Goal: Information Seeking & Learning: Compare options

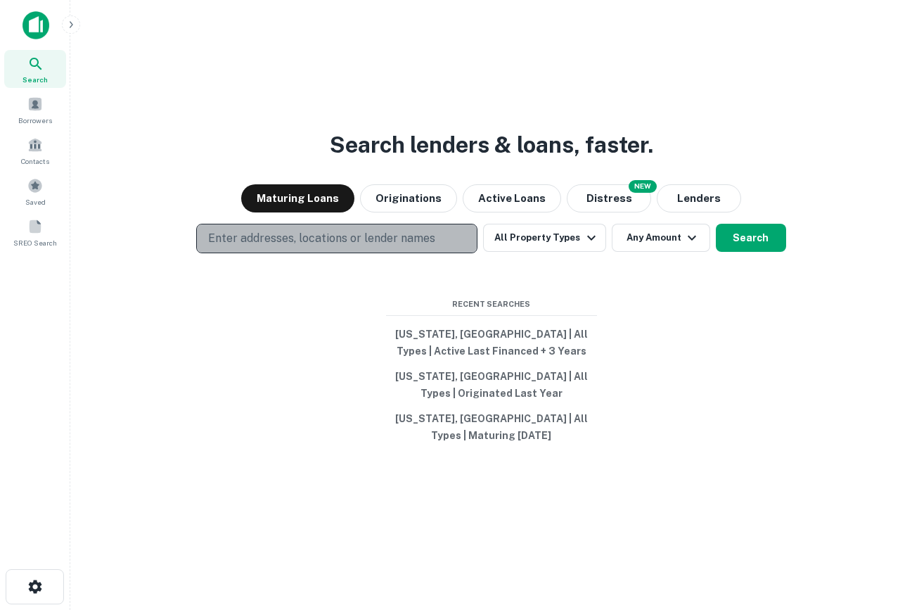
click at [423, 245] on p "Enter addresses, locations or lender names" at bounding box center [321, 238] width 227 height 17
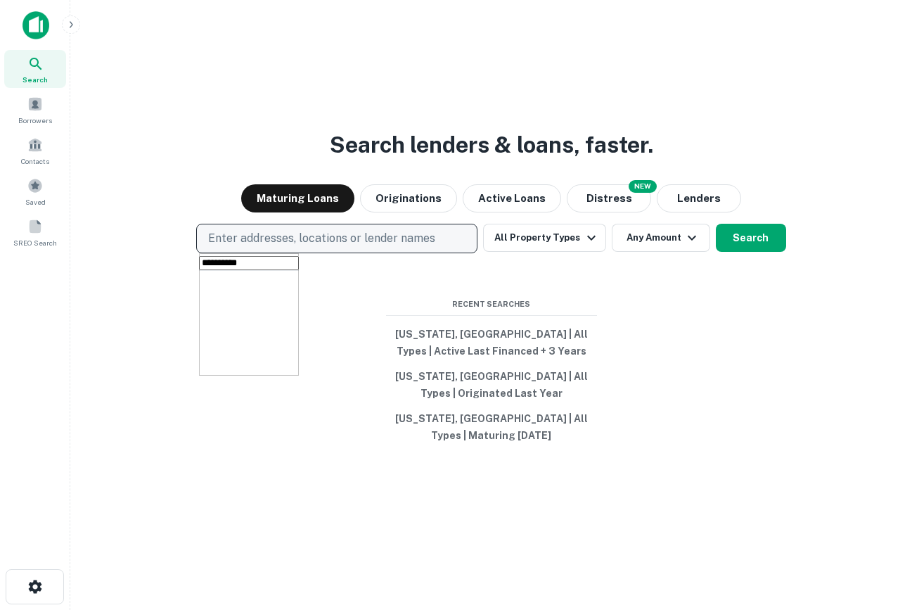
type input "**********"
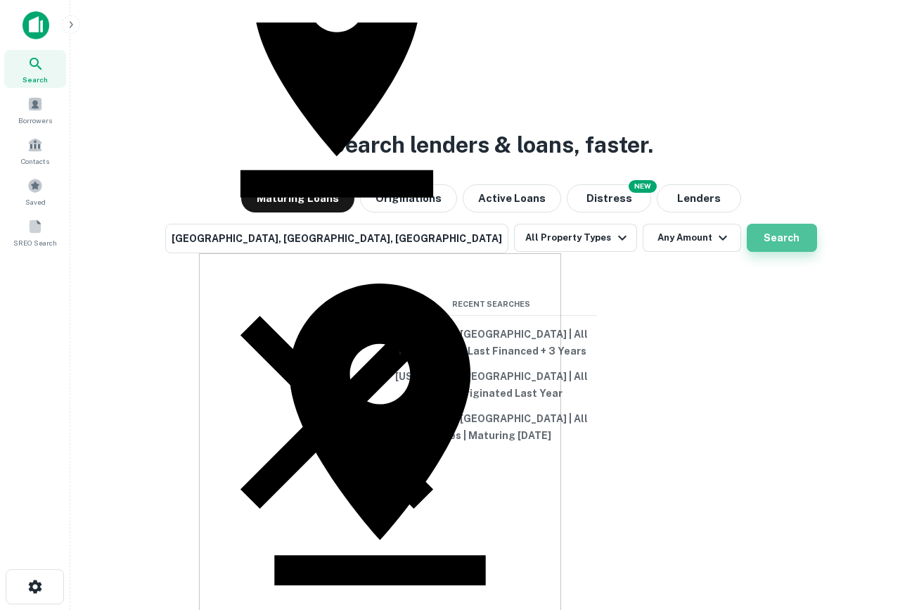
click at [747, 238] on button "Search" at bounding box center [782, 238] width 70 height 28
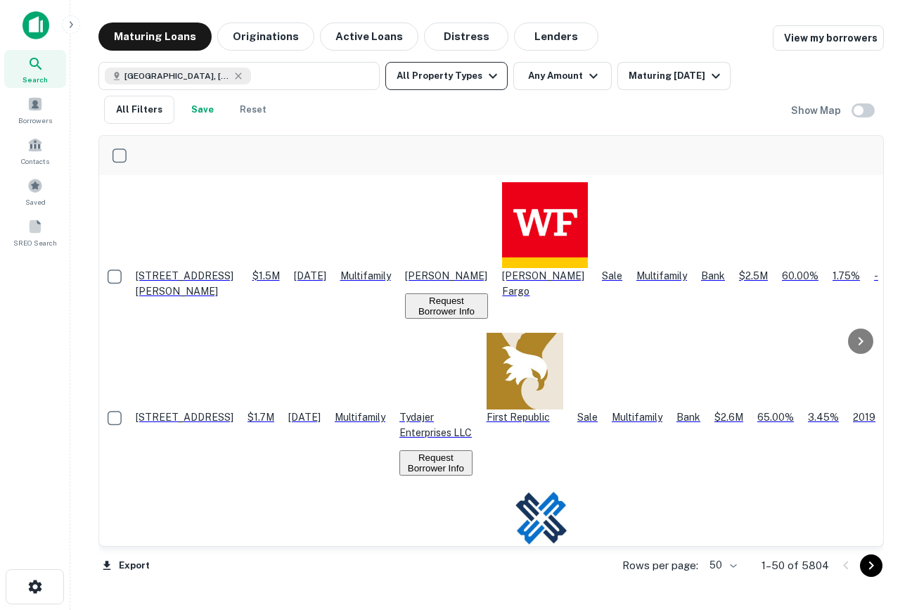
click at [485, 84] on icon "button" at bounding box center [492, 76] width 17 height 17
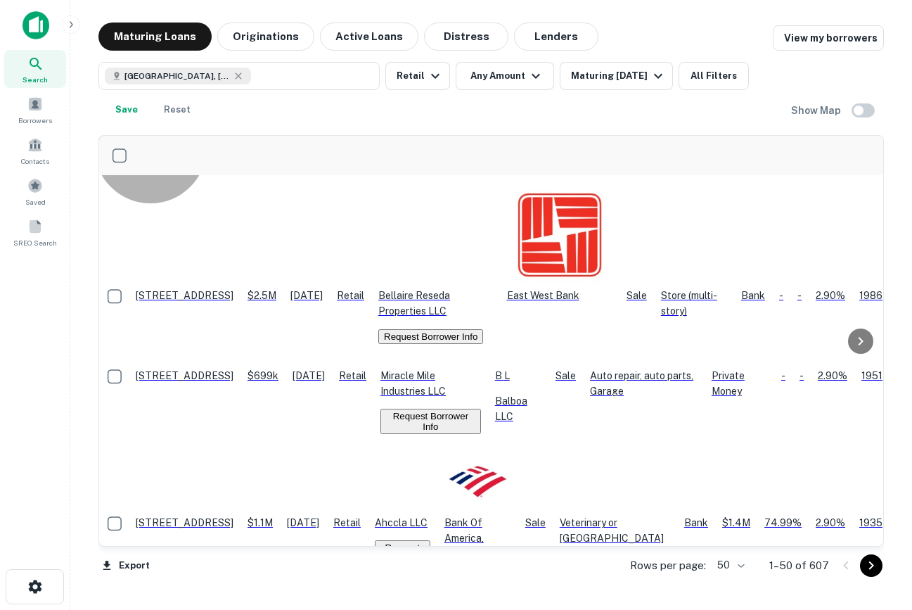
click at [483, 329] on button "Request Borrower Info" at bounding box center [430, 336] width 105 height 15
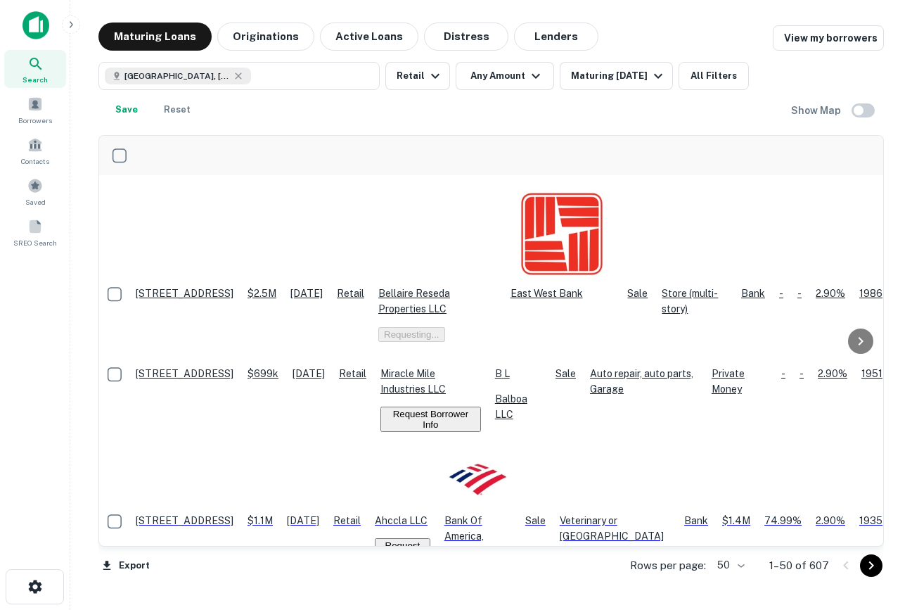
click at [481, 406] on button "Request Borrower Info" at bounding box center [430, 418] width 101 height 25
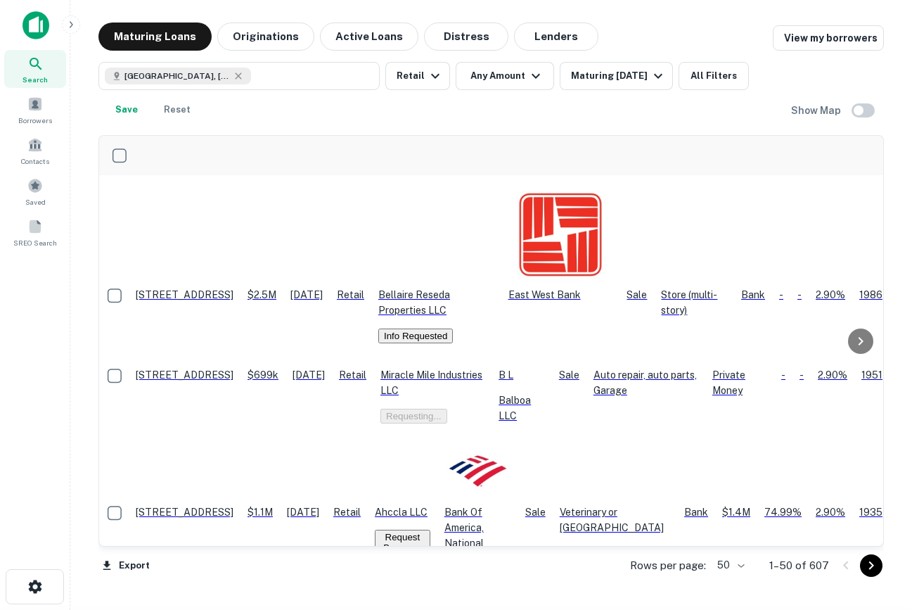
click at [45, 92] on div "Borrowers" at bounding box center [35, 110] width 62 height 38
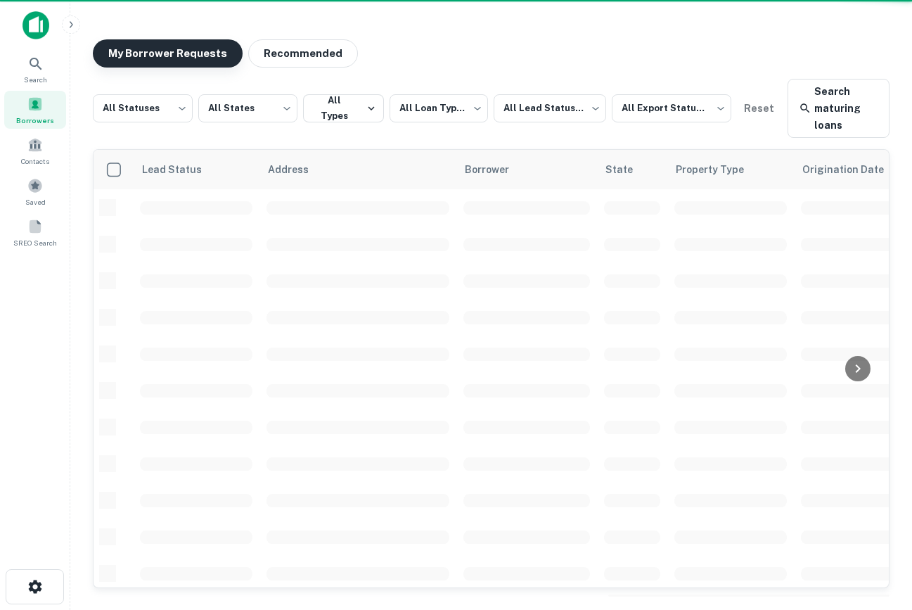
click at [161, 55] on button "My Borrower Requests" at bounding box center [168, 53] width 150 height 28
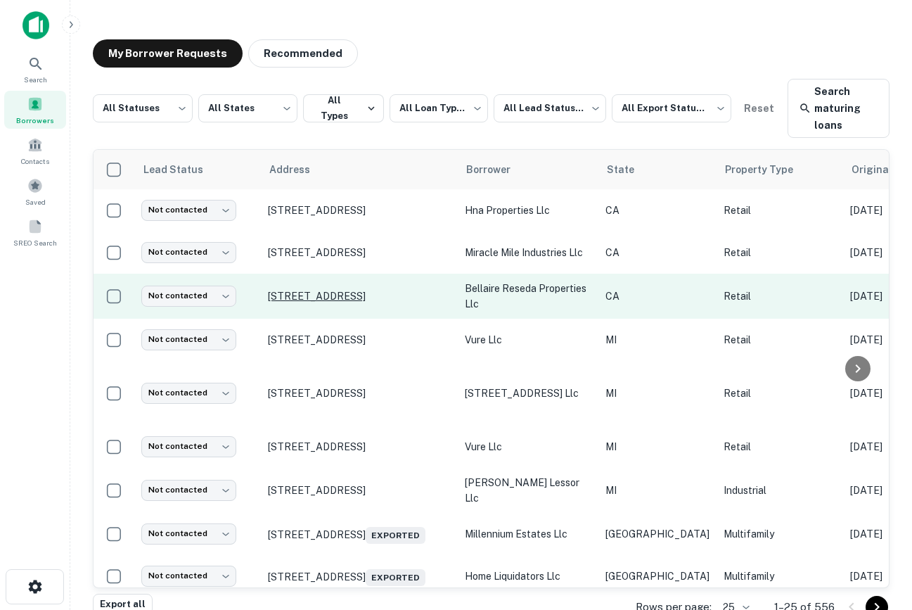
click at [314, 295] on p "[STREET_ADDRESS]" at bounding box center [359, 296] width 183 height 13
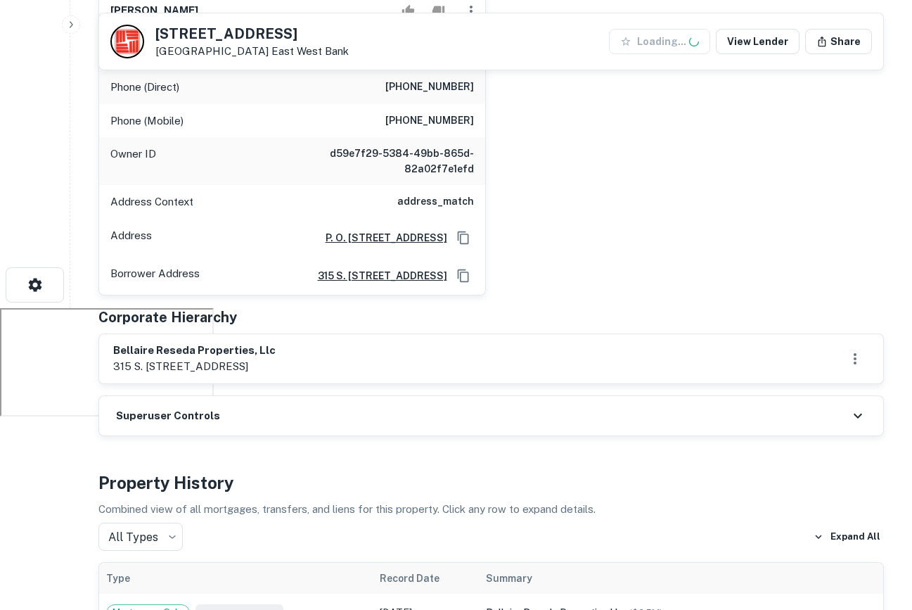
scroll to position [330, 0]
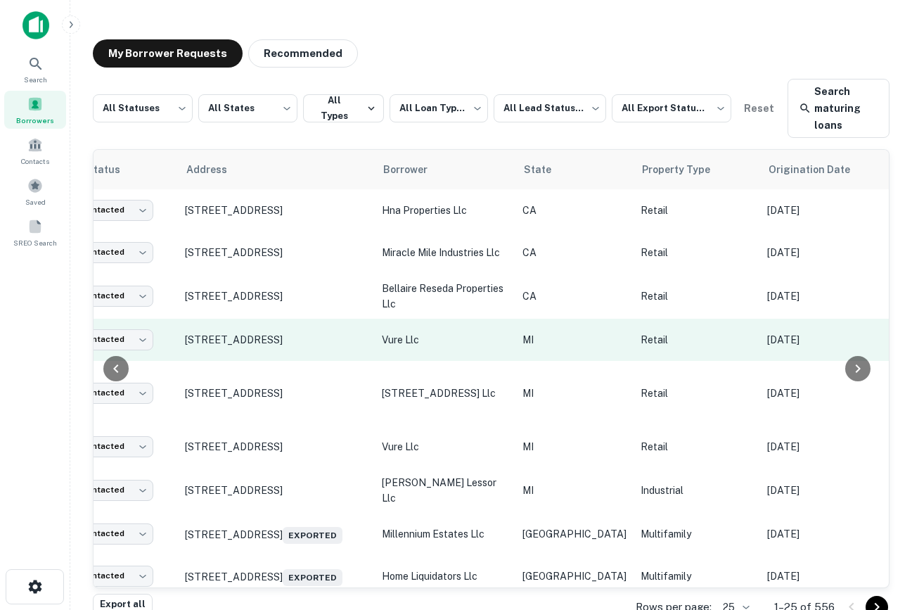
scroll to position [0, 85]
click at [219, 325] on td "[STREET_ADDRESS]" at bounding box center [274, 340] width 197 height 42
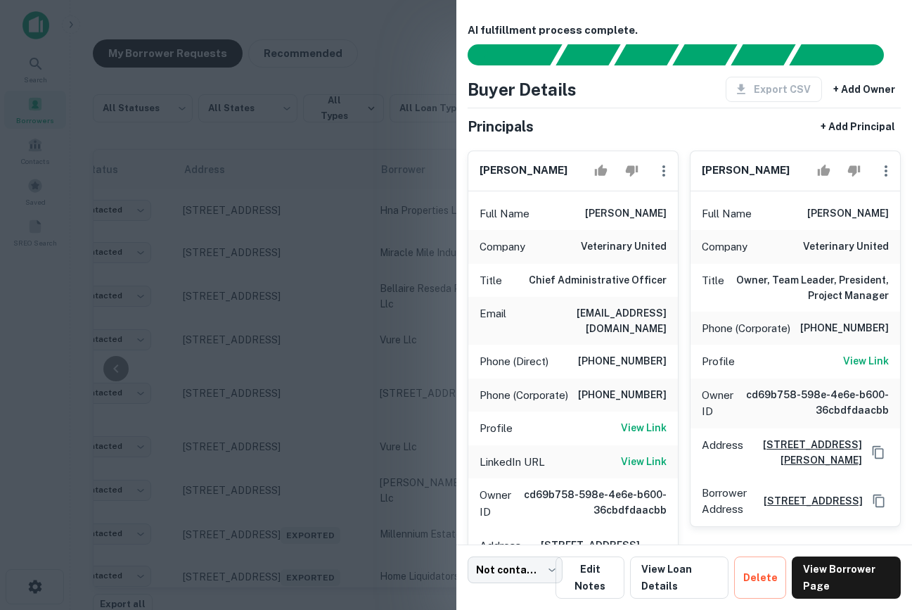
click at [275, 371] on div at bounding box center [456, 305] width 912 height 610
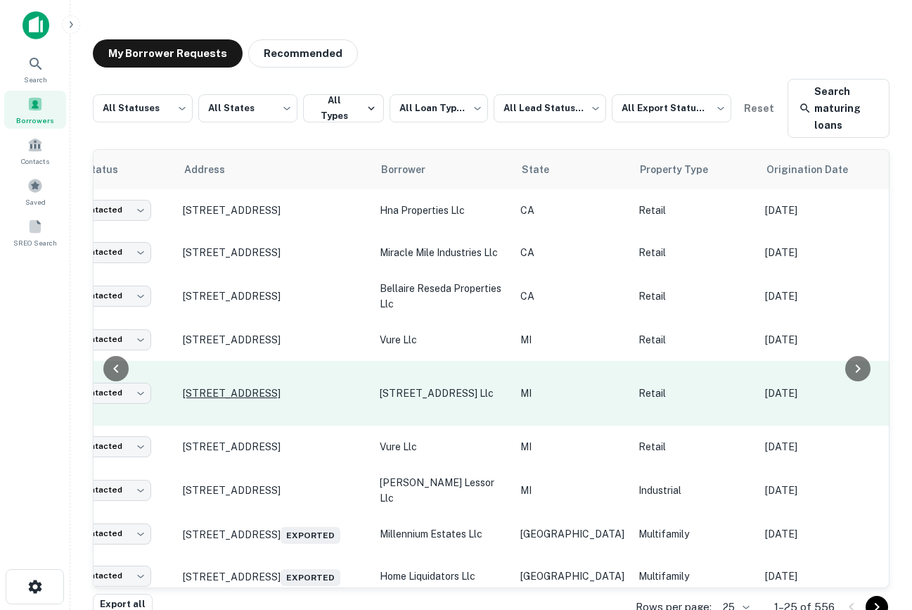
click at [252, 387] on p "[STREET_ADDRESS]" at bounding box center [274, 393] width 183 height 13
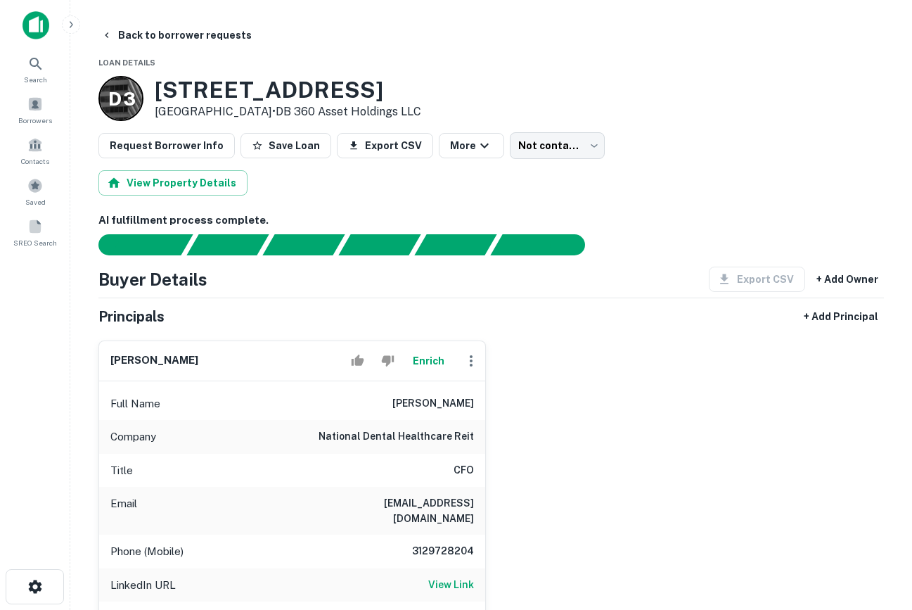
click at [47, 20] on img at bounding box center [36, 25] width 27 height 28
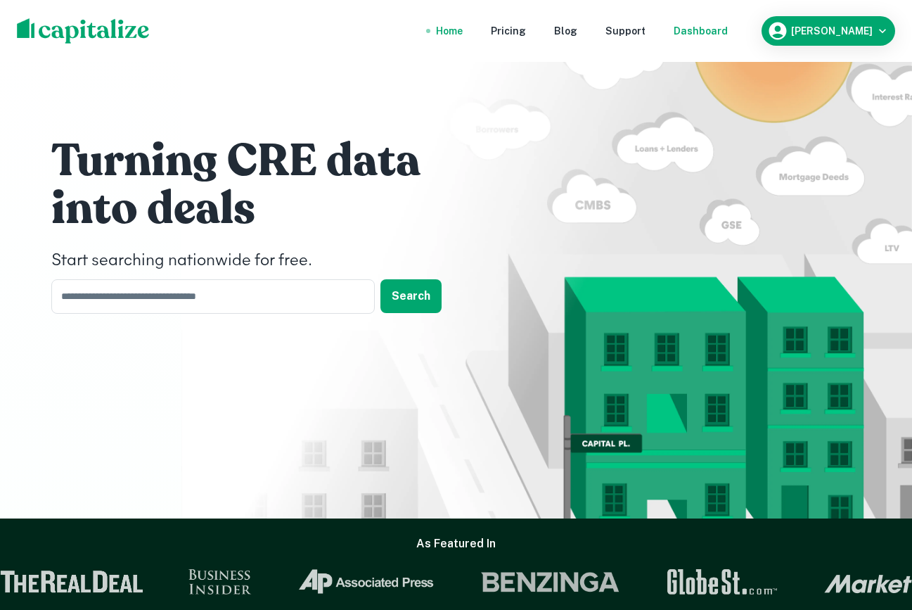
click at [724, 25] on div "Dashboard" at bounding box center [701, 30] width 54 height 15
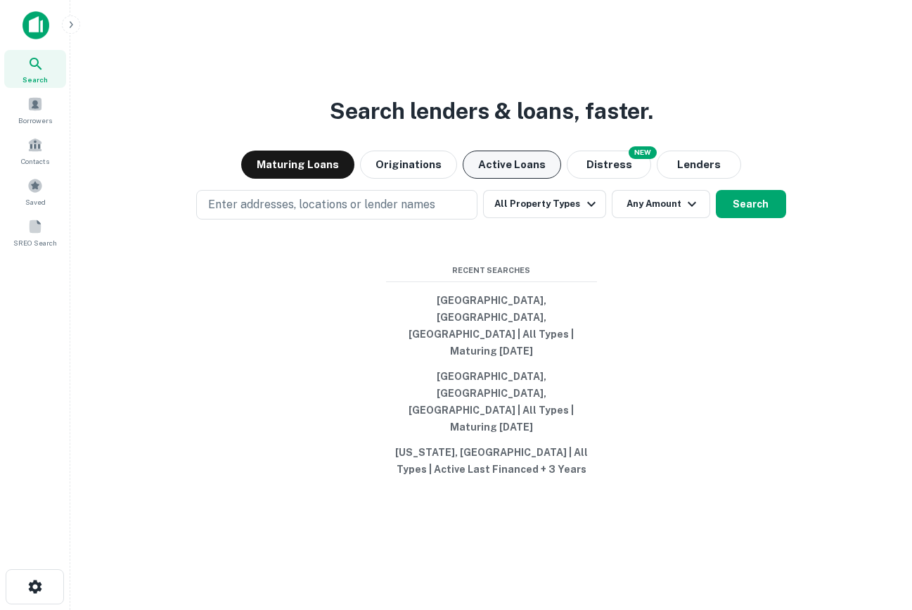
click at [501, 179] on button "Active Loans" at bounding box center [512, 164] width 98 height 28
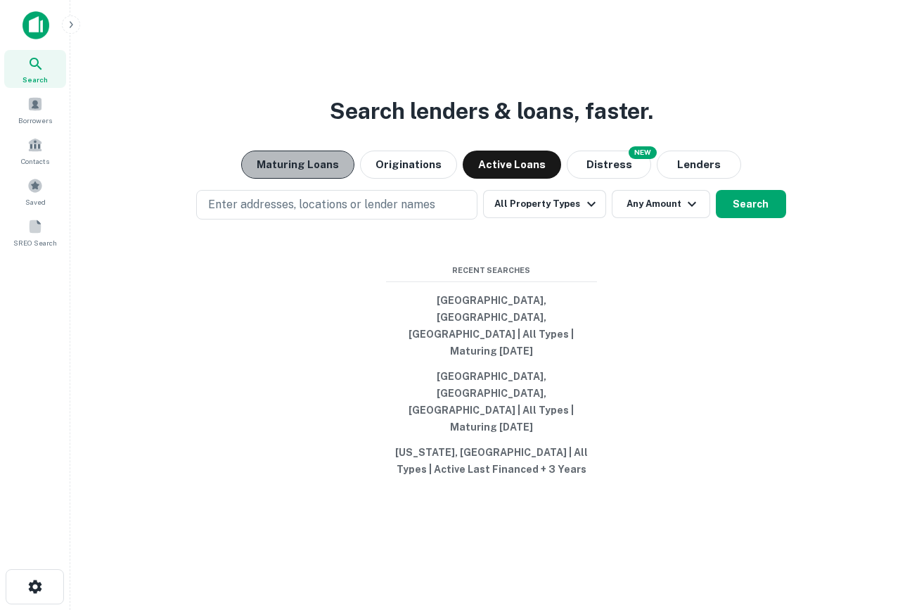
click at [311, 179] on button "Maturing Loans" at bounding box center [297, 164] width 113 height 28
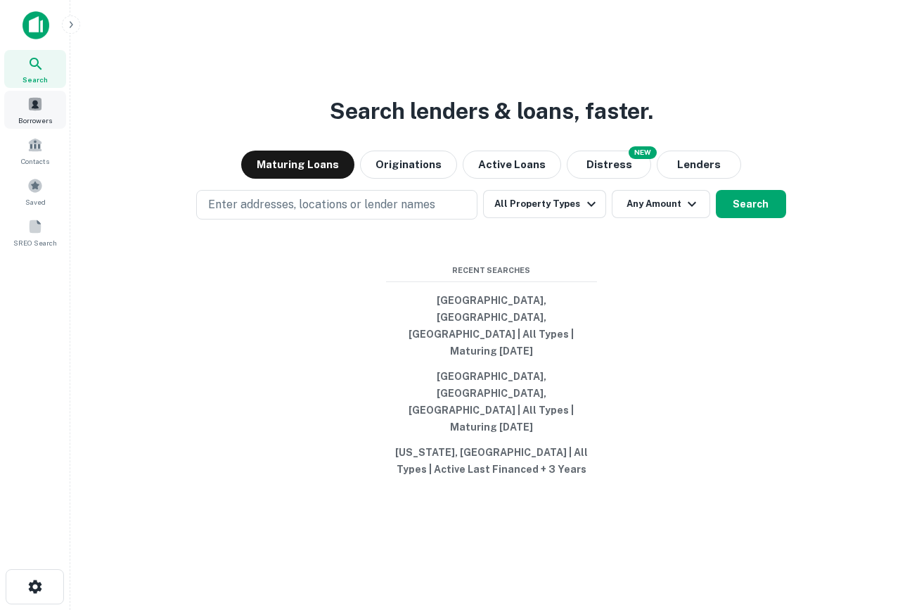
click at [28, 111] on div "Borrowers" at bounding box center [35, 110] width 62 height 38
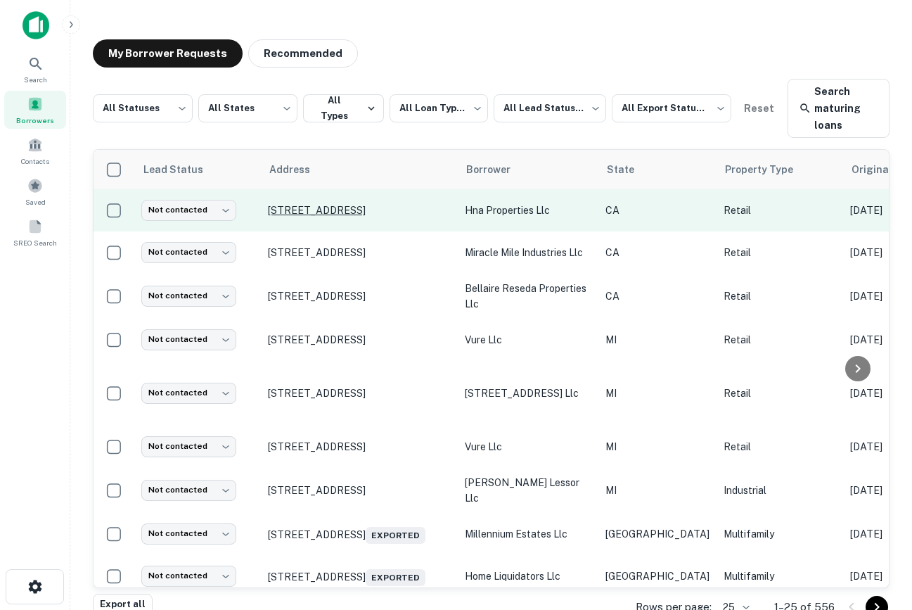
click at [336, 214] on p "[STREET_ADDRESS]" at bounding box center [359, 210] width 183 height 13
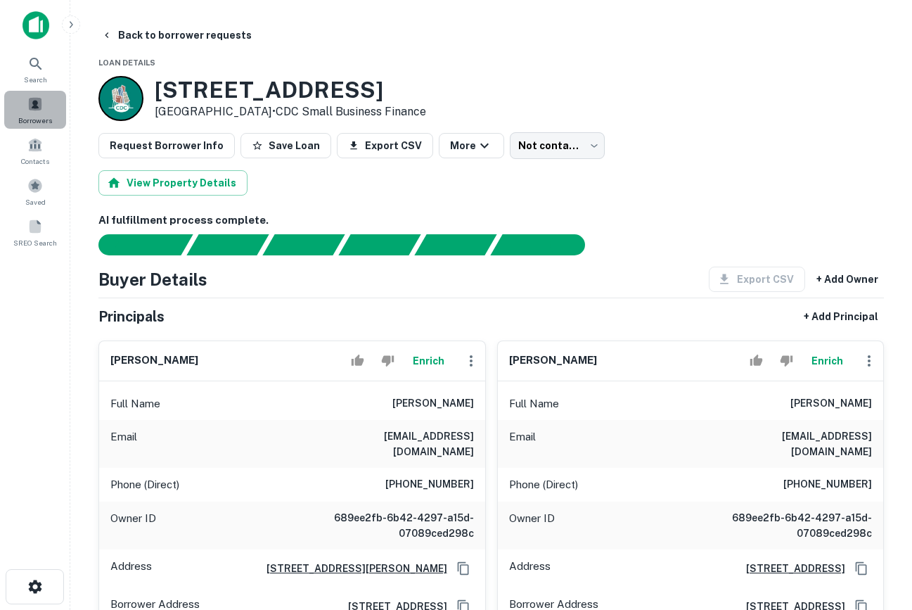
click at [41, 101] on span at bounding box center [34, 103] width 15 height 15
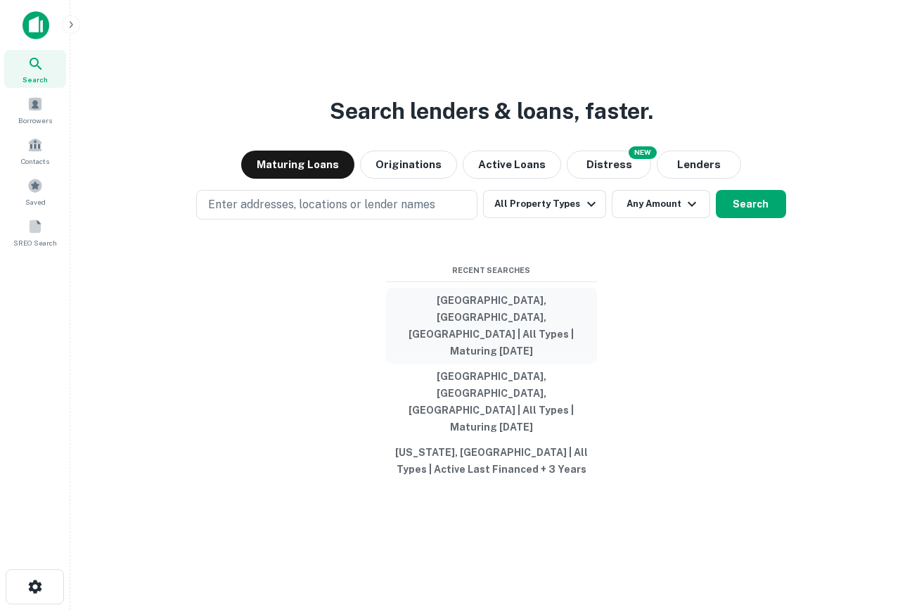
click at [502, 348] on button "[GEOGRAPHIC_DATA], [GEOGRAPHIC_DATA], [GEOGRAPHIC_DATA] | All Types | Maturing …" at bounding box center [491, 326] width 211 height 76
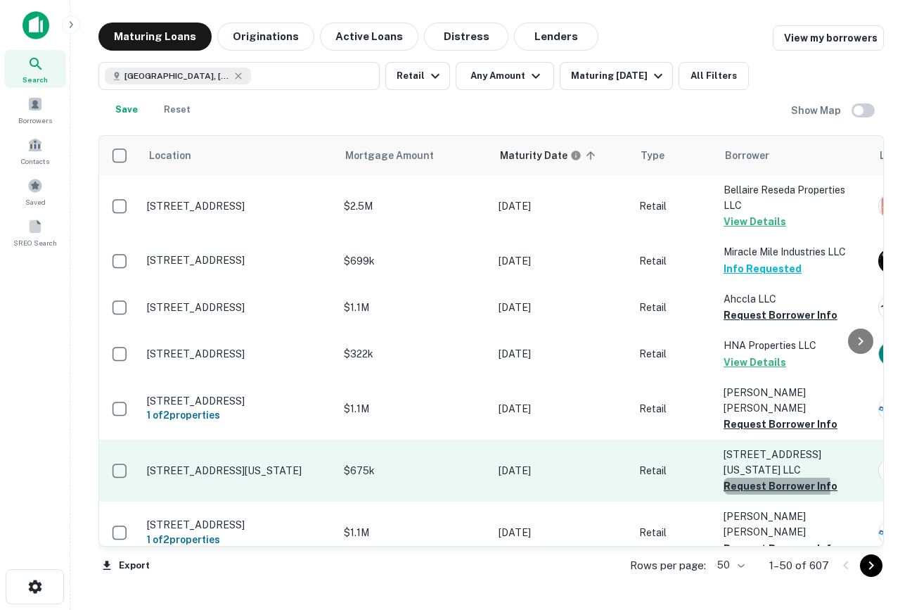
click at [764, 477] on button "Request Borrower Info" at bounding box center [781, 485] width 114 height 17
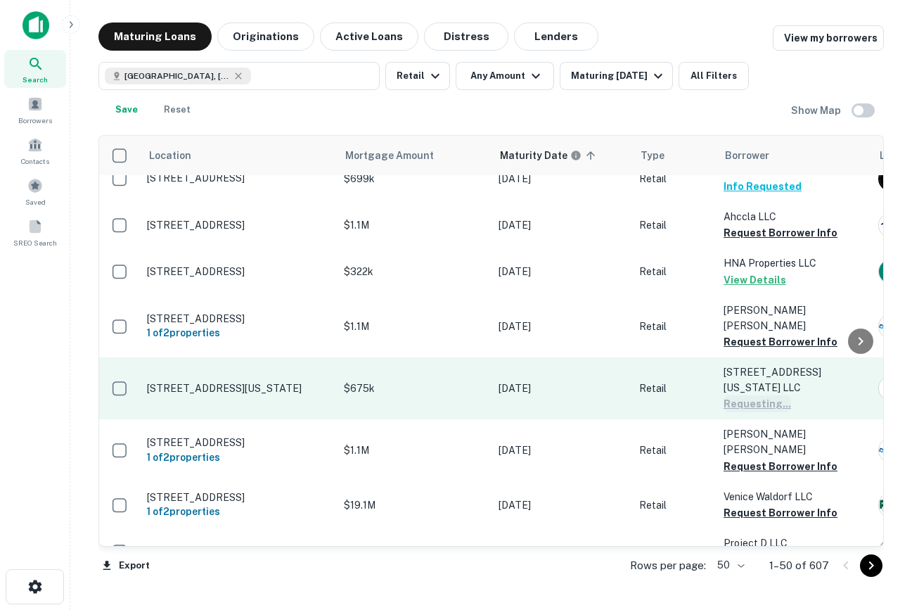
scroll to position [100, 0]
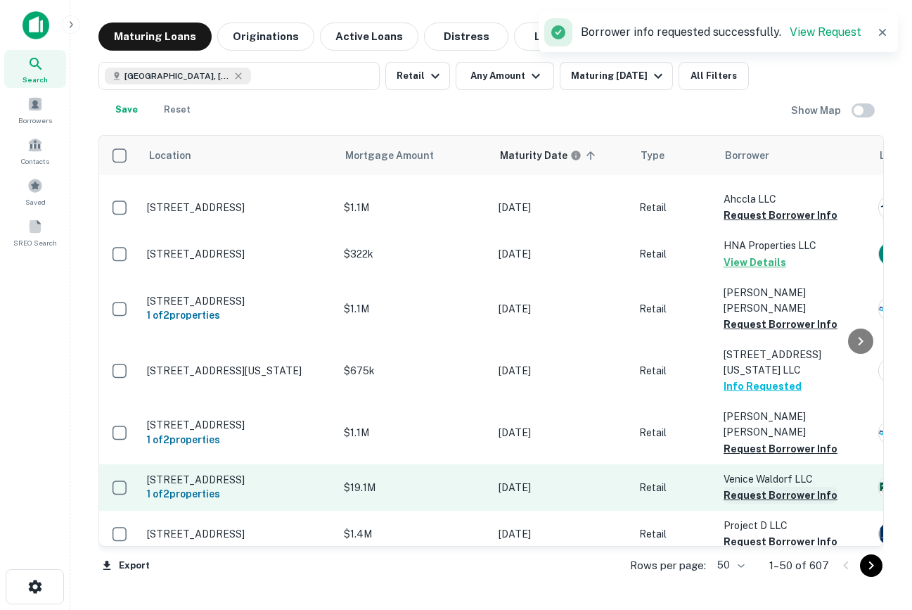
click at [771, 487] on button "Request Borrower Info" at bounding box center [781, 495] width 114 height 17
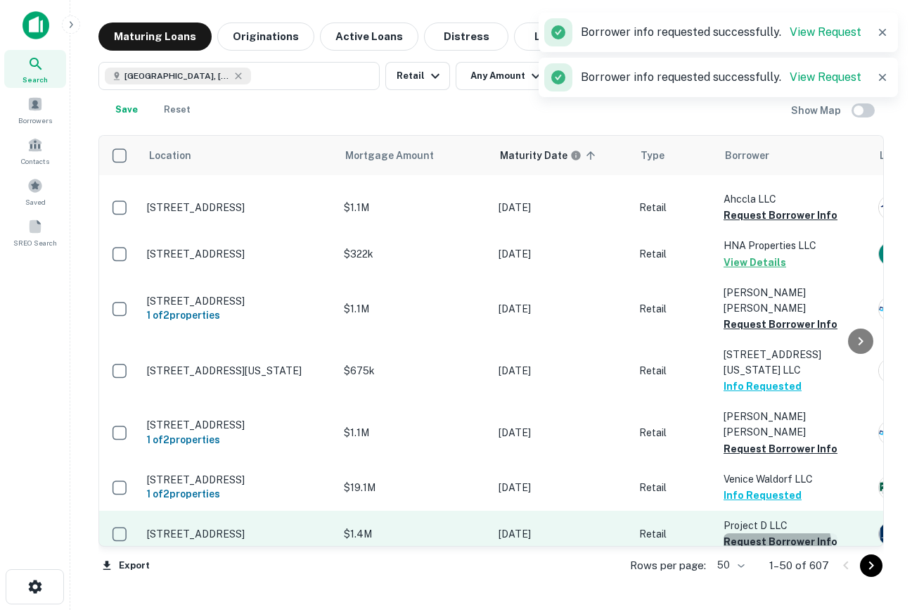
click at [773, 533] on button "Request Borrower Info" at bounding box center [781, 541] width 114 height 17
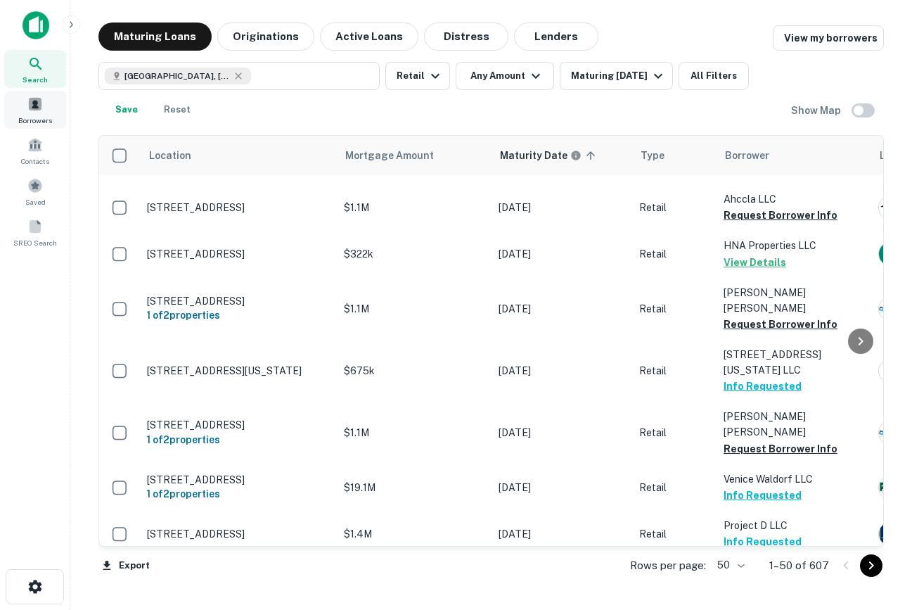
click at [35, 122] on span "Borrowers" at bounding box center [35, 120] width 34 height 11
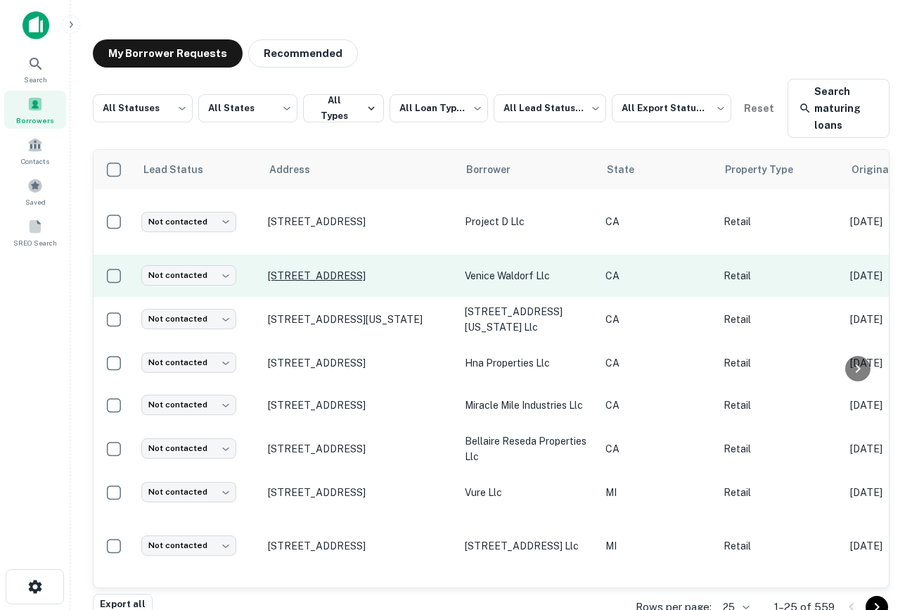
click at [371, 275] on p "[STREET_ADDRESS]" at bounding box center [359, 275] width 183 height 13
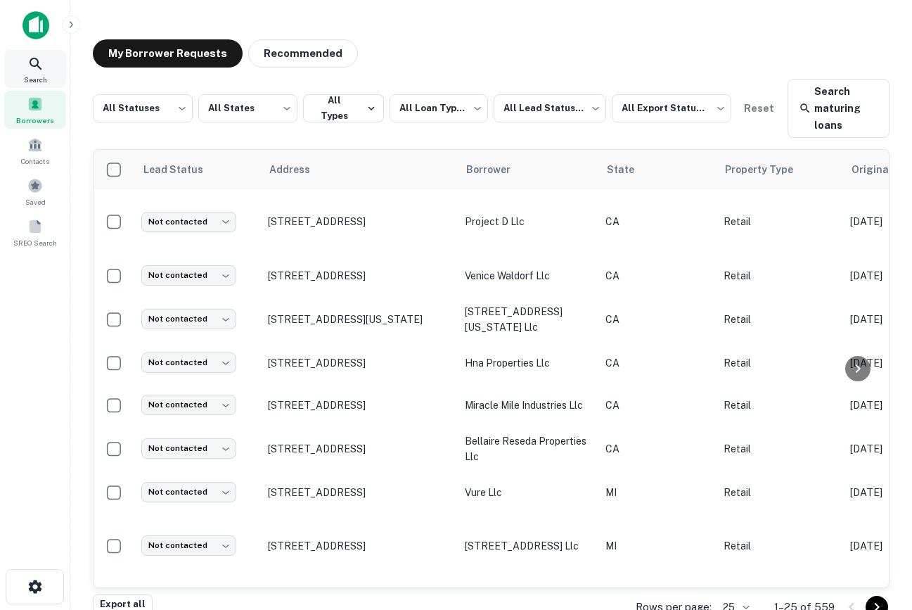
click at [43, 51] on div "Search" at bounding box center [35, 69] width 62 height 38
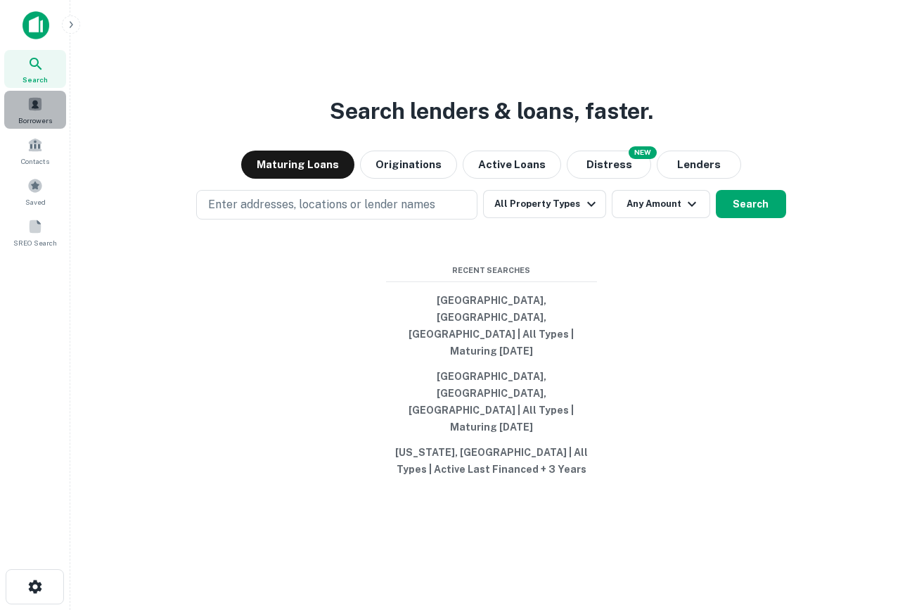
click at [37, 115] on span "Borrowers" at bounding box center [35, 120] width 34 height 11
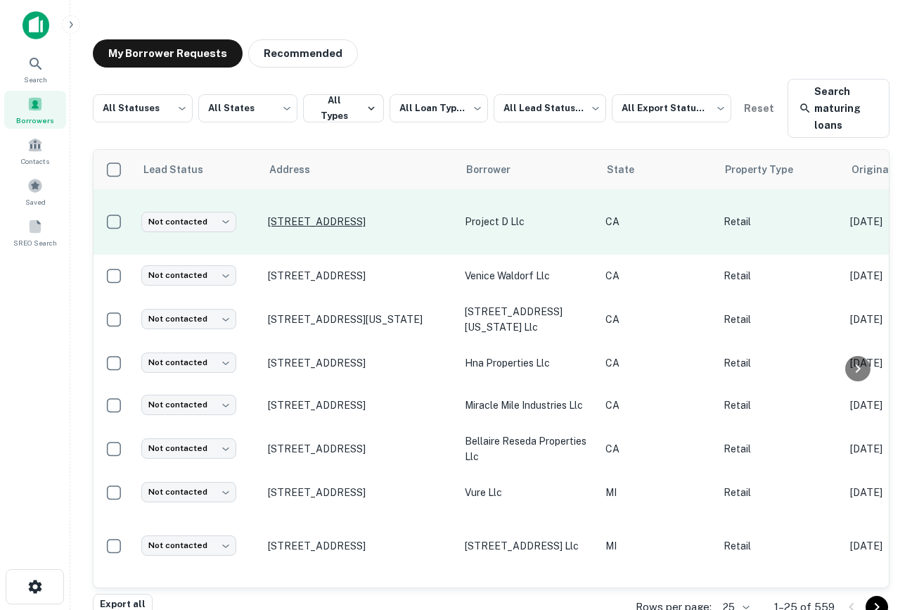
click at [326, 215] on p "[STREET_ADDRESS]" at bounding box center [359, 221] width 183 height 13
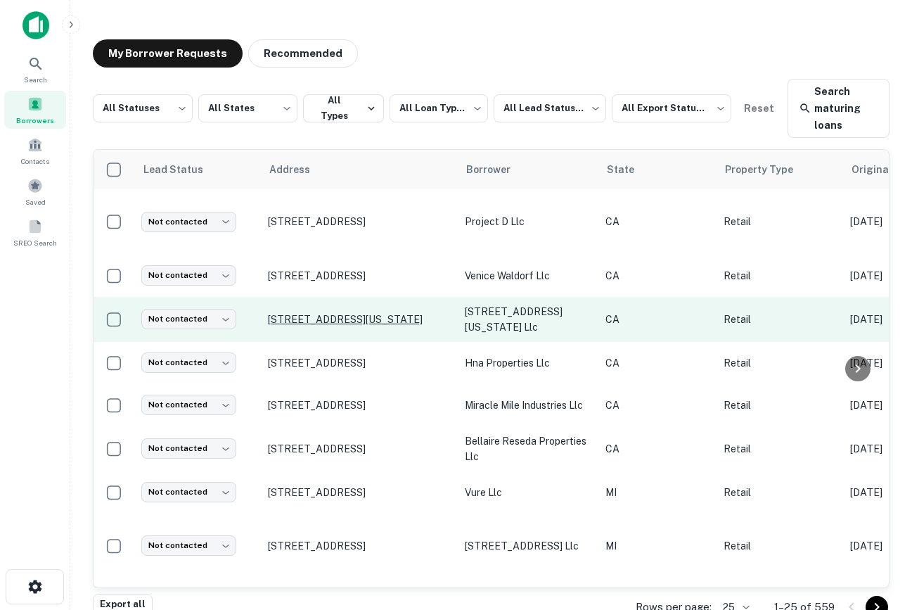
click at [350, 316] on p "[STREET_ADDRESS][US_STATE]" at bounding box center [359, 319] width 183 height 13
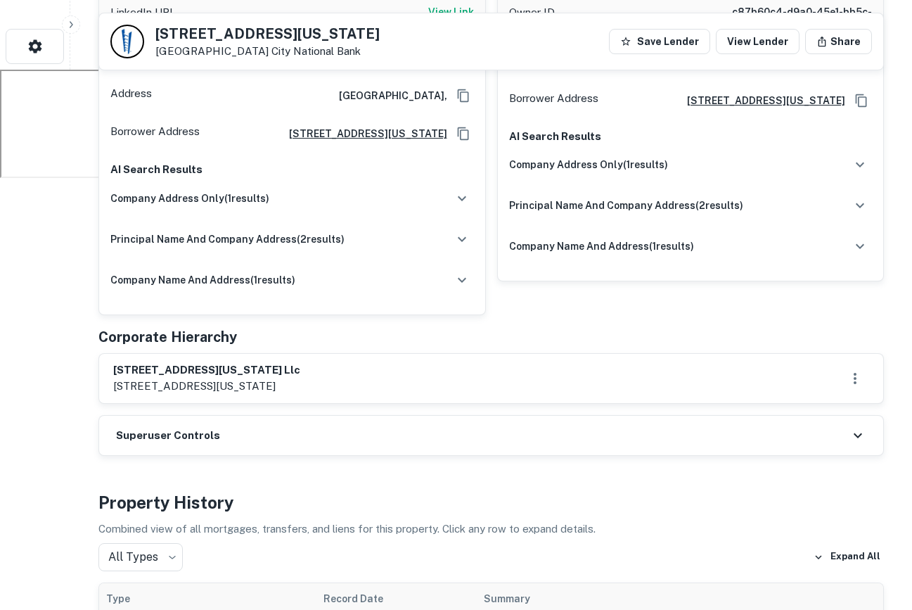
scroll to position [538, 0]
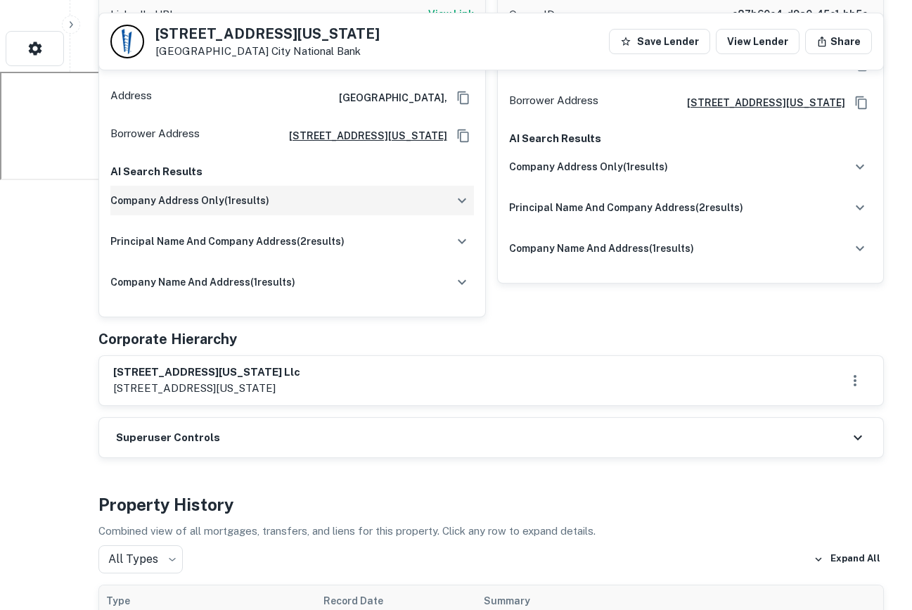
click at [297, 186] on div "company address only ( 1 results)" at bounding box center [292, 201] width 364 height 30
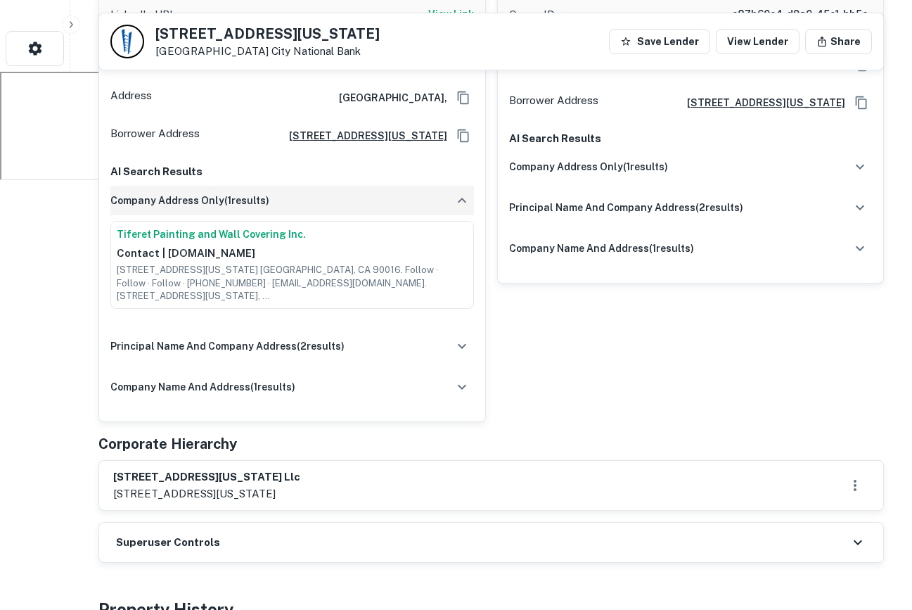
click at [297, 186] on div "company address only ( 1 results)" at bounding box center [292, 201] width 364 height 30
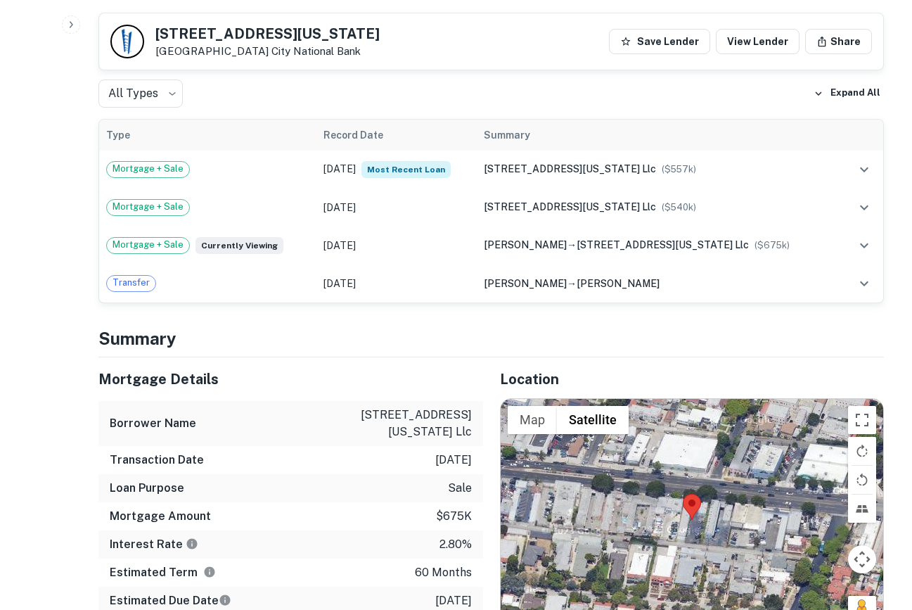
scroll to position [1047, 0]
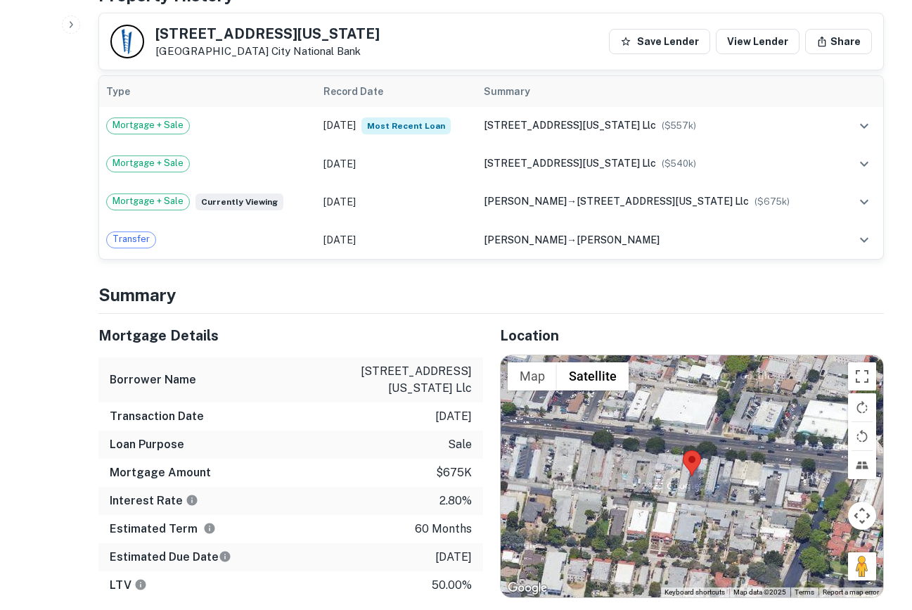
click at [713, 486] on div at bounding box center [692, 476] width 383 height 243
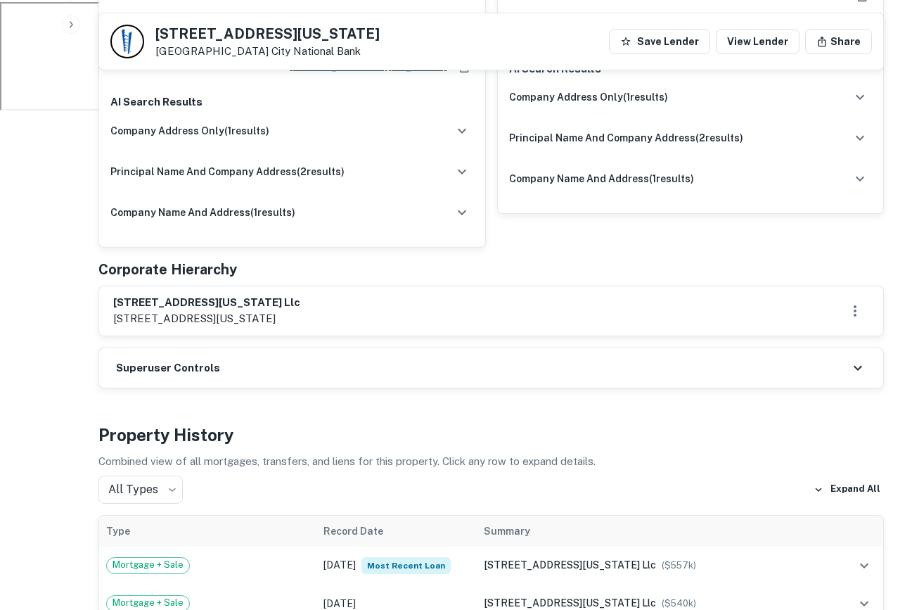
scroll to position [0, 0]
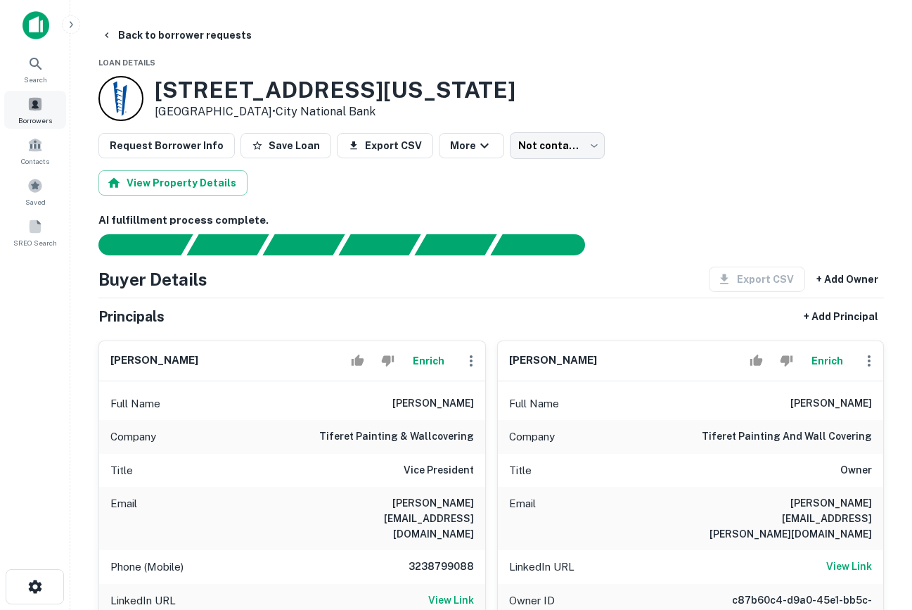
click at [40, 104] on span at bounding box center [34, 103] width 15 height 15
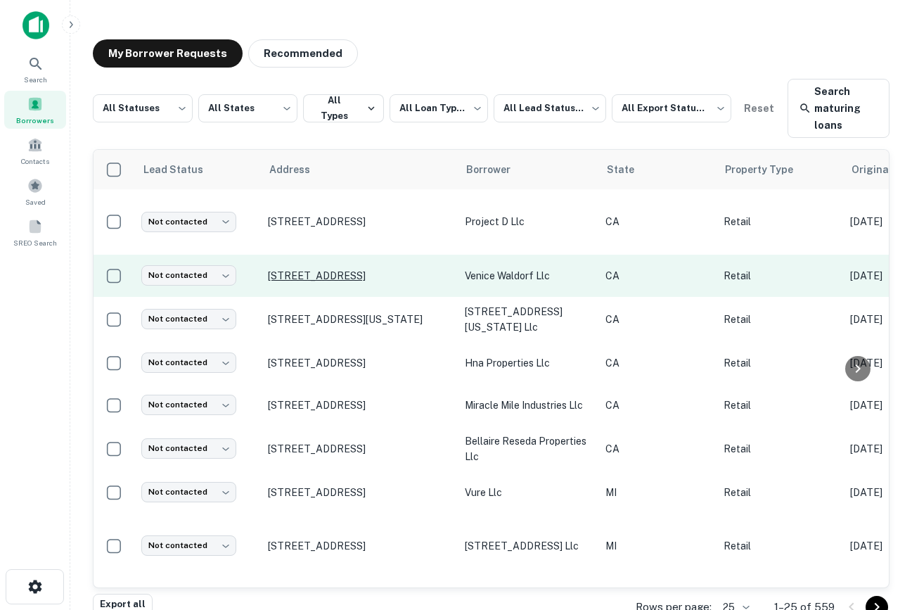
click at [336, 274] on p "[STREET_ADDRESS]" at bounding box center [359, 275] width 183 height 13
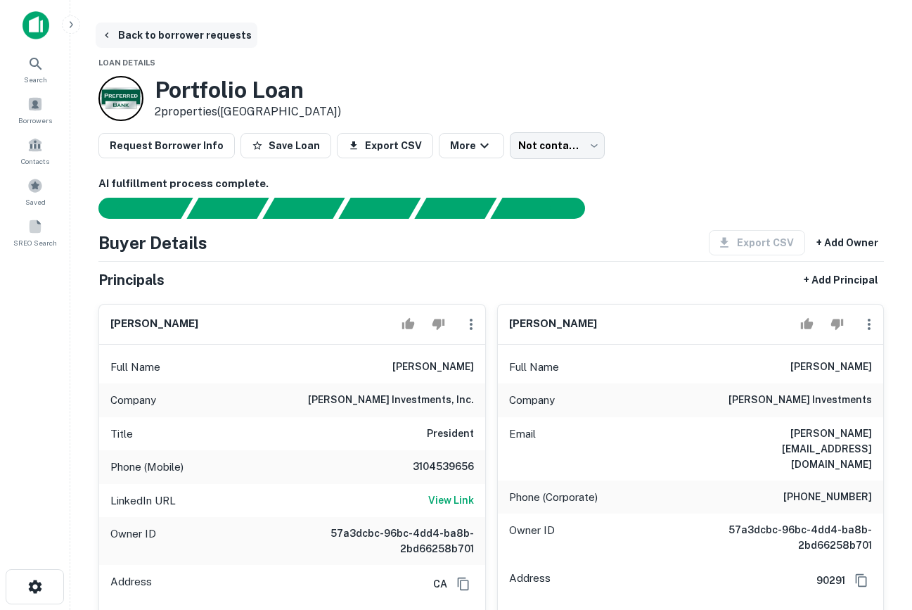
click at [123, 39] on button "Back to borrower requests" at bounding box center [177, 35] width 162 height 25
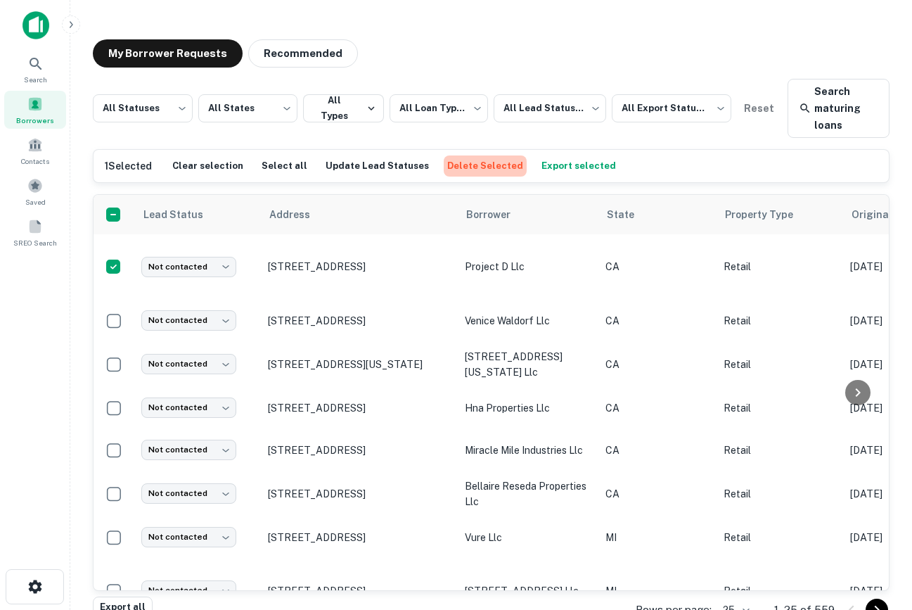
click at [500, 171] on button "Delete Selected" at bounding box center [485, 165] width 83 height 21
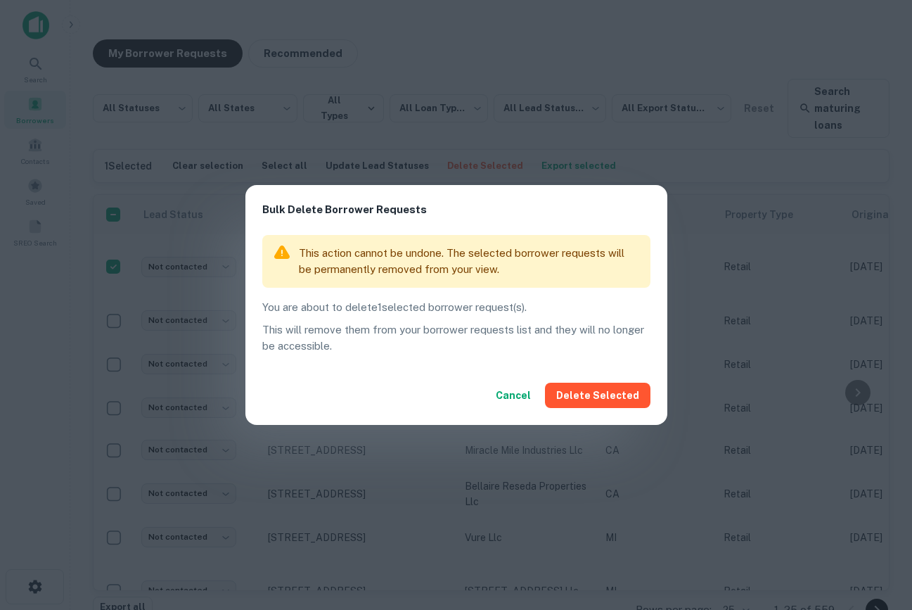
click at [606, 399] on button "Delete Selected" at bounding box center [597, 395] width 105 height 25
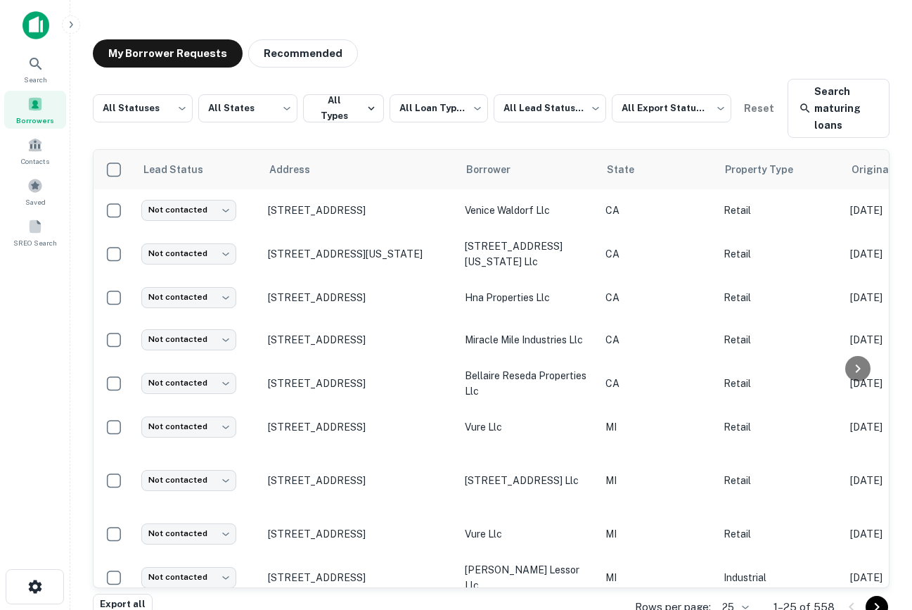
click at [20, 23] on div at bounding box center [35, 30] width 70 height 39
click at [41, 21] on img at bounding box center [36, 25] width 27 height 28
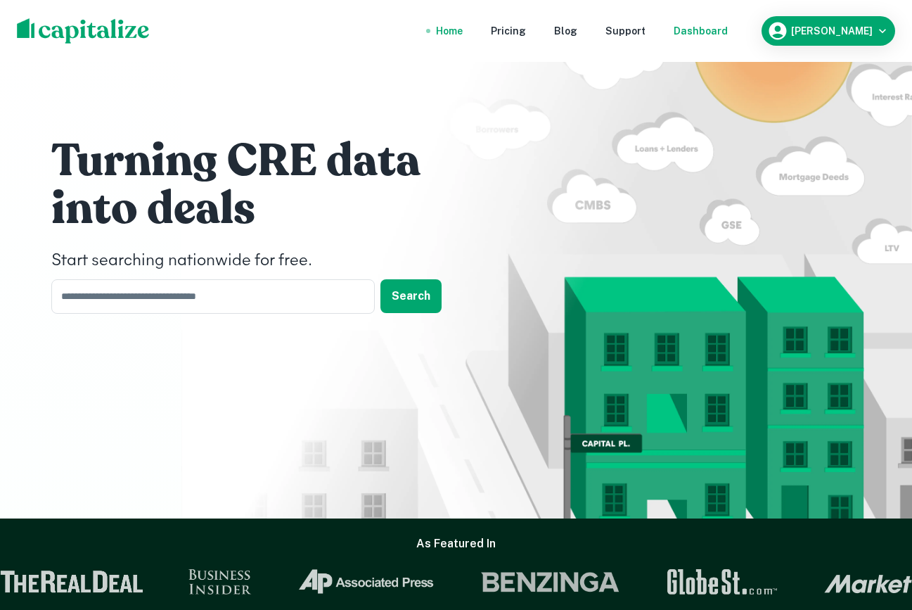
click at [711, 32] on div "Dashboard" at bounding box center [701, 30] width 54 height 15
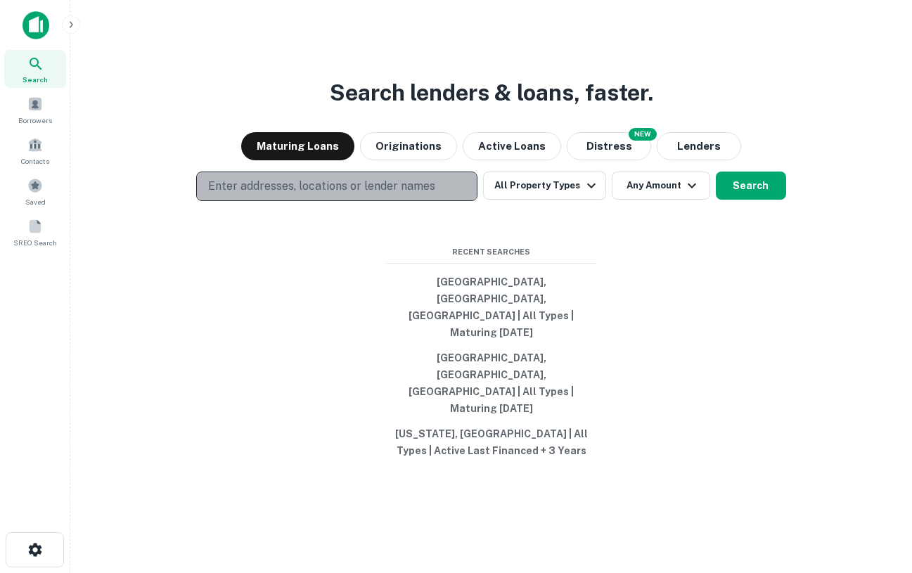
click at [369, 195] on p "Enter addresses, locations or lender names" at bounding box center [321, 186] width 227 height 17
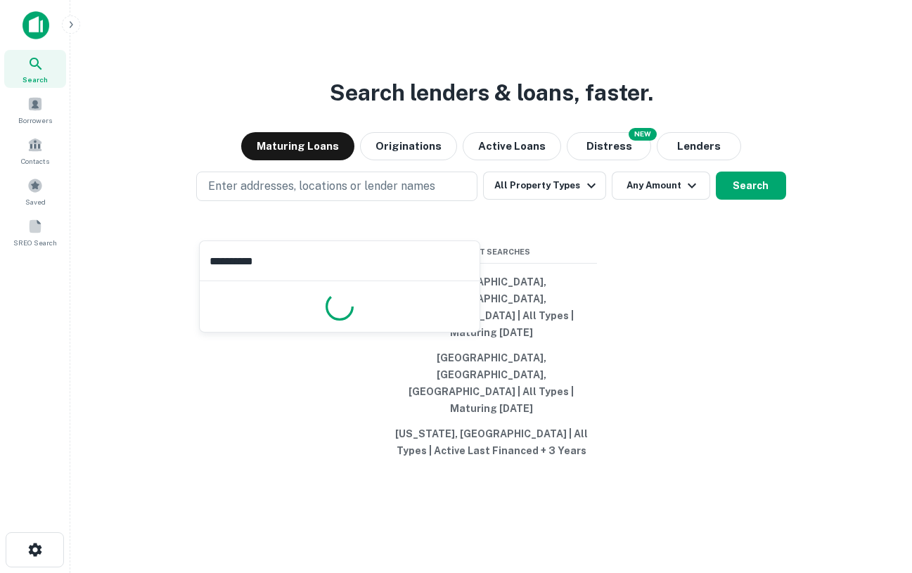
type input "**********"
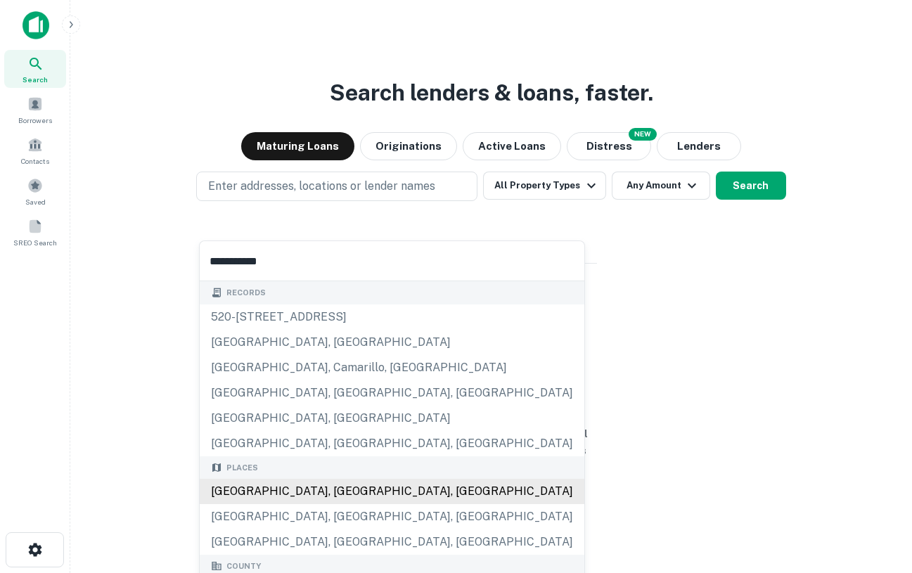
click at [340, 493] on div "[GEOGRAPHIC_DATA], [GEOGRAPHIC_DATA], [GEOGRAPHIC_DATA]" at bounding box center [392, 491] width 385 height 25
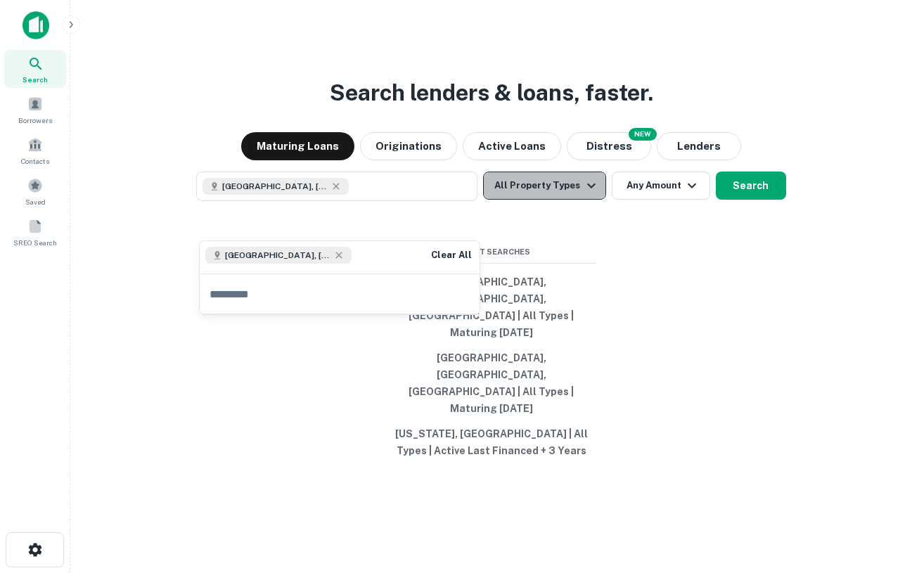
click at [588, 188] on icon "button" at bounding box center [591, 185] width 8 height 5
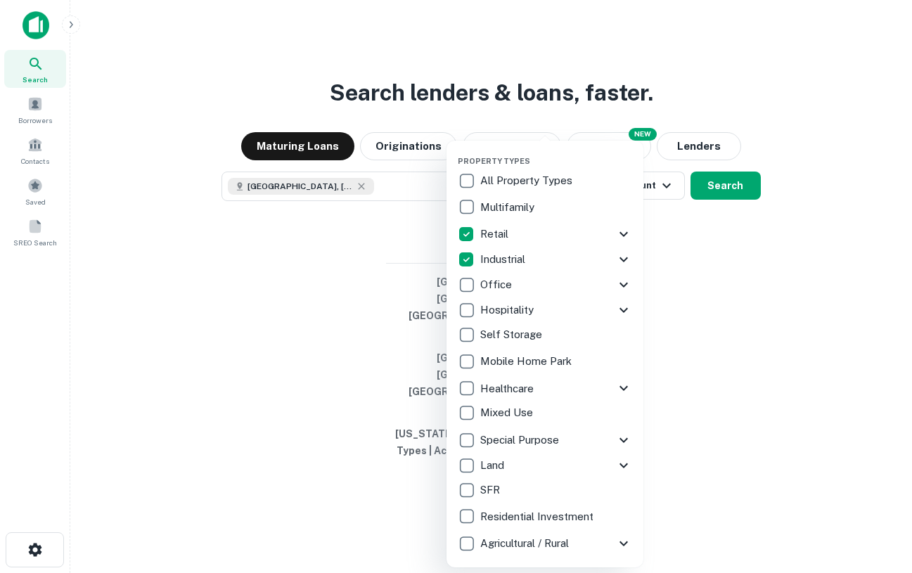
click at [626, 233] on icon at bounding box center [623, 234] width 8 height 5
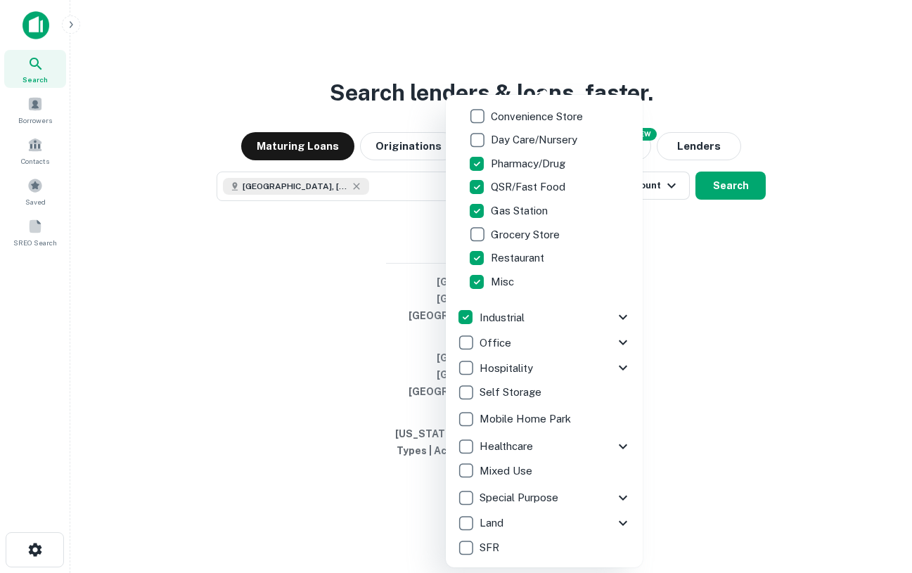
scroll to position [196, 0]
click at [622, 317] on icon at bounding box center [623, 317] width 17 height 17
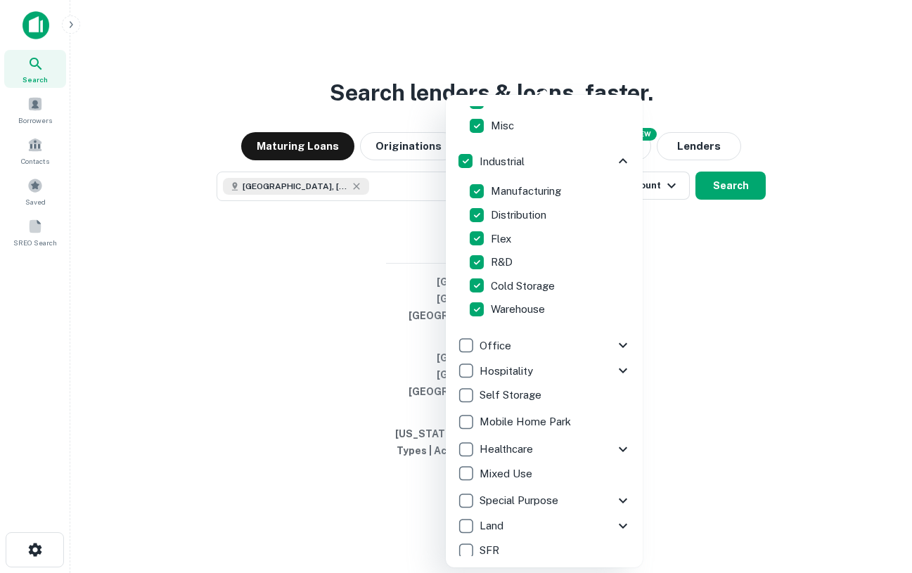
scroll to position [354, 0]
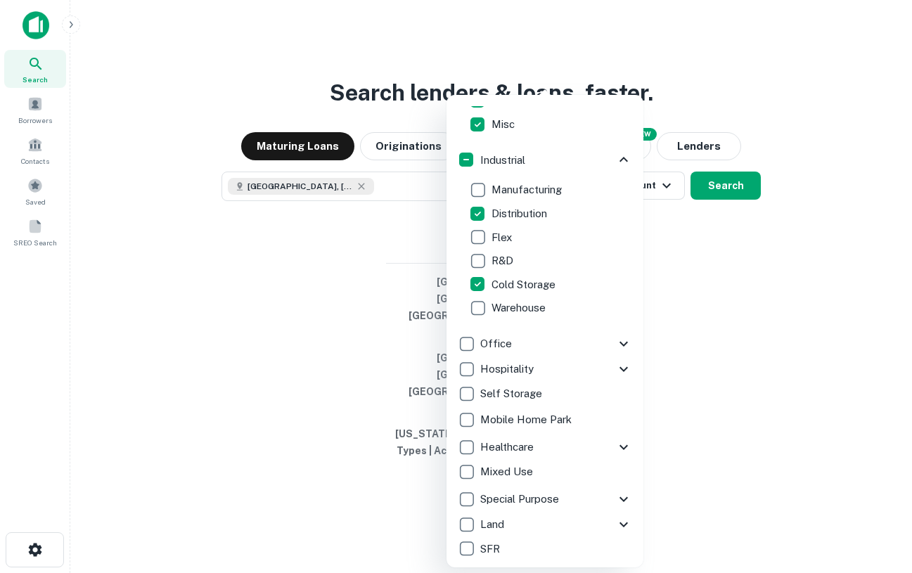
click at [805, 375] on div at bounding box center [456, 286] width 912 height 573
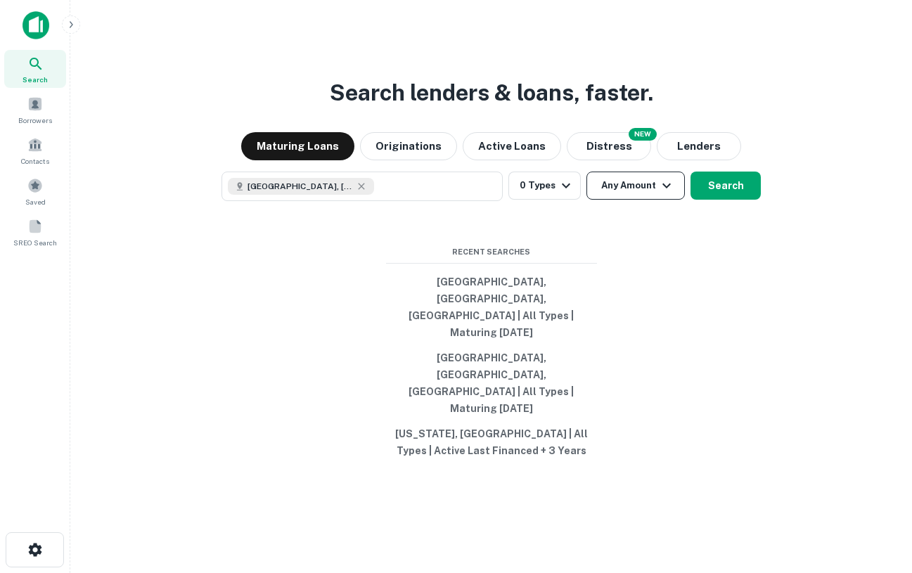
click at [644, 200] on button "Any Amount" at bounding box center [635, 186] width 98 height 28
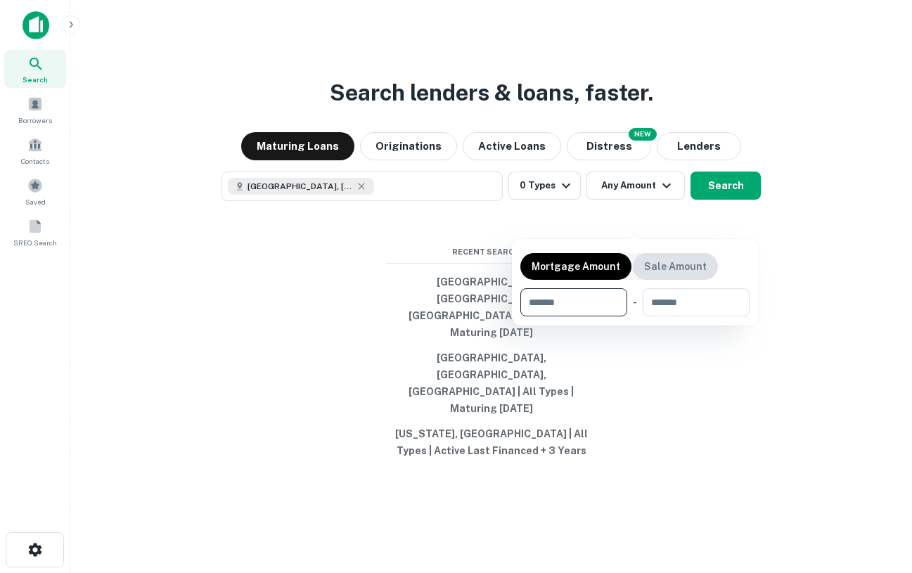
click at [676, 269] on p "Sale Amount" at bounding box center [675, 266] width 63 height 15
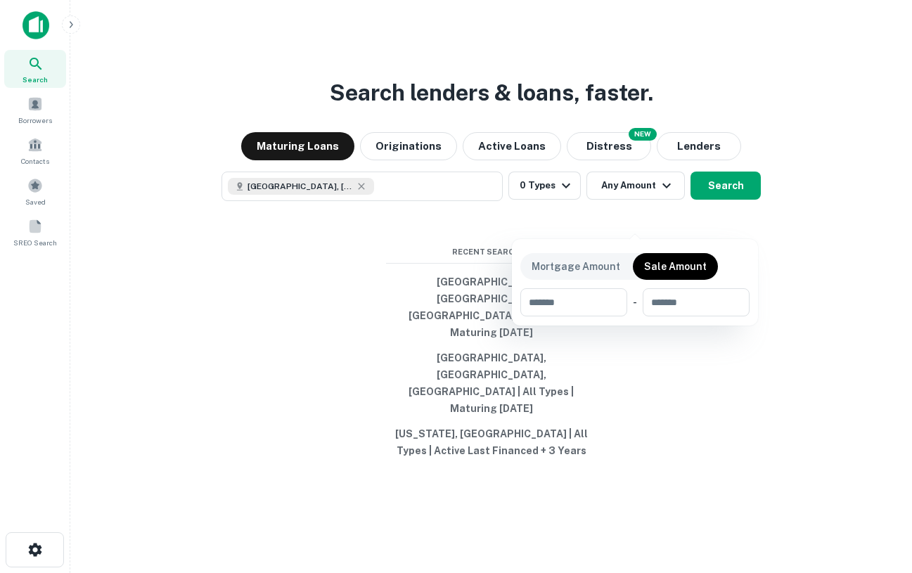
click at [690, 397] on div at bounding box center [456, 286] width 912 height 573
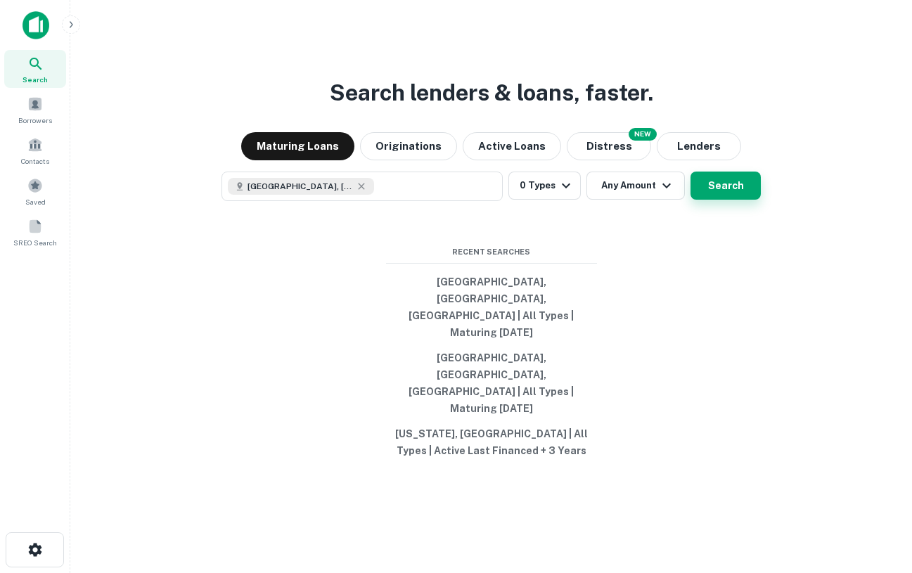
click at [721, 200] on button "Search" at bounding box center [725, 186] width 70 height 28
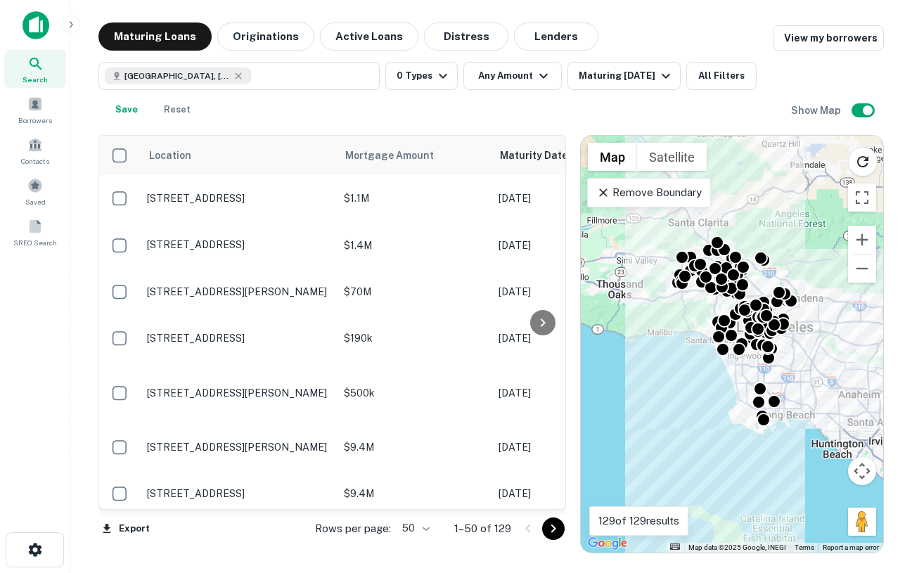
click at [676, 190] on p "Remove Boundary" at bounding box center [648, 192] width 105 height 17
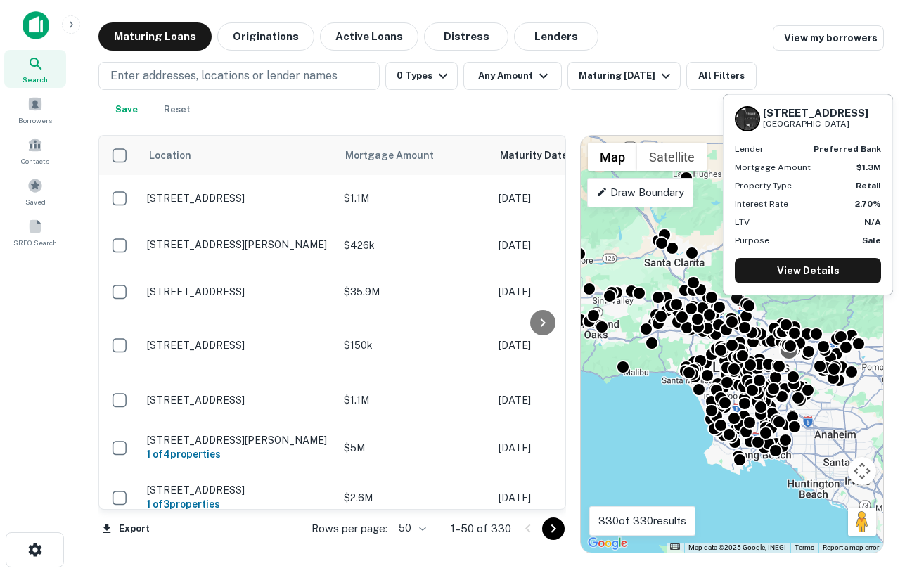
drag, startPoint x: 816, startPoint y: 316, endPoint x: 790, endPoint y: 350, distance: 43.6
click at [790, 350] on div at bounding box center [789, 350] width 20 height 20
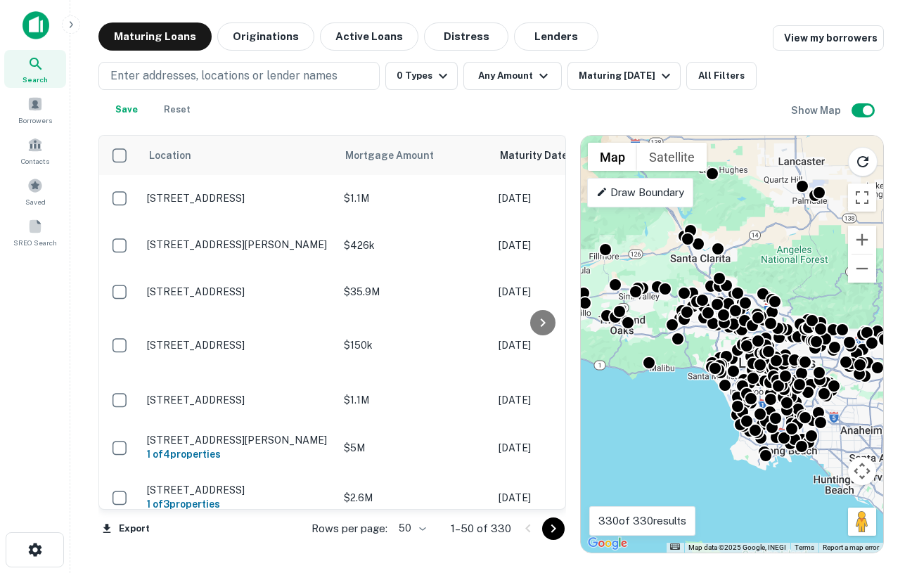
drag, startPoint x: 740, startPoint y: 239, endPoint x: 770, endPoint y: 241, distance: 30.3
click at [770, 241] on div "To activate drag with keyboard, press Alt + Enter. Once in keyboard drag state,…" at bounding box center [732, 344] width 302 height 417
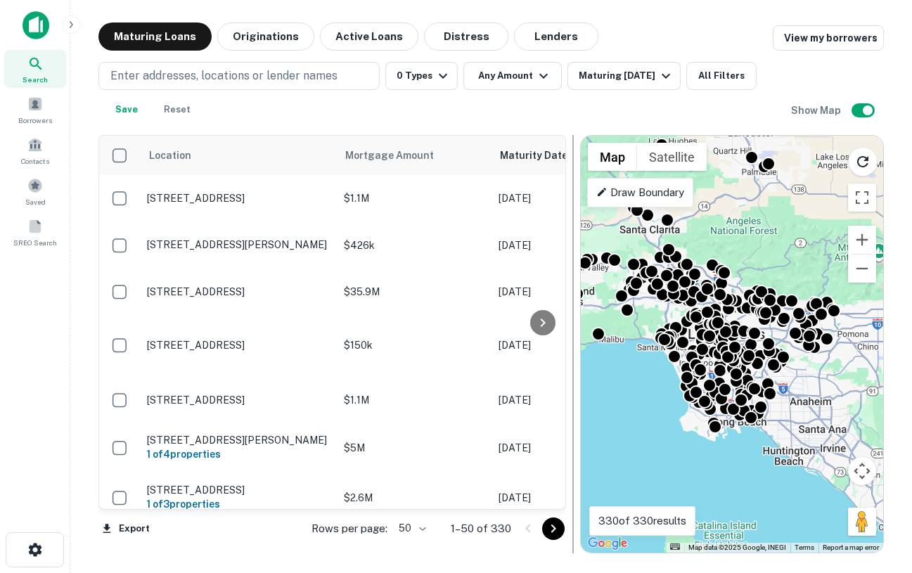
drag, startPoint x: 645, startPoint y: 333, endPoint x: 577, endPoint y: 297, distance: 76.1
click at [577, 297] on div "Location Mortgage Amount Maturity Date sorted ascending Type Borrower Lender Pu…" at bounding box center [490, 339] width 785 height 430
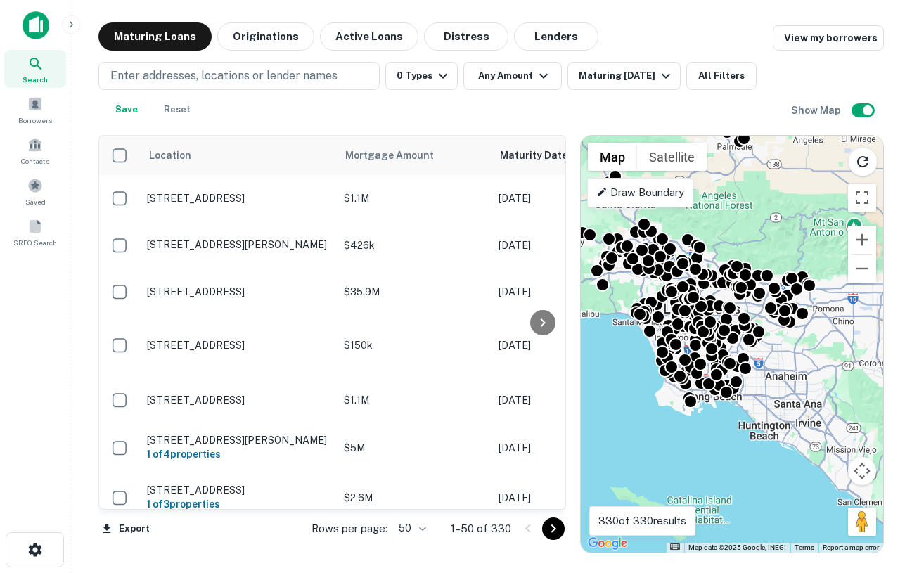
drag, startPoint x: 778, startPoint y: 412, endPoint x: 773, endPoint y: 397, distance: 16.2
click at [774, 397] on div "To activate drag with keyboard, press Alt + Enter. Once in keyboard drag state,…" at bounding box center [732, 344] width 302 height 417
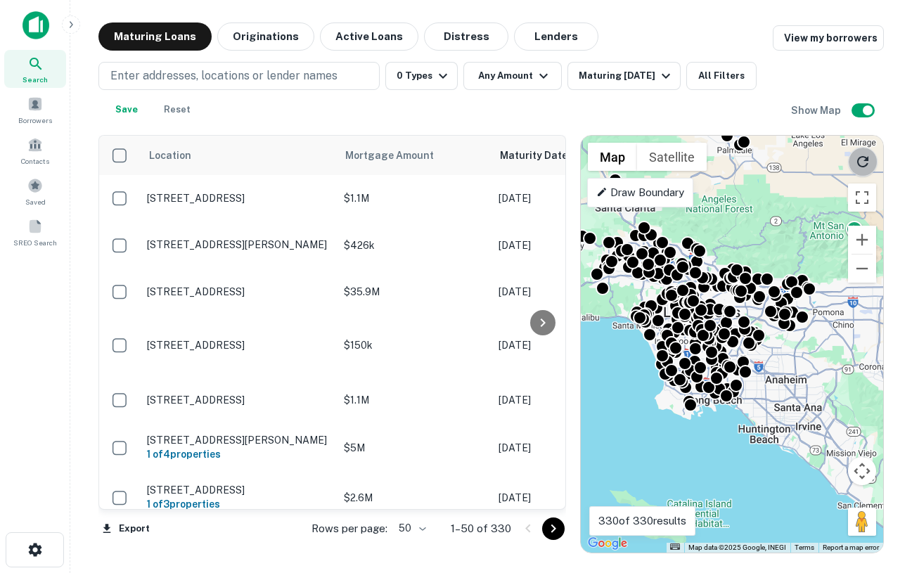
click at [860, 167] on icon "Reload search area" at bounding box center [862, 161] width 17 height 17
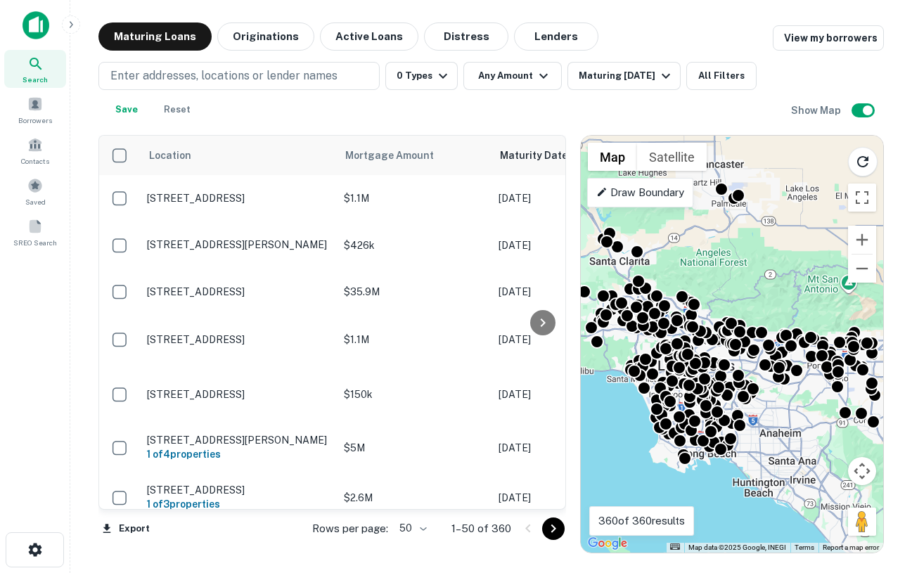
drag, startPoint x: 785, startPoint y: 378, endPoint x: 774, endPoint y: 435, distance: 57.4
click at [774, 435] on div "To activate drag with keyboard, press Alt + Enter. Once in keyboard drag state,…" at bounding box center [732, 344] width 302 height 417
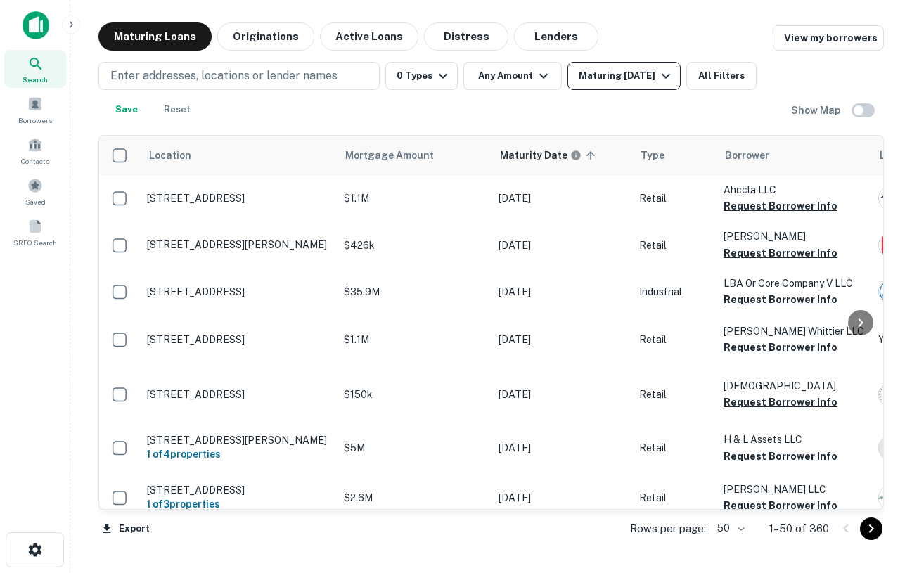
click at [661, 78] on icon "button" at bounding box center [665, 76] width 17 height 17
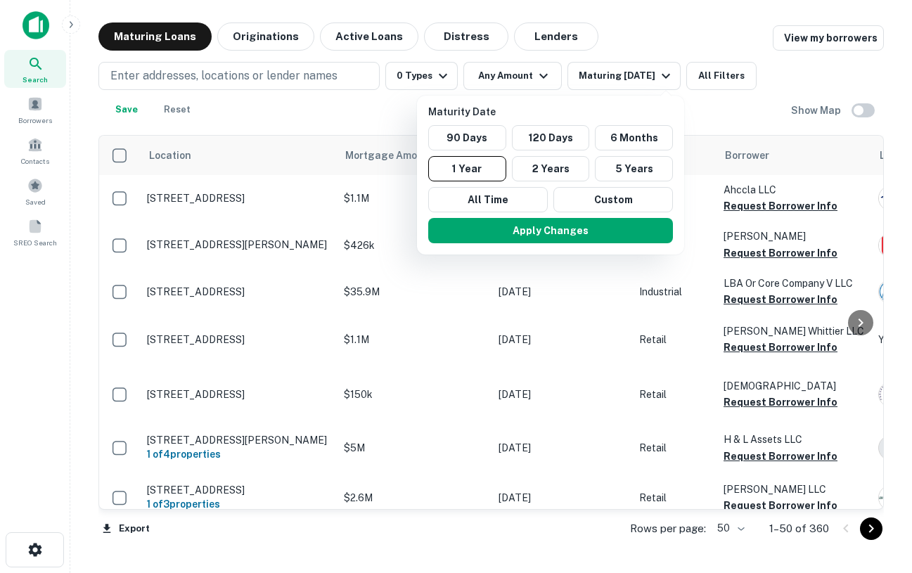
click at [709, 82] on div at bounding box center [456, 286] width 912 height 573
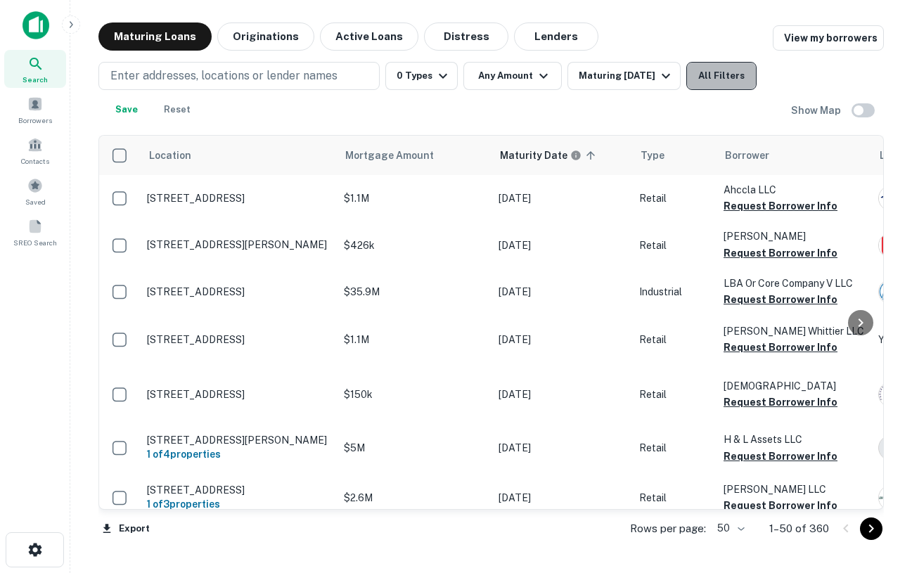
click at [715, 77] on button "All Filters" at bounding box center [721, 76] width 70 height 28
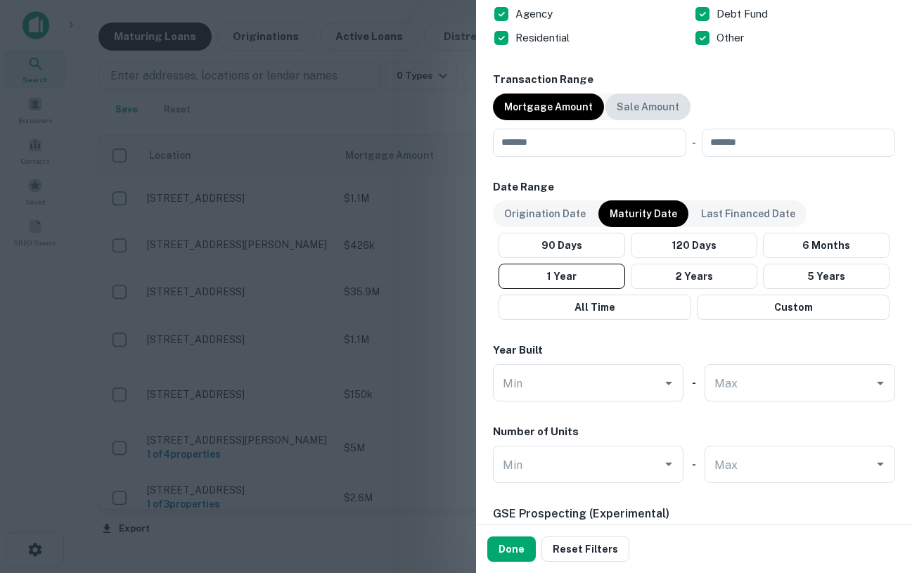
scroll to position [1017, 0]
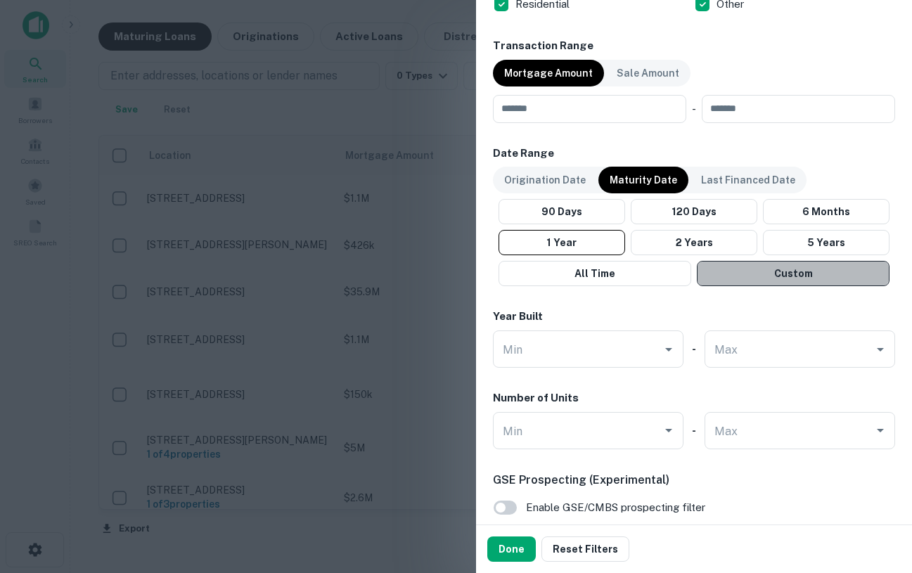
click at [776, 281] on button "Custom" at bounding box center [793, 273] width 193 height 25
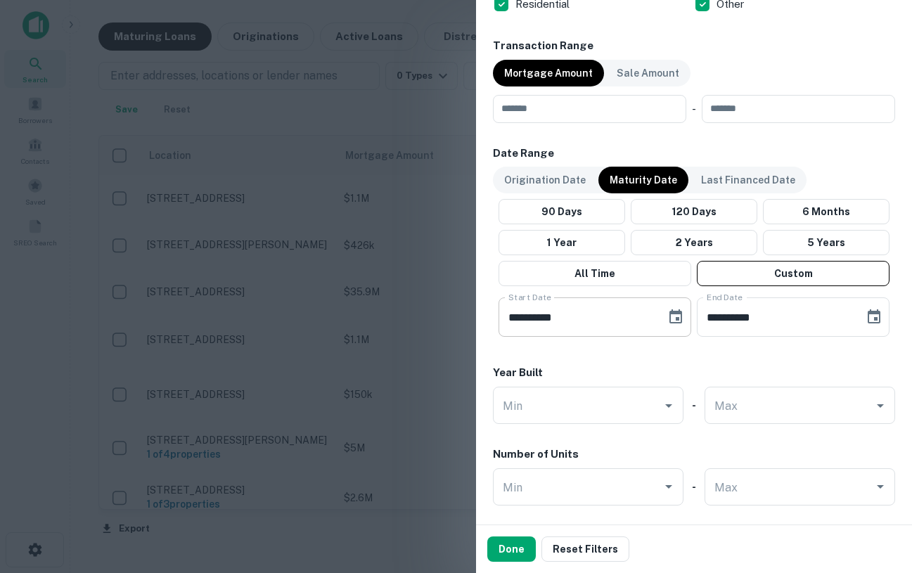
click at [518, 315] on input "**********" at bounding box center [578, 316] width 158 height 39
click at [518, 316] on input "**********" at bounding box center [578, 316] width 158 height 39
click at [588, 312] on input "**********" at bounding box center [578, 316] width 158 height 39
click at [550, 320] on input "**********" at bounding box center [578, 316] width 158 height 39
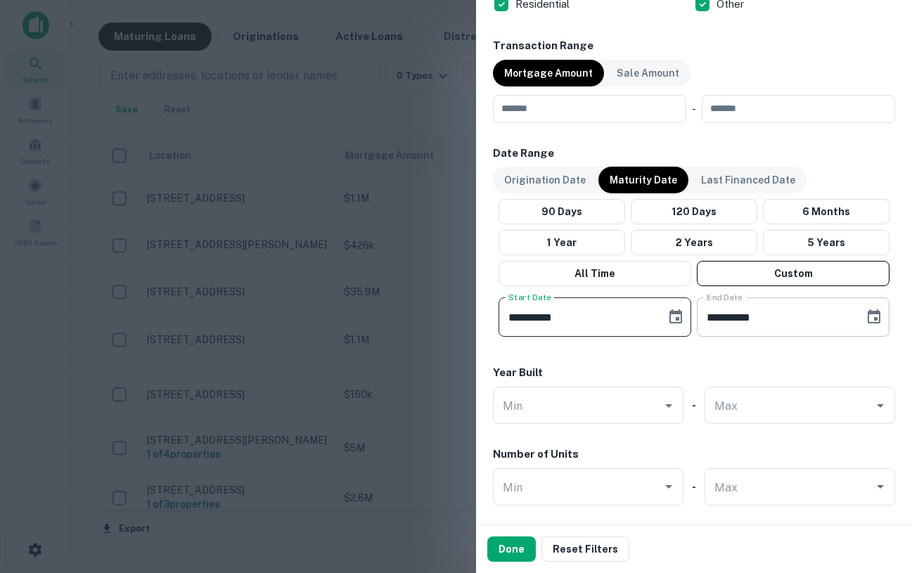
type input "**********"
click at [750, 321] on input "**********" at bounding box center [776, 316] width 158 height 39
type input "**********"
click at [747, 338] on div "**********" at bounding box center [694, 245] width 402 height 198
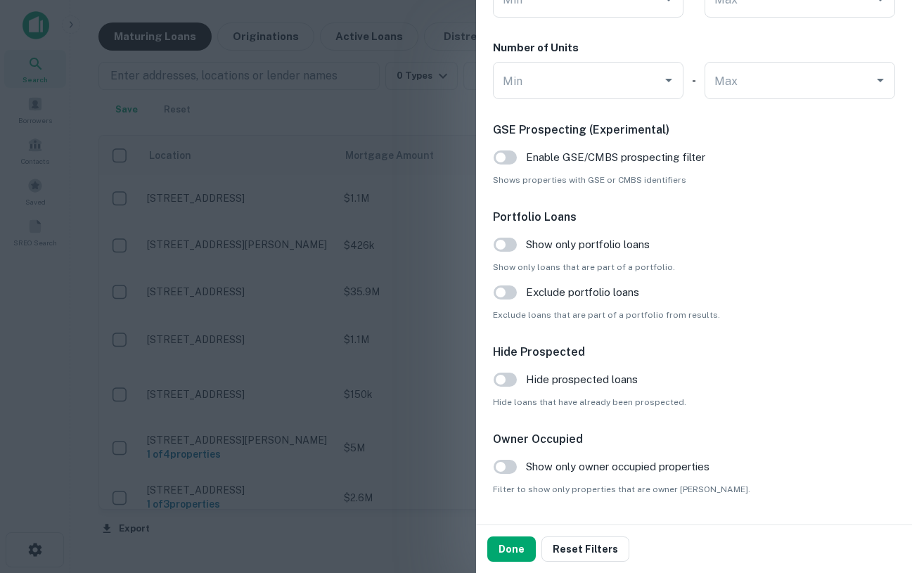
scroll to position [1461, 0]
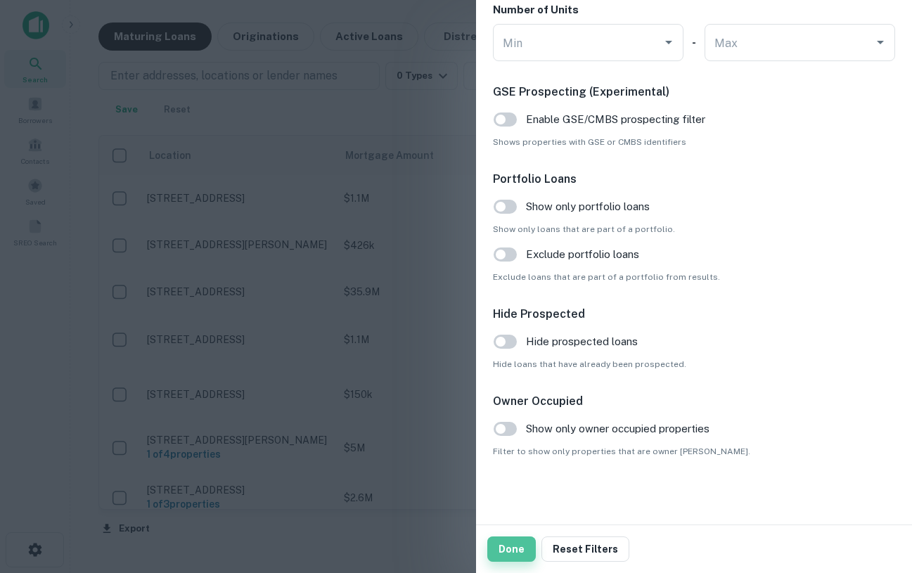
click at [514, 553] on button "Done" at bounding box center [511, 548] width 49 height 25
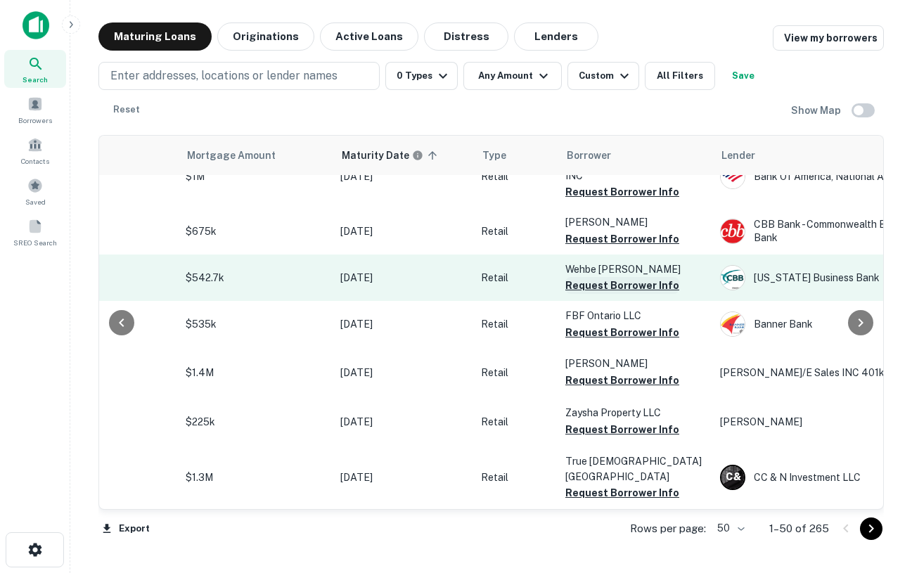
scroll to position [0, 158]
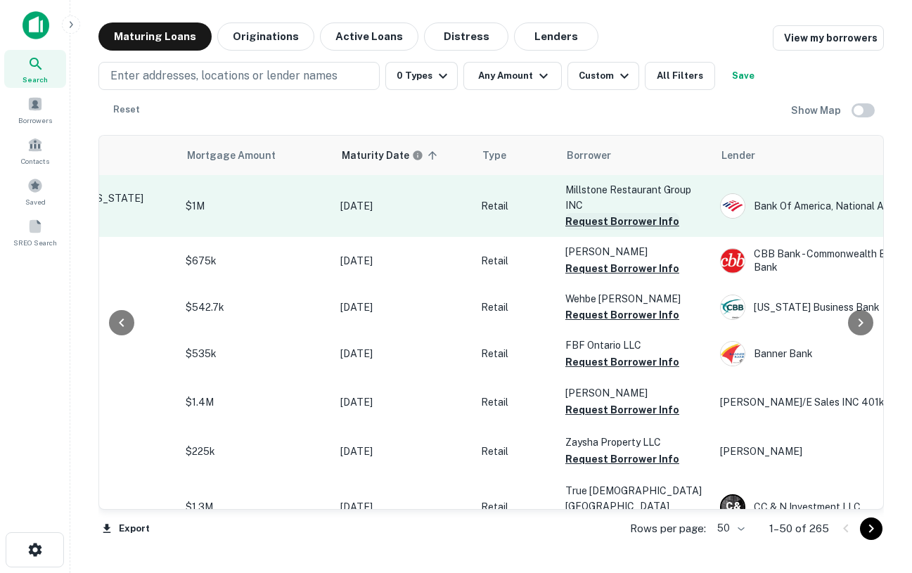
click at [626, 224] on button "Request Borrower Info" at bounding box center [622, 221] width 114 height 17
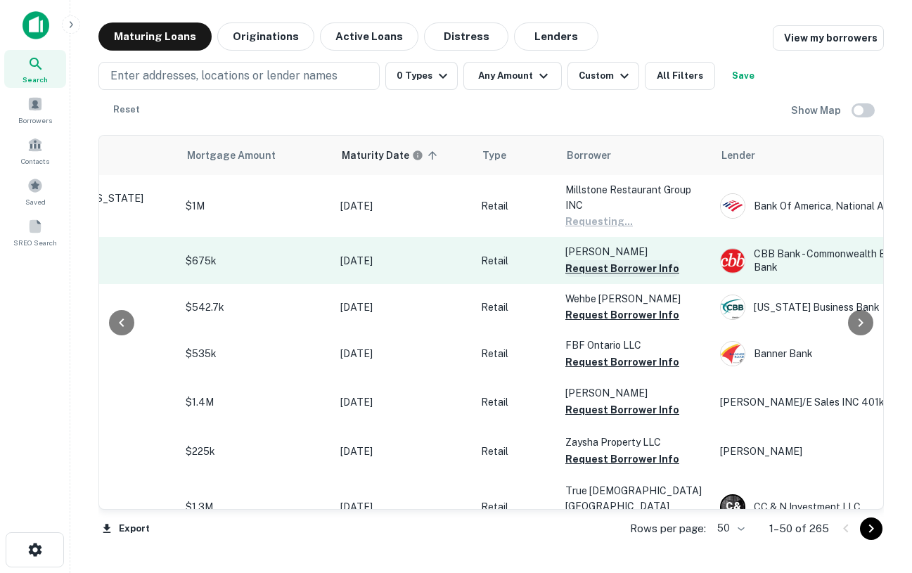
click at [622, 277] on button "Request Borrower Info" at bounding box center [622, 268] width 114 height 17
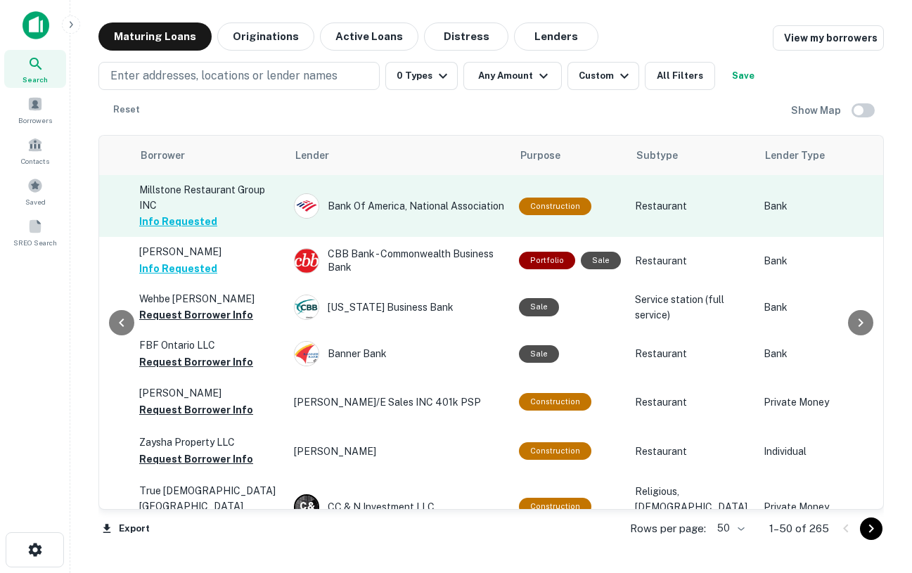
scroll to position [0, 0]
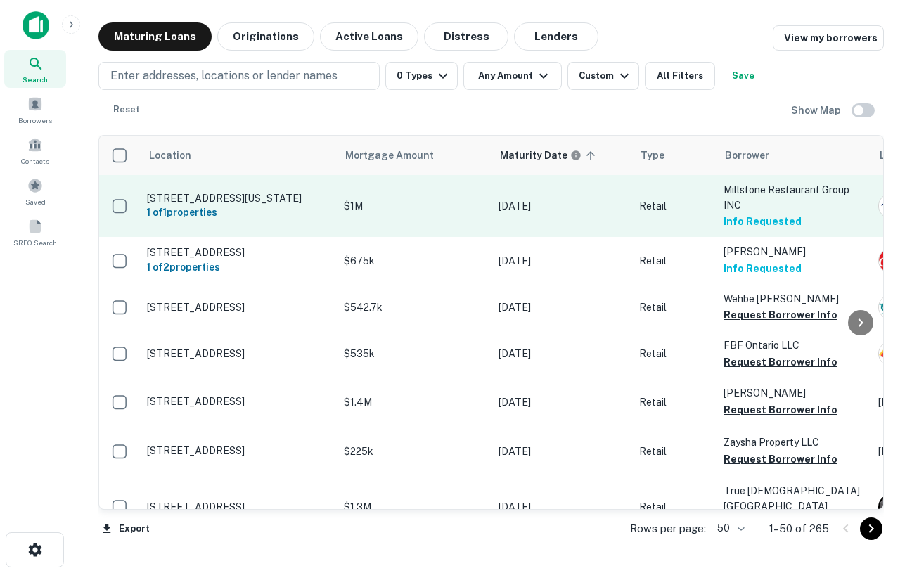
click at [195, 220] on h6 "1 of 1 properties" at bounding box center [238, 212] width 183 height 15
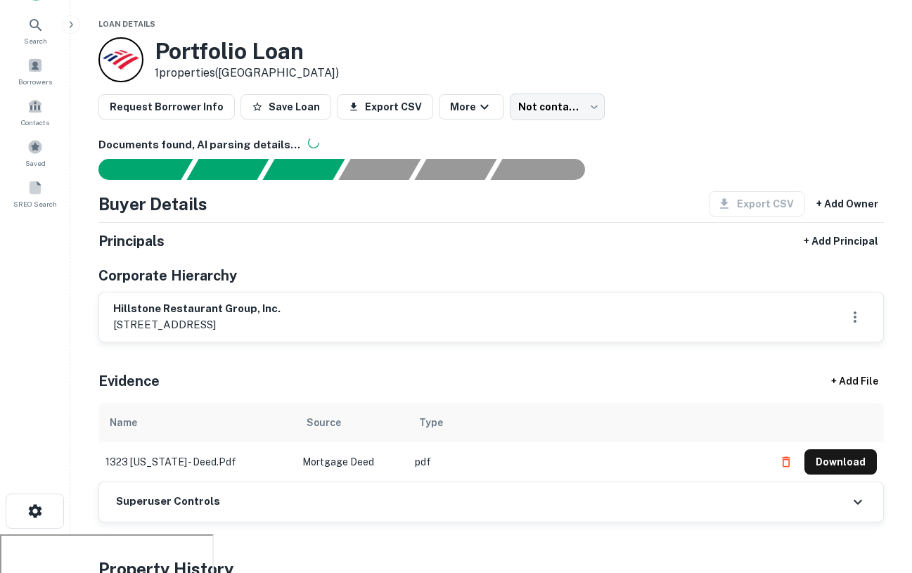
scroll to position [37, 0]
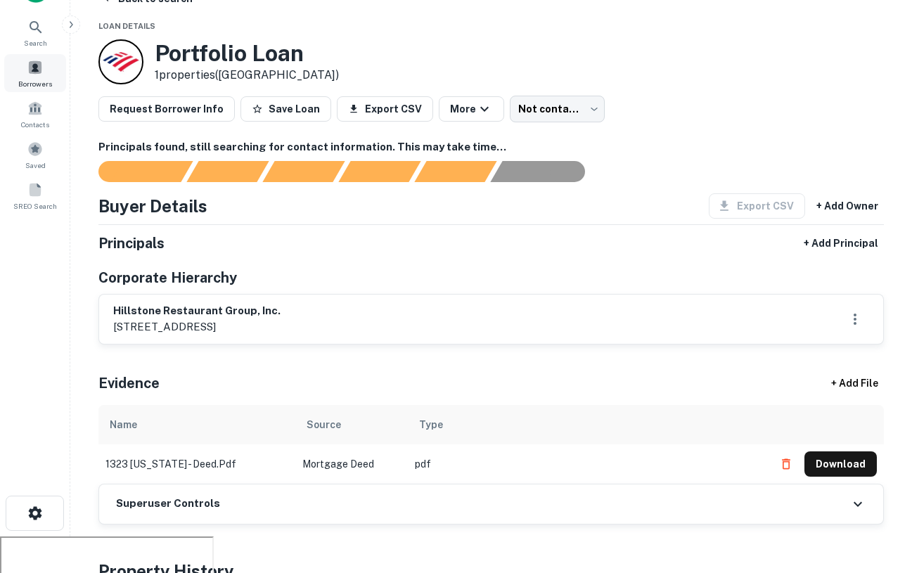
click at [33, 78] on span "Borrowers" at bounding box center [35, 83] width 34 height 11
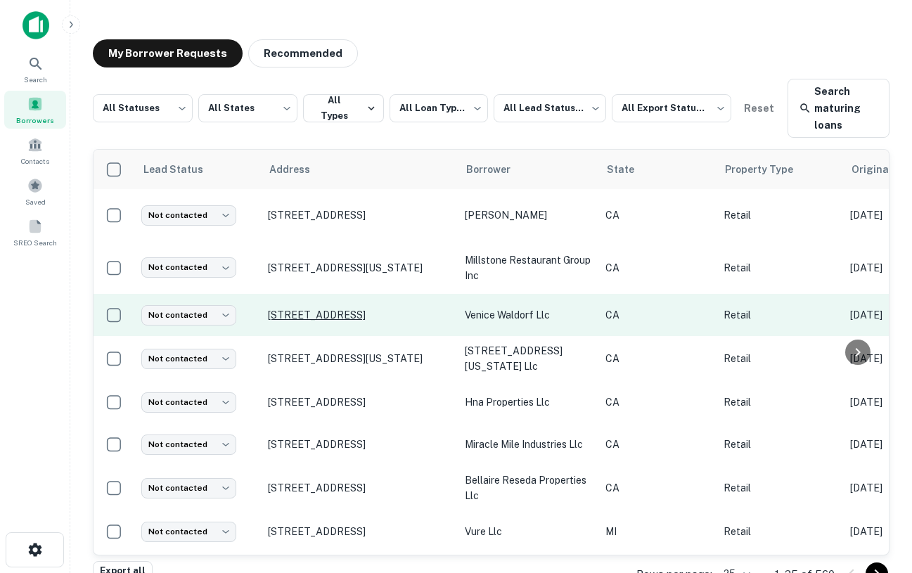
click at [366, 309] on p "1217 Ocean Front Walk Venice, CA 90291" at bounding box center [359, 315] width 183 height 13
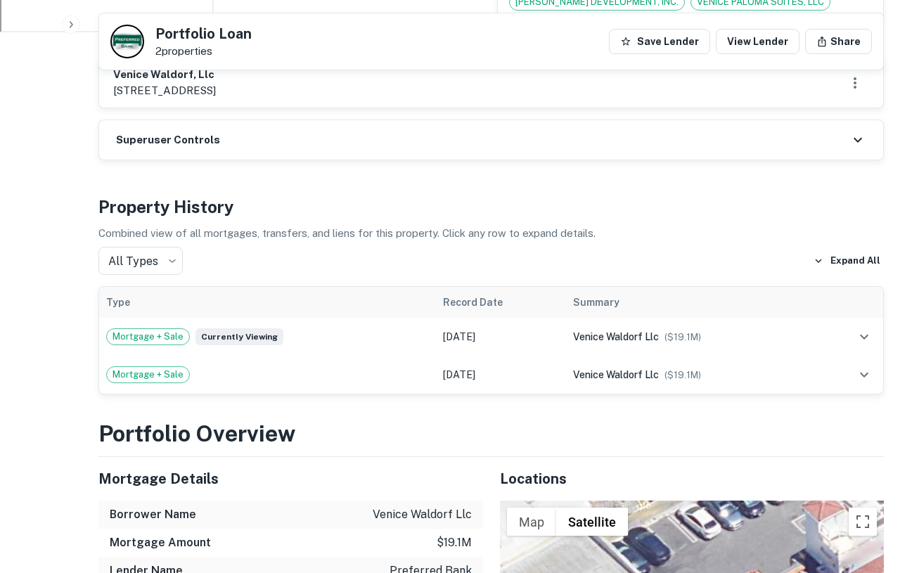
scroll to position [659, 0]
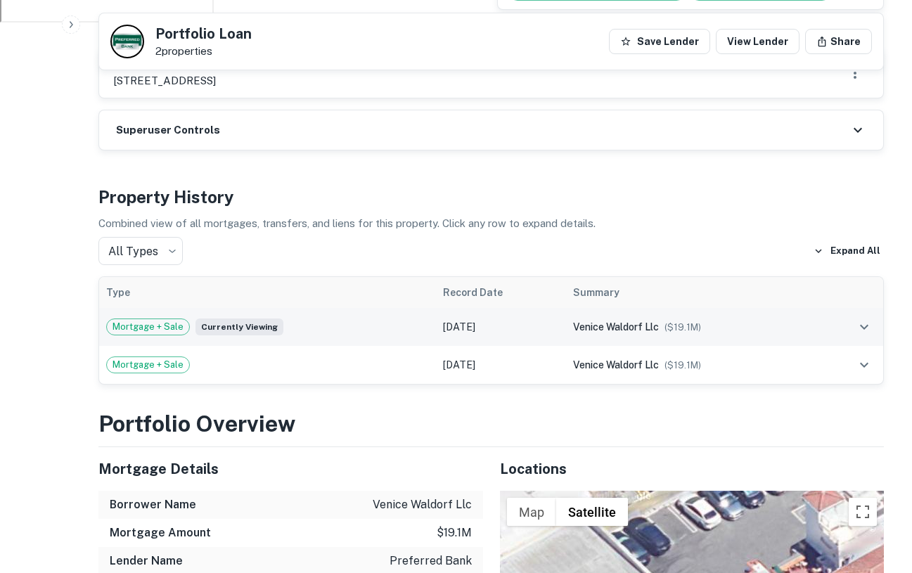
click at [566, 308] on td "venice waldorf llc ($ 19.1M )" at bounding box center [691, 327] width 250 height 38
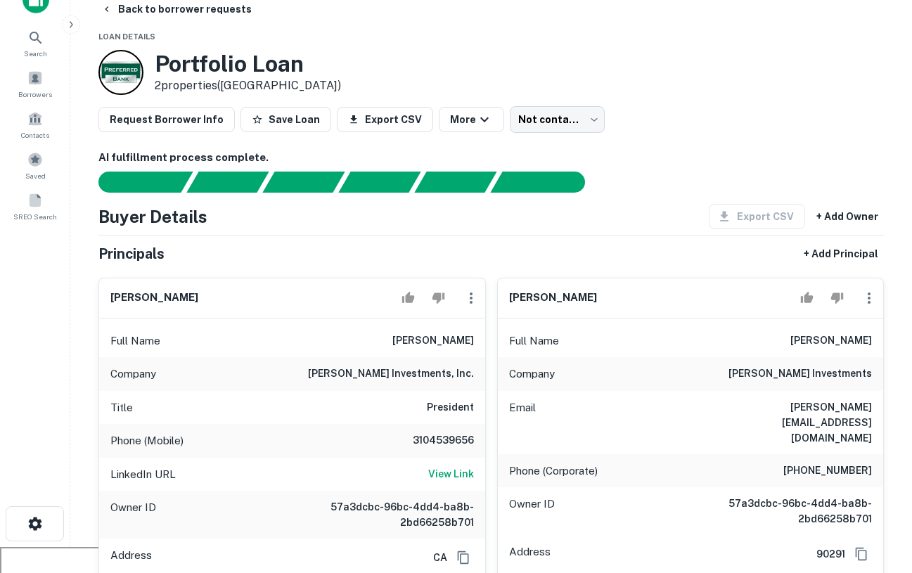
scroll to position [0, 0]
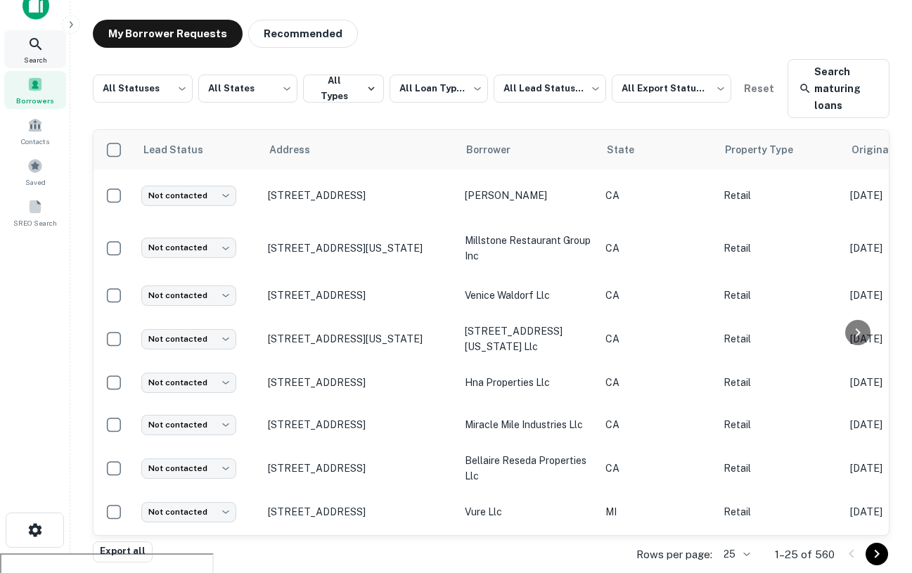
click at [40, 40] on icon at bounding box center [35, 44] width 17 height 17
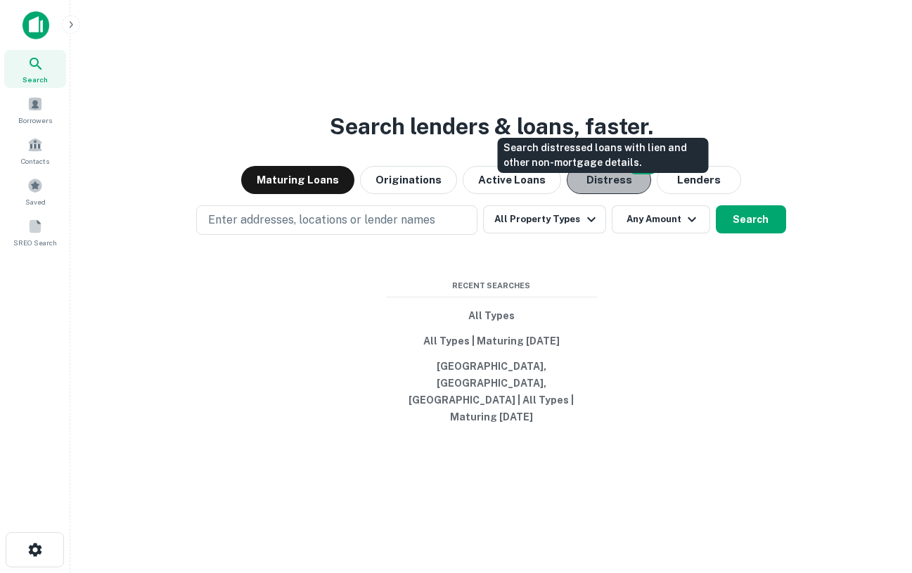
click at [621, 193] on button "Distress" at bounding box center [609, 180] width 84 height 28
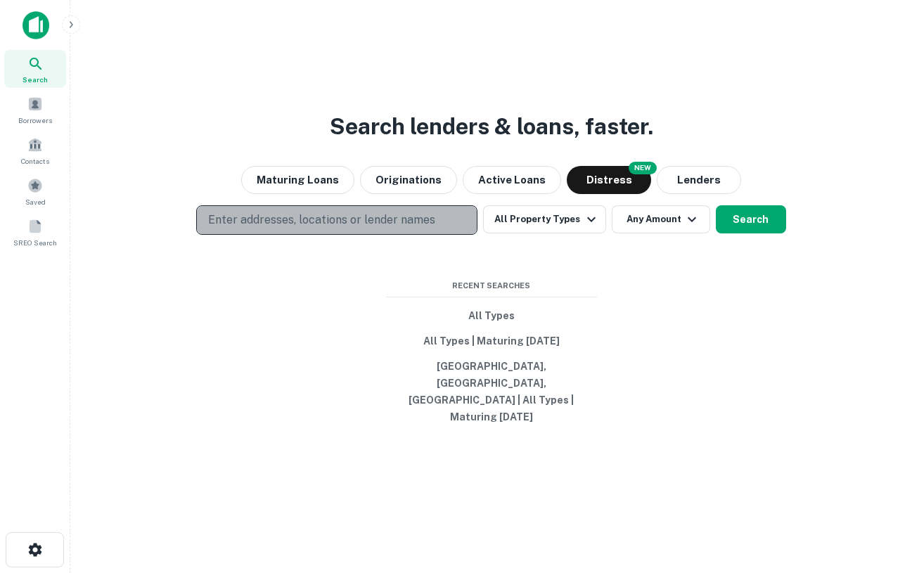
click at [356, 229] on p "Enter addresses, locations or lender names" at bounding box center [321, 220] width 227 height 17
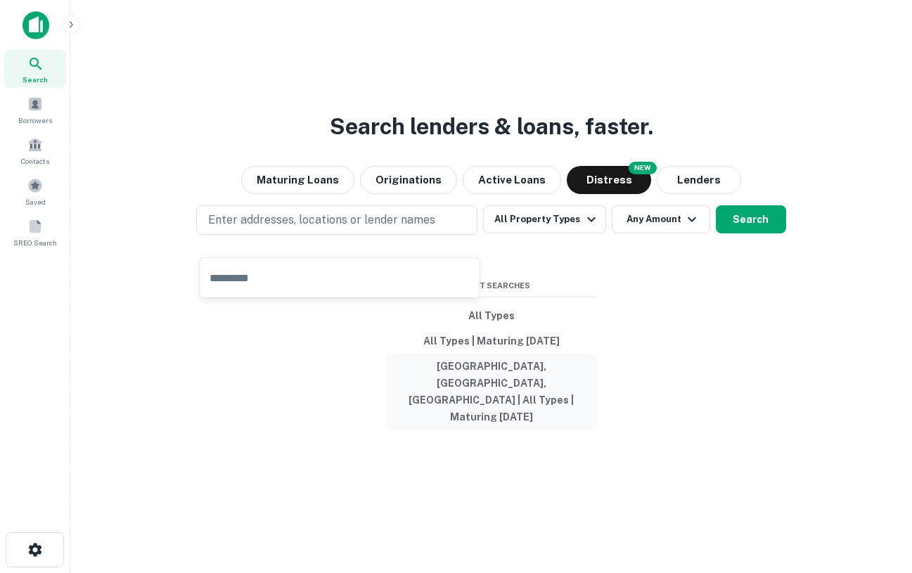
click at [505, 394] on button "Los Angeles, CA, USA | All Types | Maturing In 1 Year" at bounding box center [491, 392] width 211 height 76
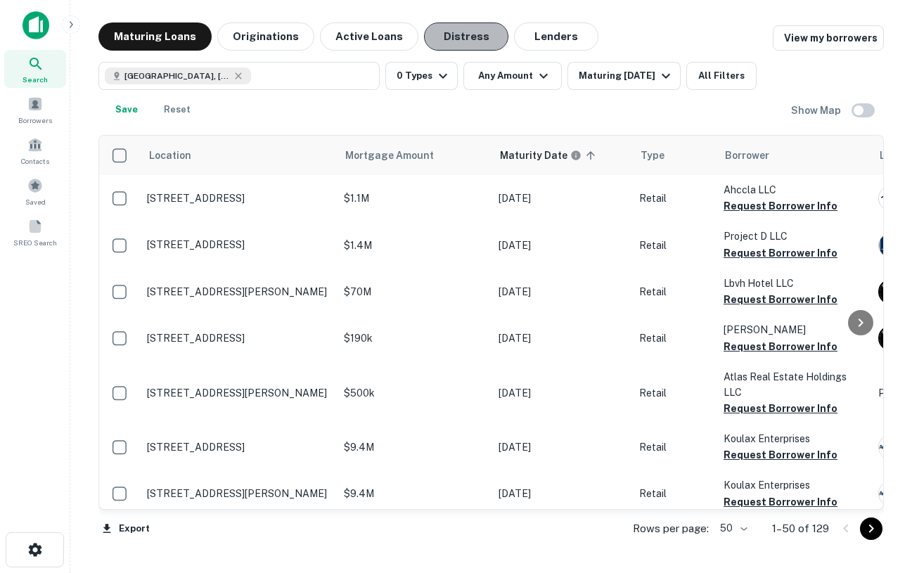
click at [449, 37] on button "Distress" at bounding box center [466, 37] width 84 height 28
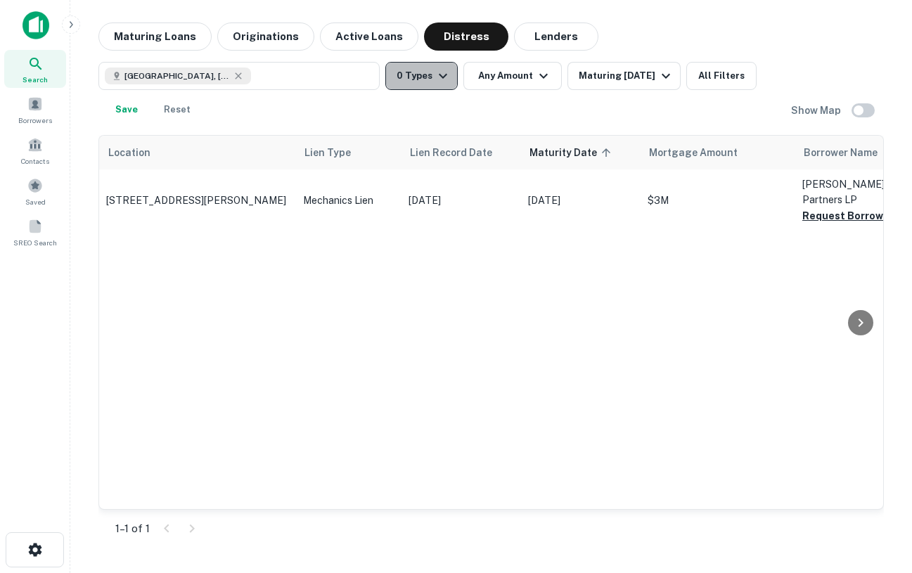
click at [397, 71] on button "0 Types" at bounding box center [421, 76] width 72 height 28
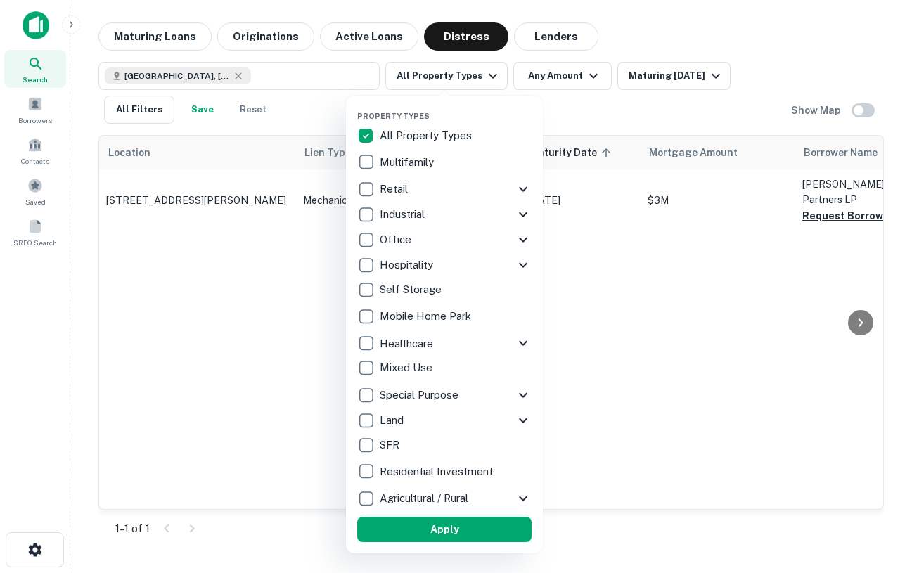
click at [467, 532] on button "Apply" at bounding box center [444, 529] width 174 height 25
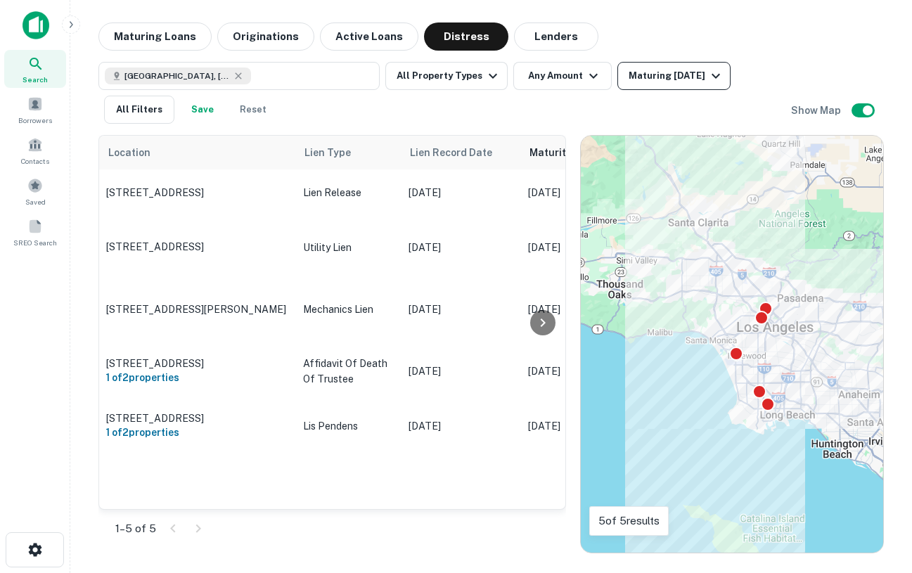
click at [712, 75] on icon "button" at bounding box center [715, 76] width 17 height 17
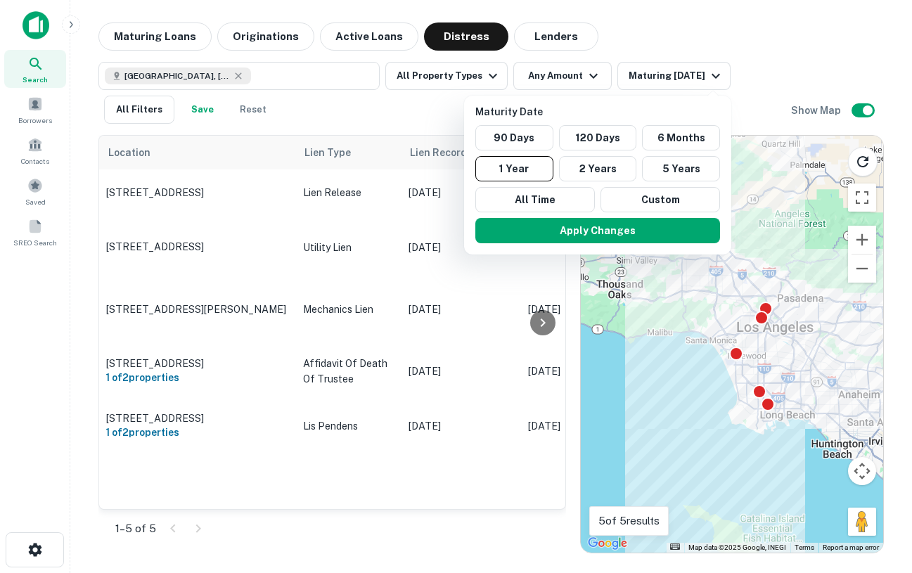
click at [797, 248] on div at bounding box center [456, 286] width 912 height 573
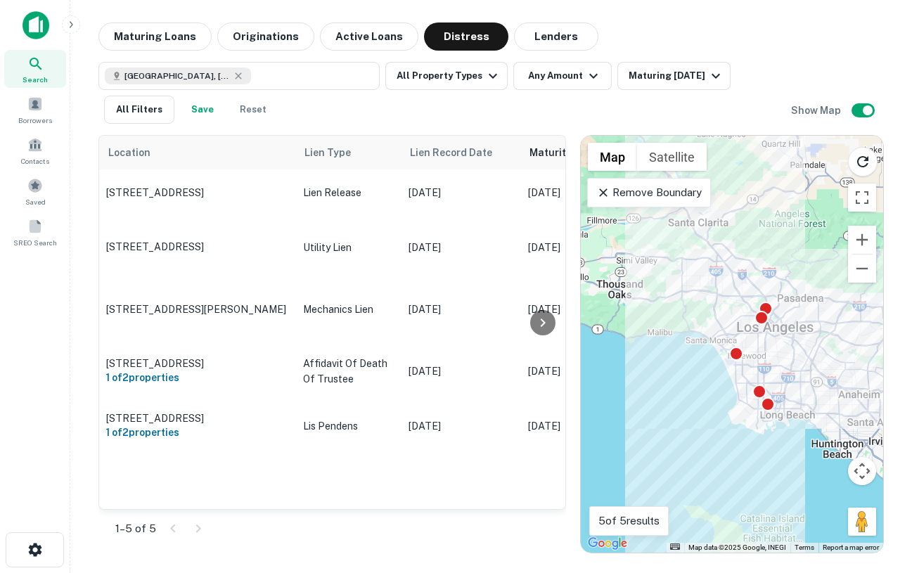
click at [634, 195] on p "Remove Boundary" at bounding box center [648, 192] width 105 height 17
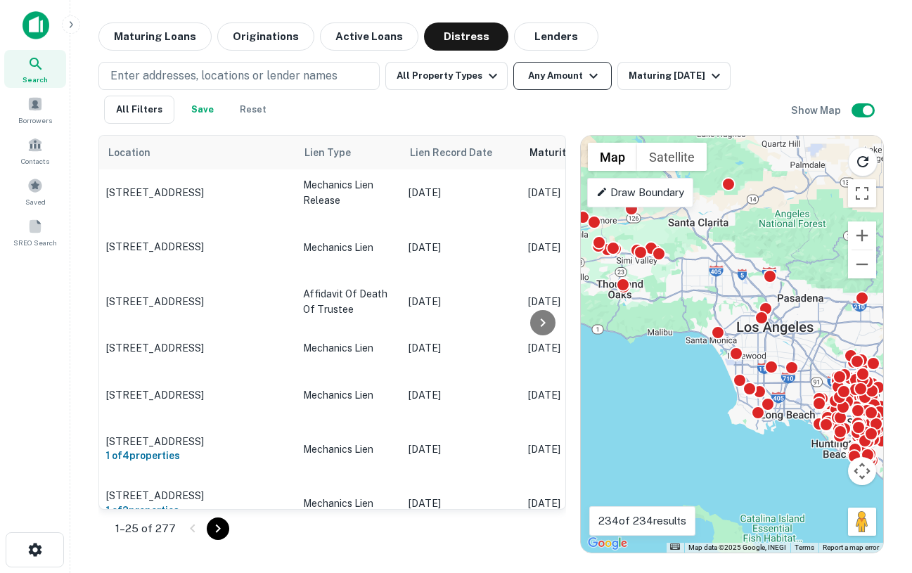
click at [585, 77] on icon "button" at bounding box center [593, 76] width 17 height 17
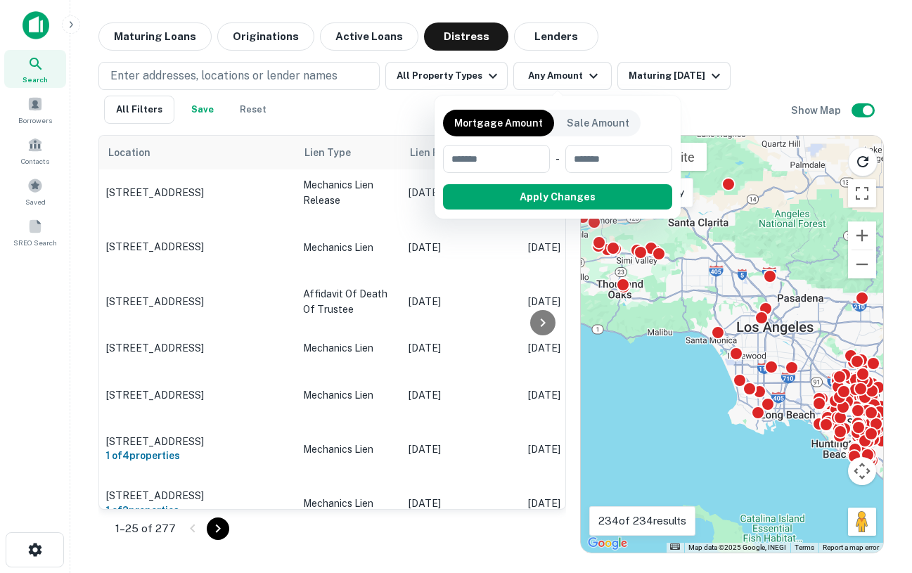
click at [662, 51] on div at bounding box center [456, 286] width 912 height 573
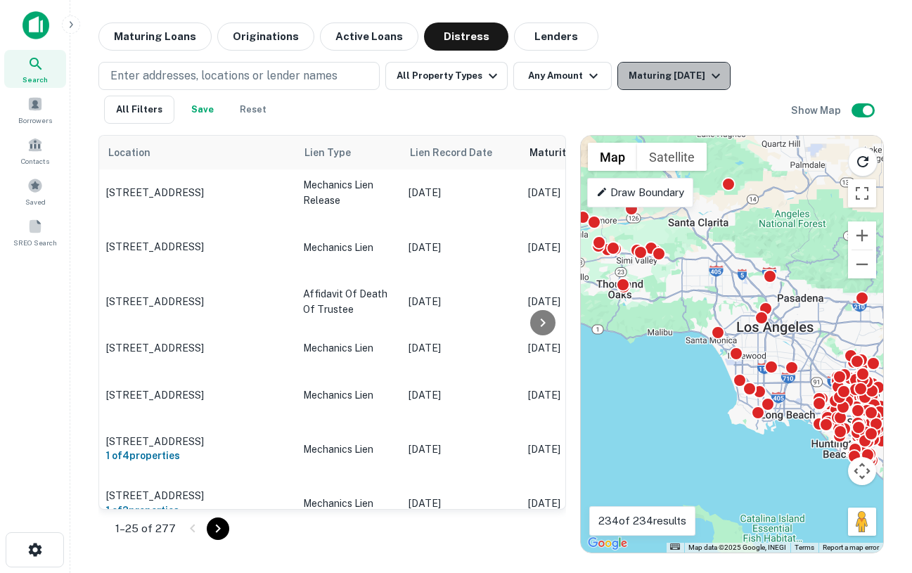
click at [677, 82] on div "Maturing In 1 Year" at bounding box center [677, 76] width 96 height 17
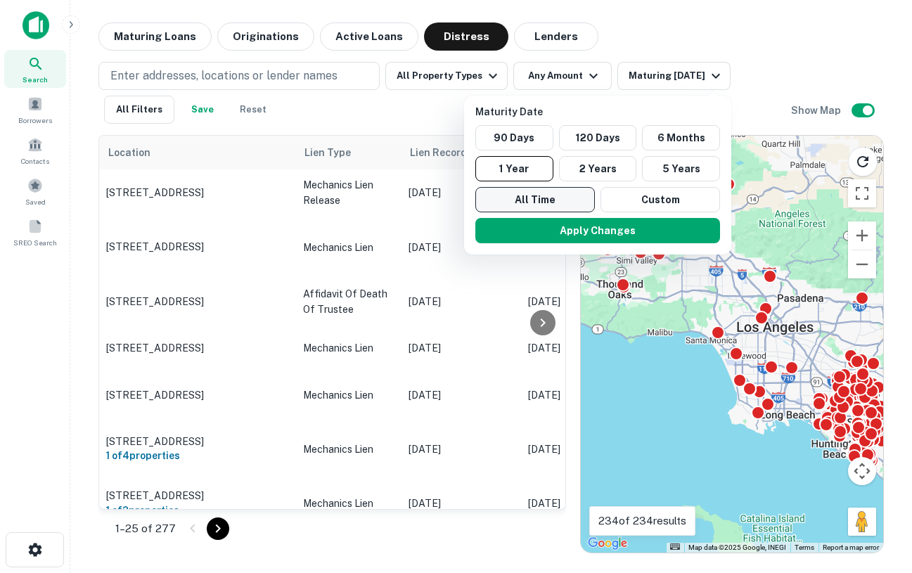
click at [546, 197] on button "All Time" at bounding box center [535, 199] width 120 height 25
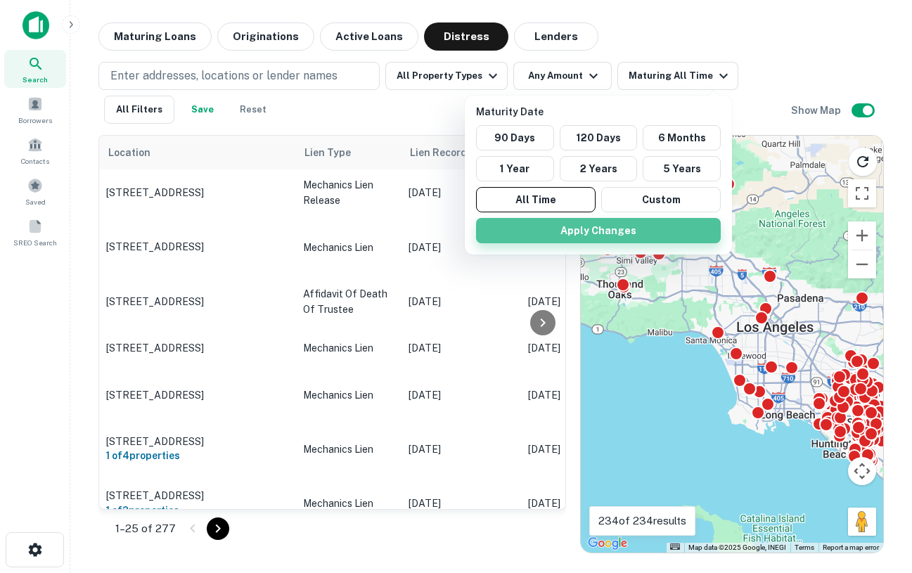
click at [610, 231] on button "Apply Changes" at bounding box center [598, 230] width 245 height 25
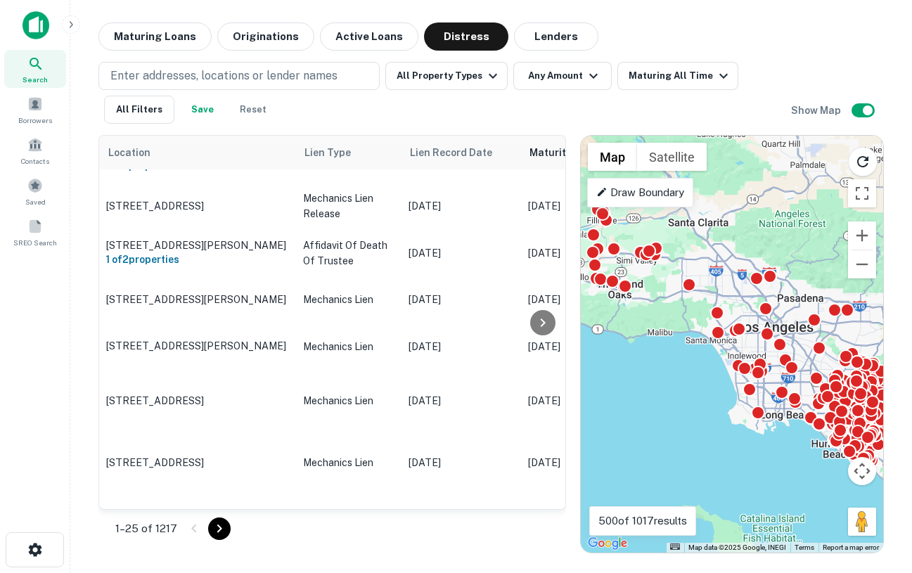
scroll to position [909, 0]
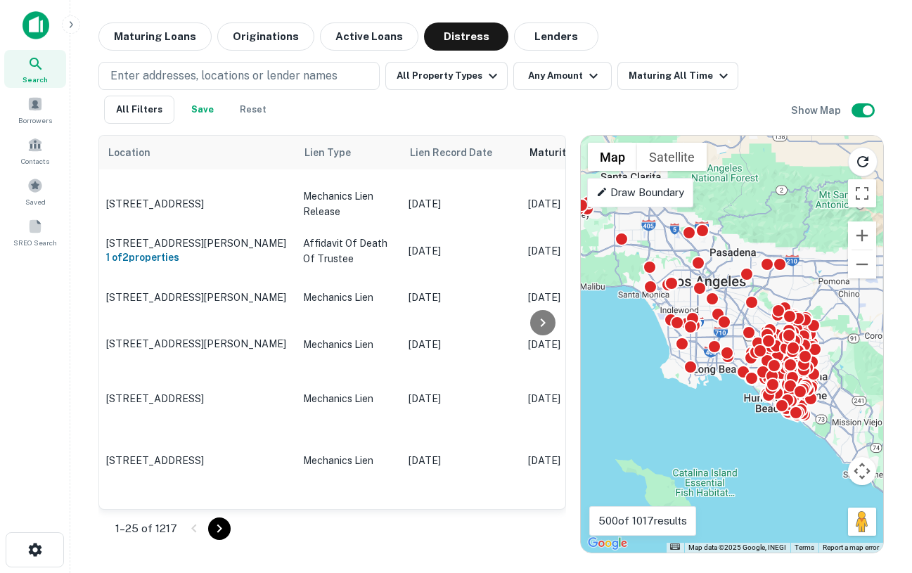
drag, startPoint x: 814, startPoint y: 241, endPoint x: 740, endPoint y: 189, distance: 90.9
click at [740, 189] on div "To activate drag with keyboard, press Alt + Enter. Once in keyboard drag state,…" at bounding box center [732, 344] width 302 height 417
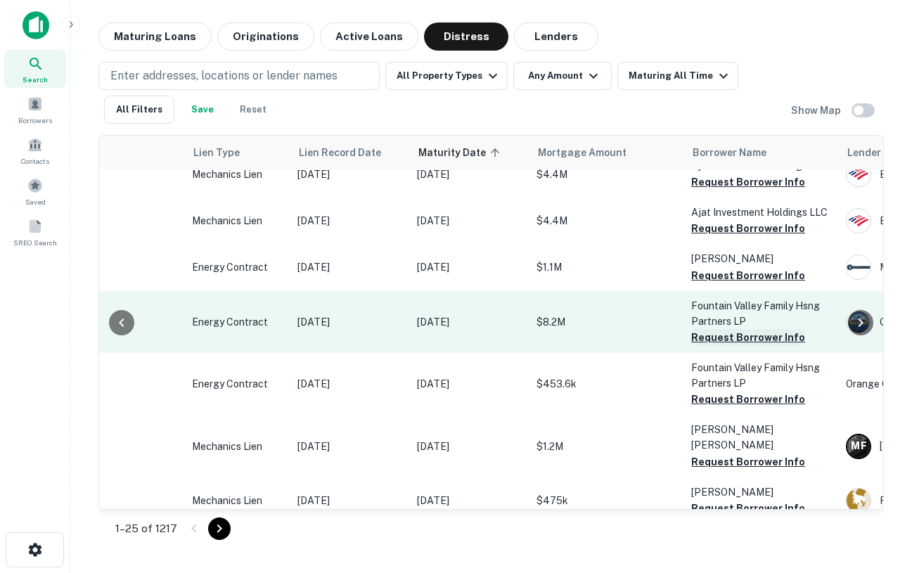
scroll to position [1685, 0]
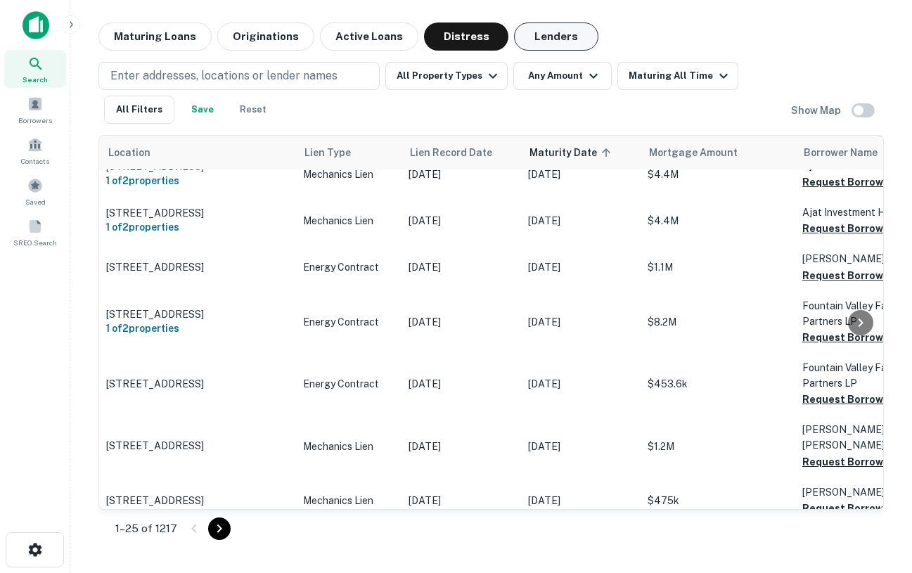
click at [553, 30] on button "Lenders" at bounding box center [556, 37] width 84 height 28
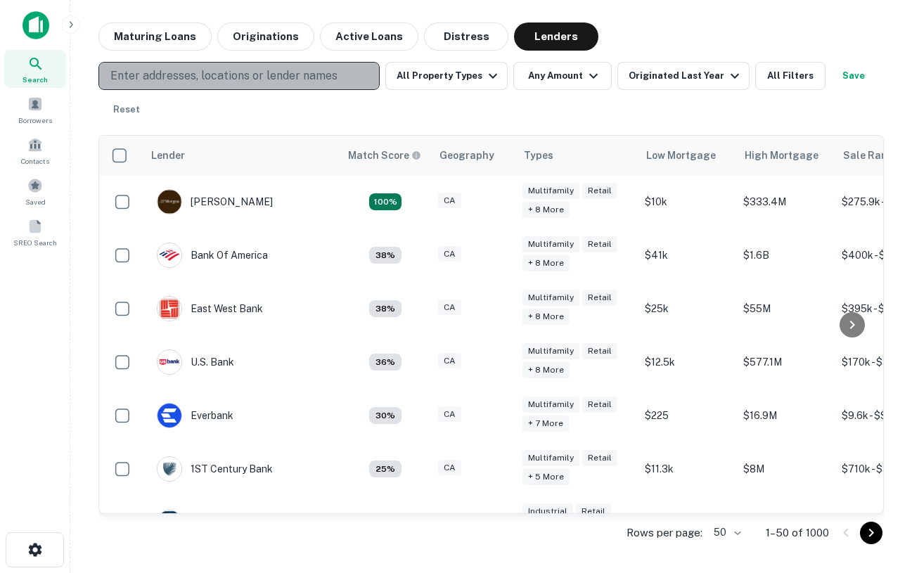
click at [265, 75] on p "Enter addresses, locations or lender names" at bounding box center [223, 76] width 227 height 17
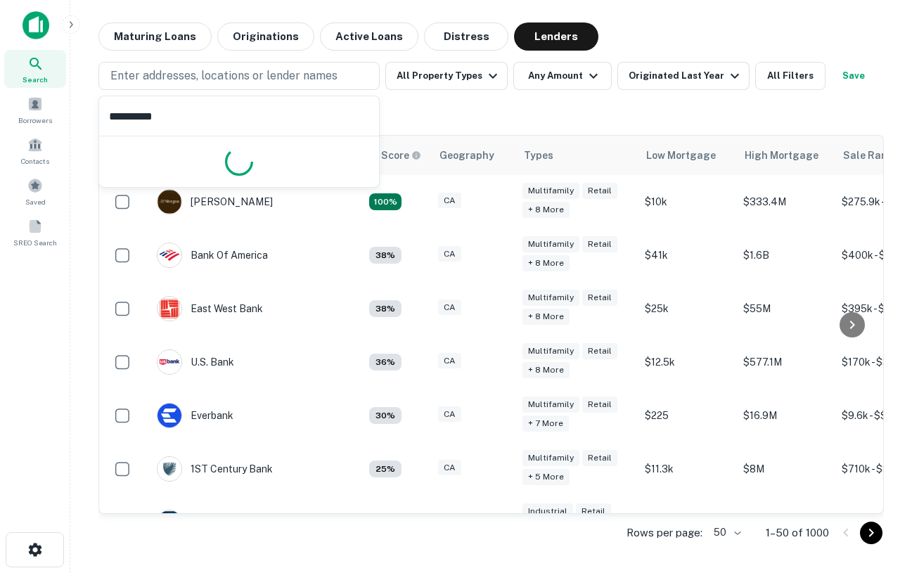
type input "**********"
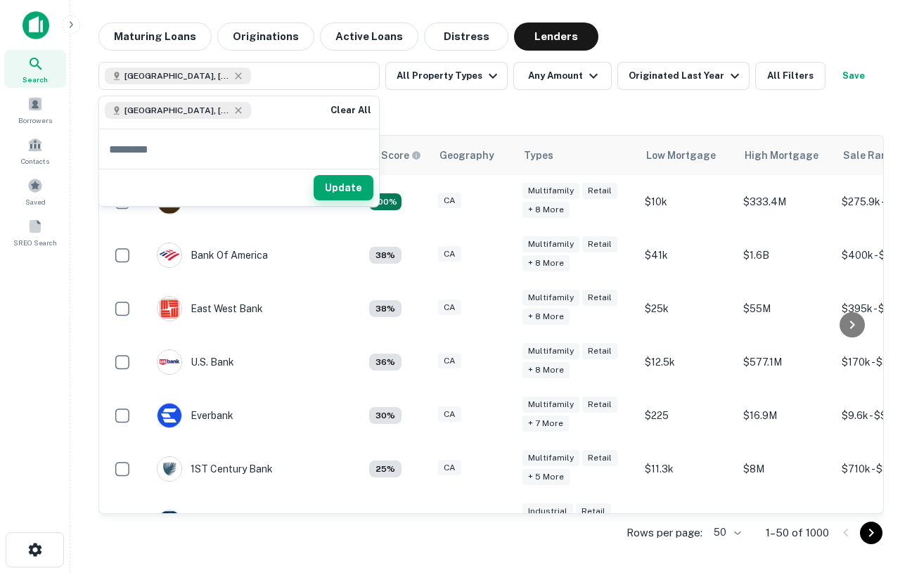
click at [349, 195] on button "Update" at bounding box center [344, 187] width 60 height 25
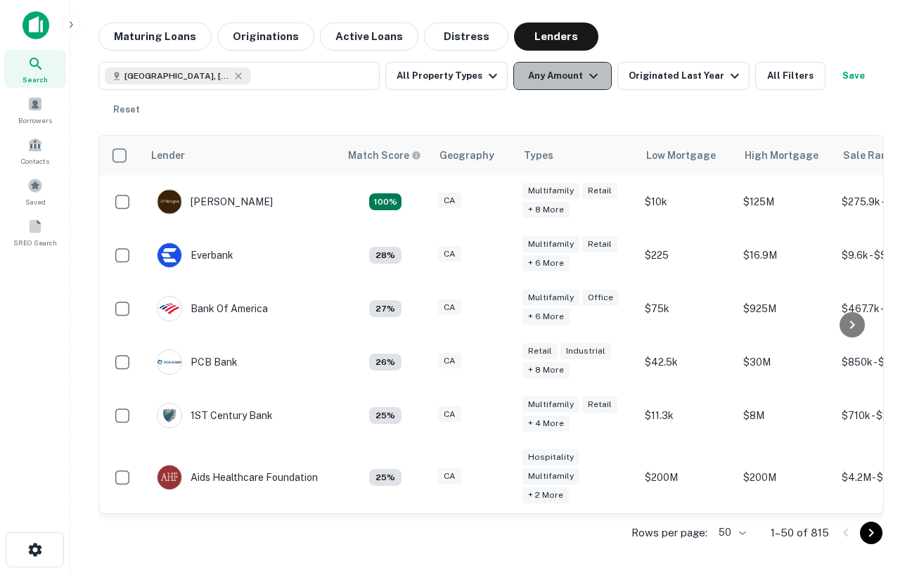
click at [575, 82] on button "Any Amount" at bounding box center [562, 76] width 98 height 28
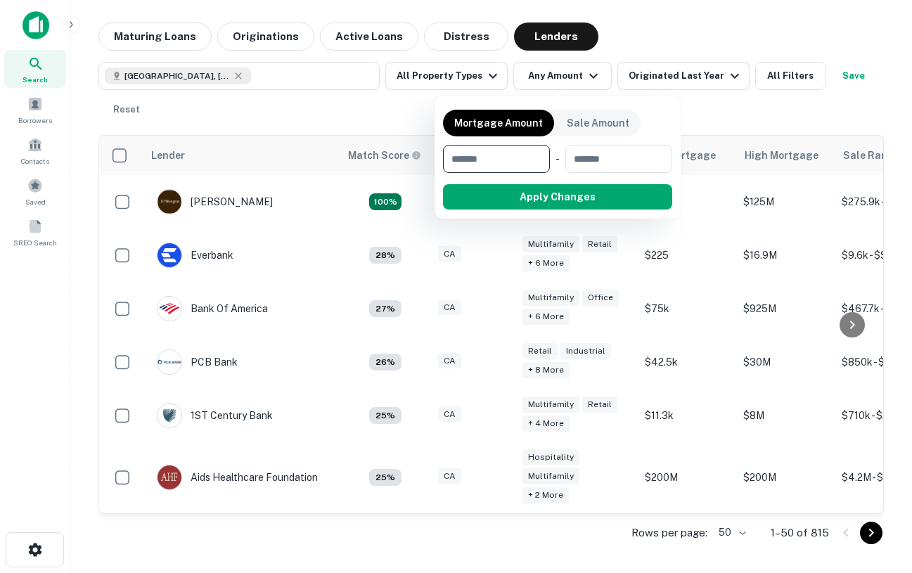
click at [470, 82] on div at bounding box center [456, 286] width 912 height 573
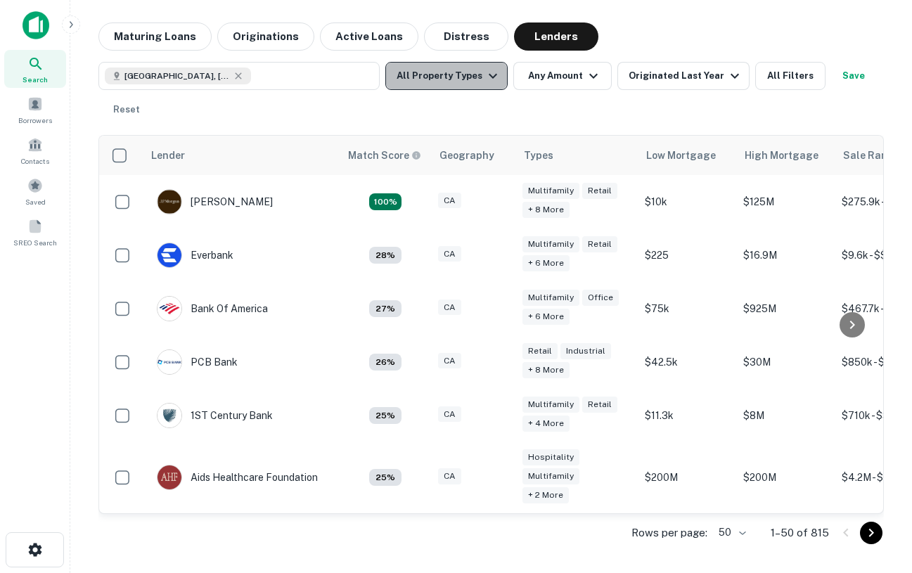
click at [468, 74] on button "All Property Types" at bounding box center [446, 76] width 122 height 28
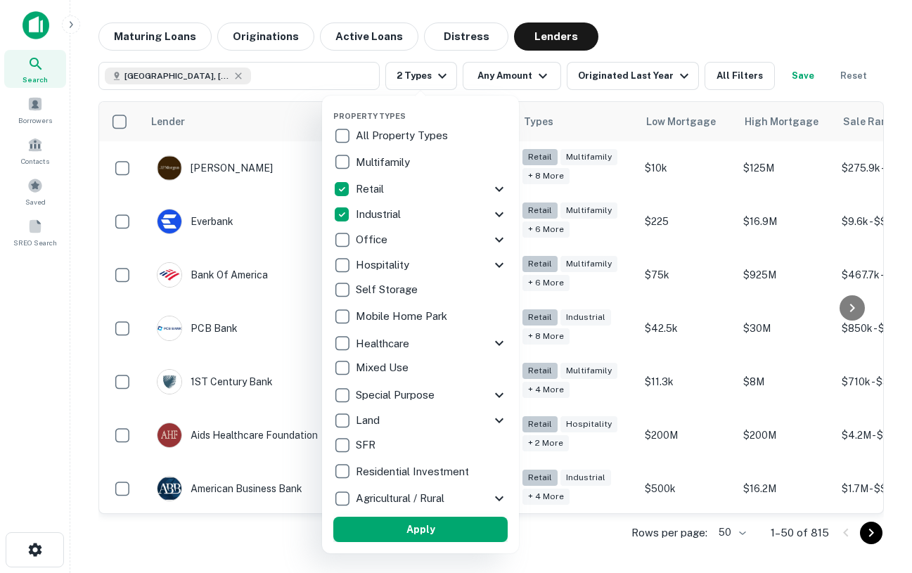
click at [428, 529] on button "Apply" at bounding box center [420, 529] width 174 height 25
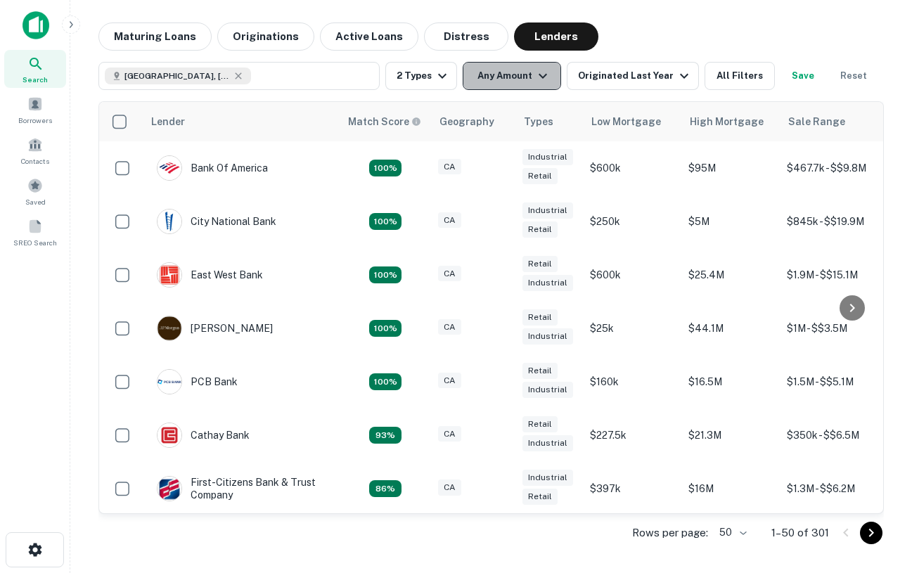
click at [546, 82] on icon "button" at bounding box center [542, 76] width 17 height 17
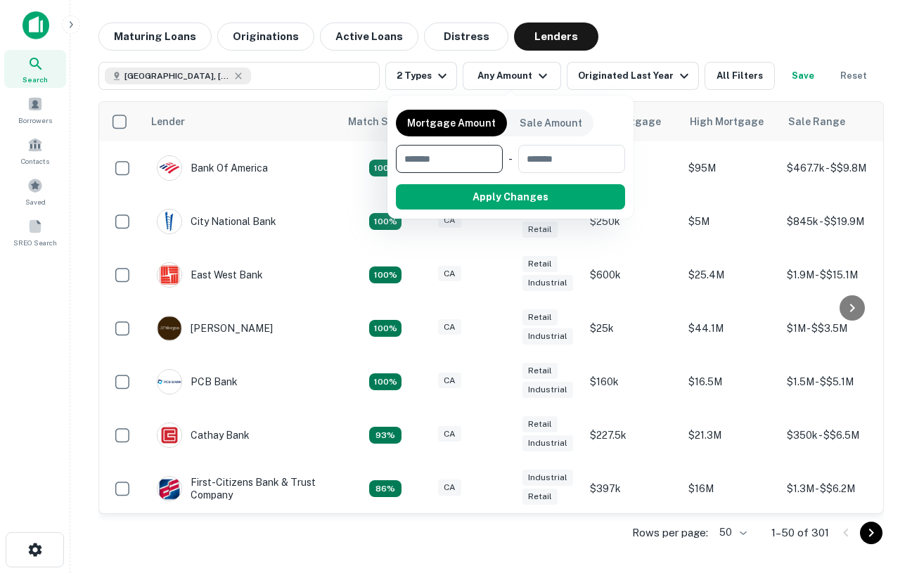
click at [732, 71] on div at bounding box center [456, 286] width 912 height 573
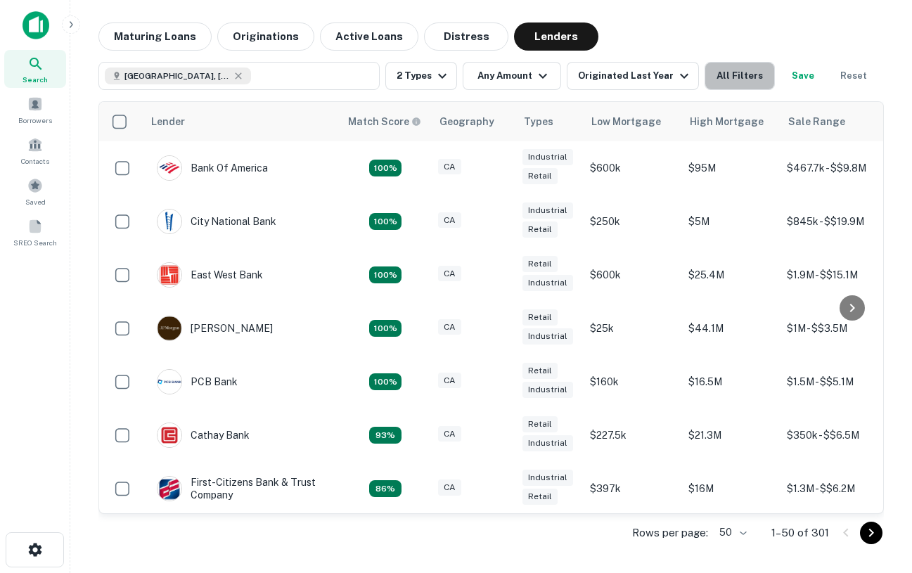
click at [735, 76] on button "All Filters" at bounding box center [740, 76] width 70 height 28
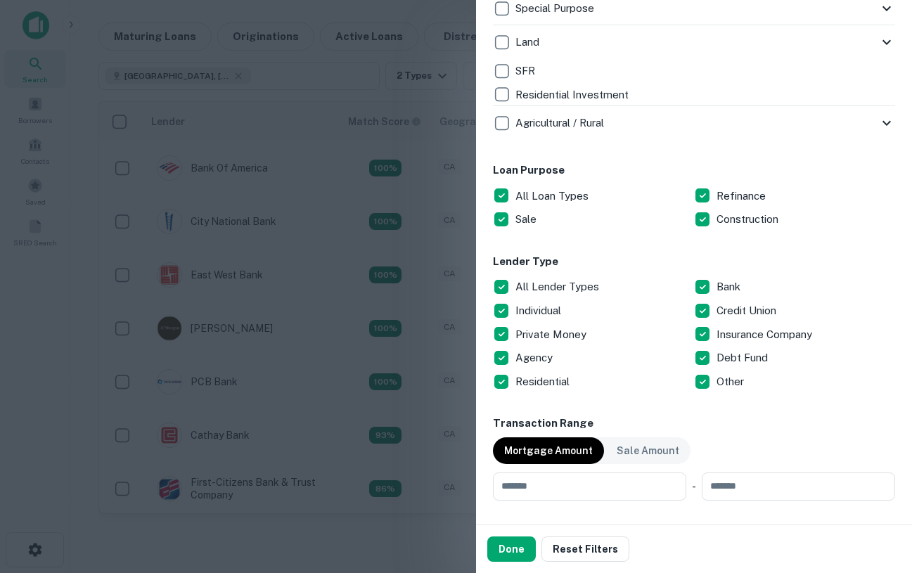
scroll to position [638, 0]
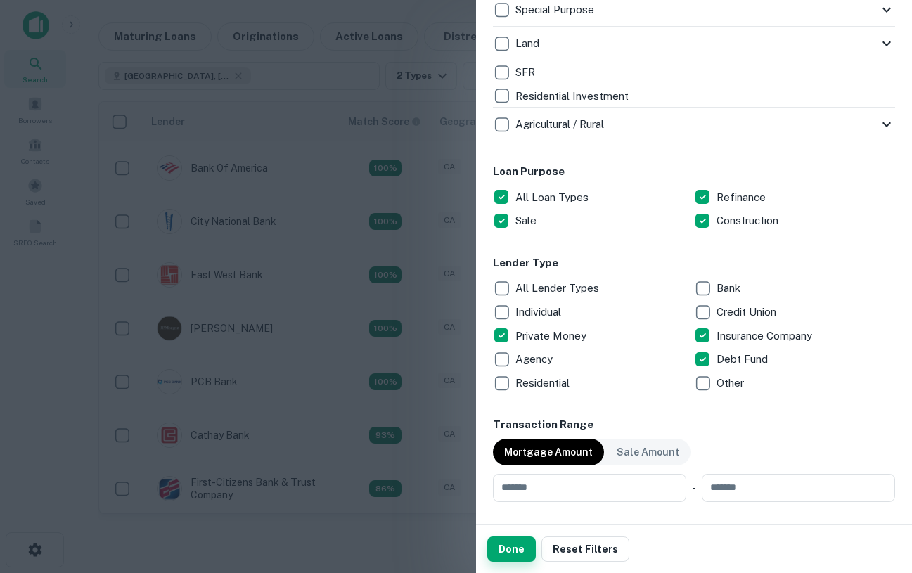
click at [511, 546] on button "Done" at bounding box center [511, 548] width 49 height 25
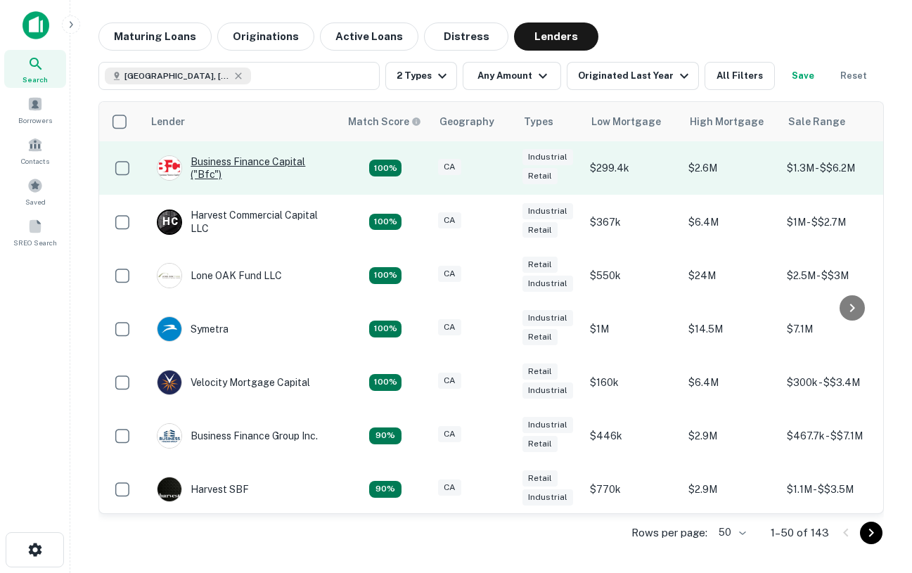
click at [229, 167] on div "Business Finance Capital ("bfc"​)" at bounding box center [241, 167] width 169 height 25
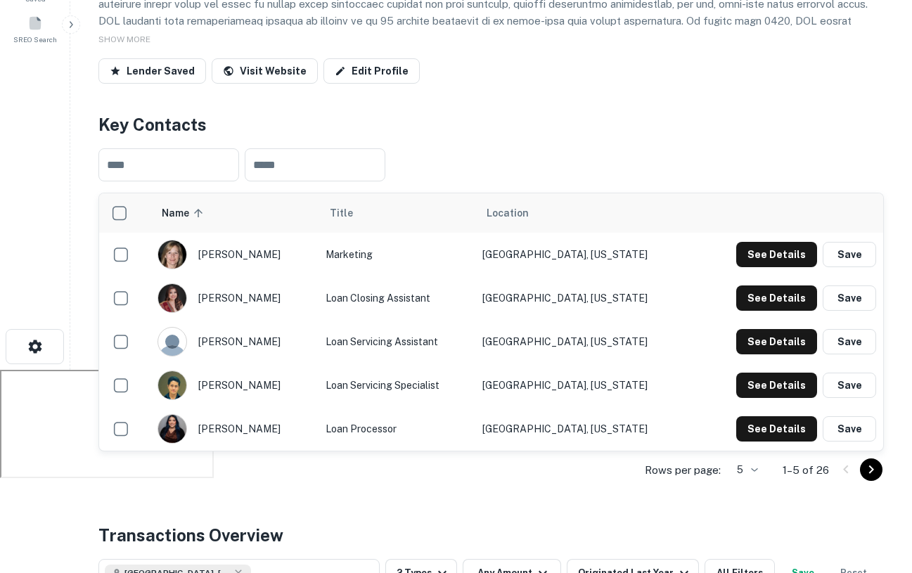
scroll to position [204, 0]
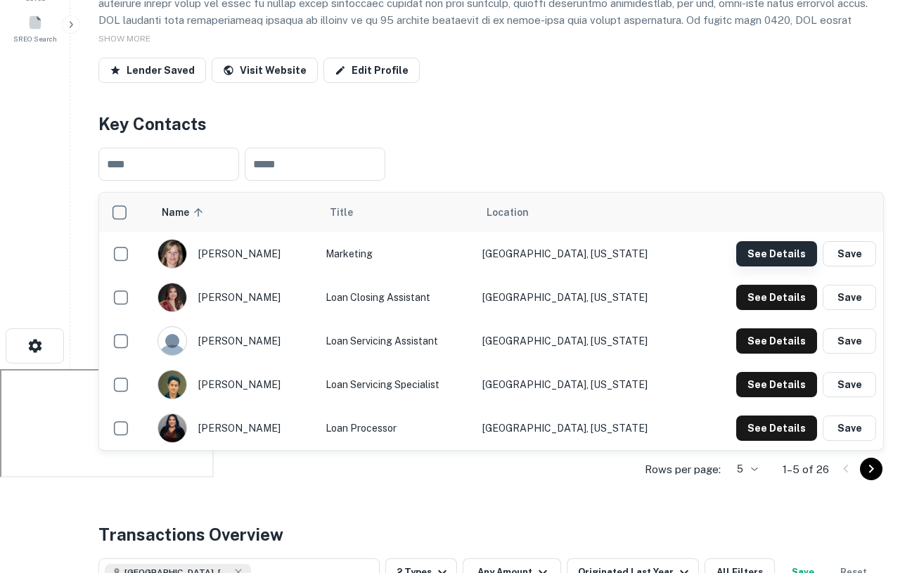
click at [764, 250] on button "See Details" at bounding box center [776, 253] width 81 height 25
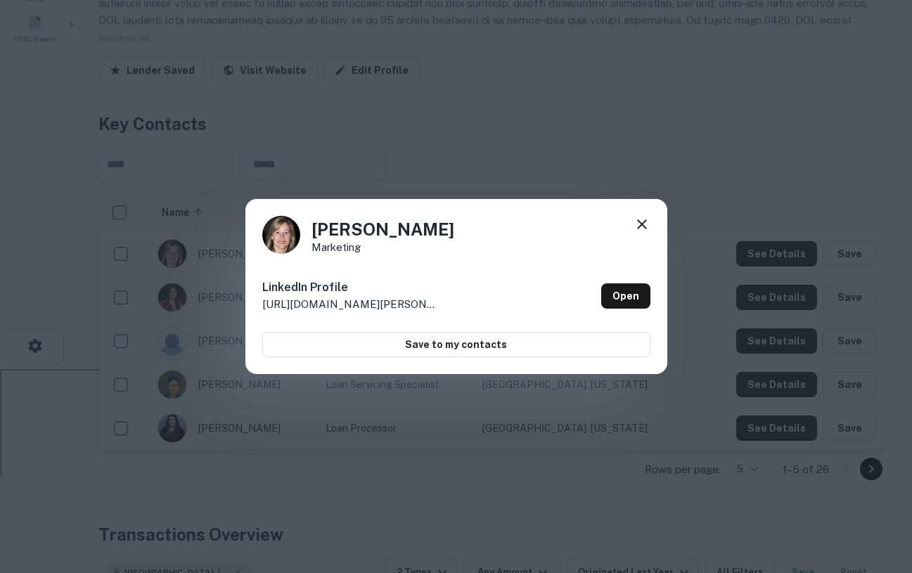
click at [643, 224] on icon at bounding box center [642, 224] width 17 height 17
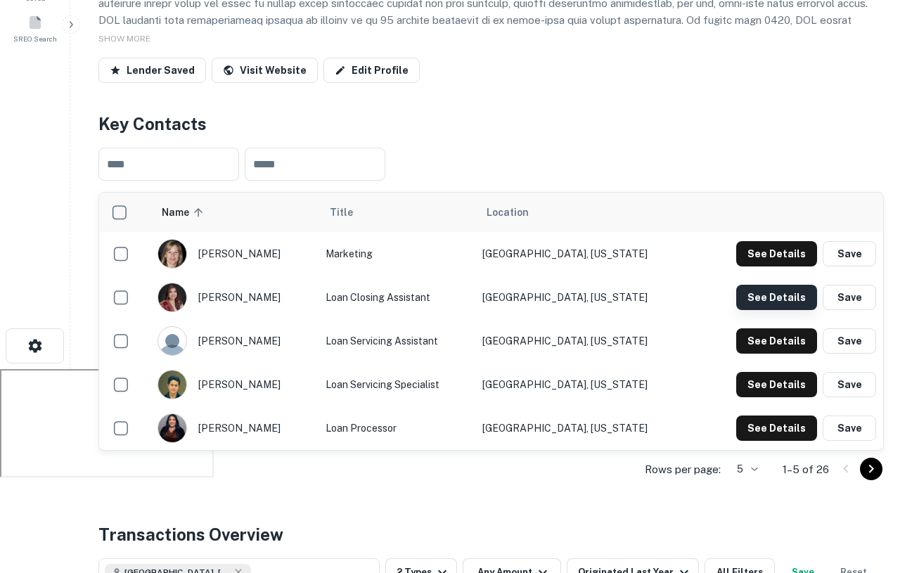
click at [769, 297] on button "See Details" at bounding box center [776, 297] width 81 height 25
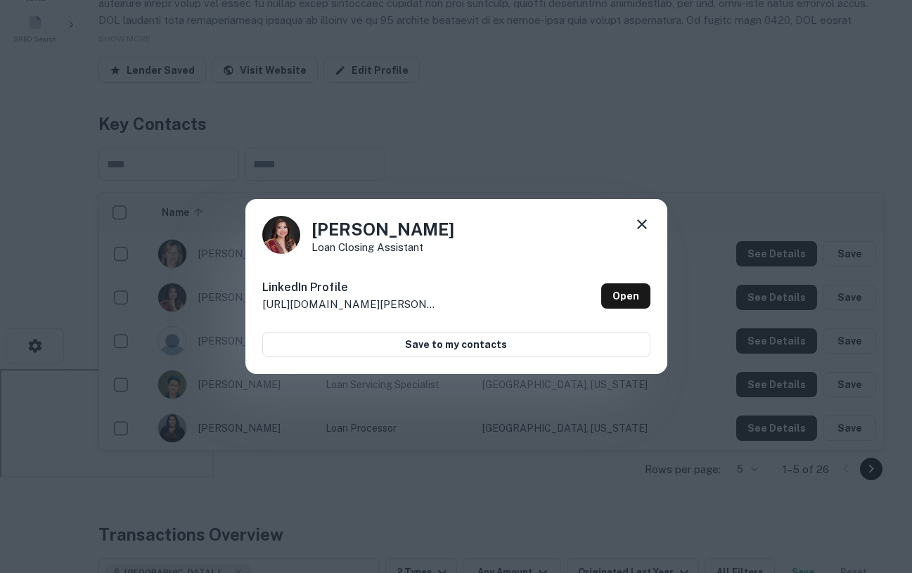
click at [641, 216] on icon at bounding box center [642, 224] width 17 height 17
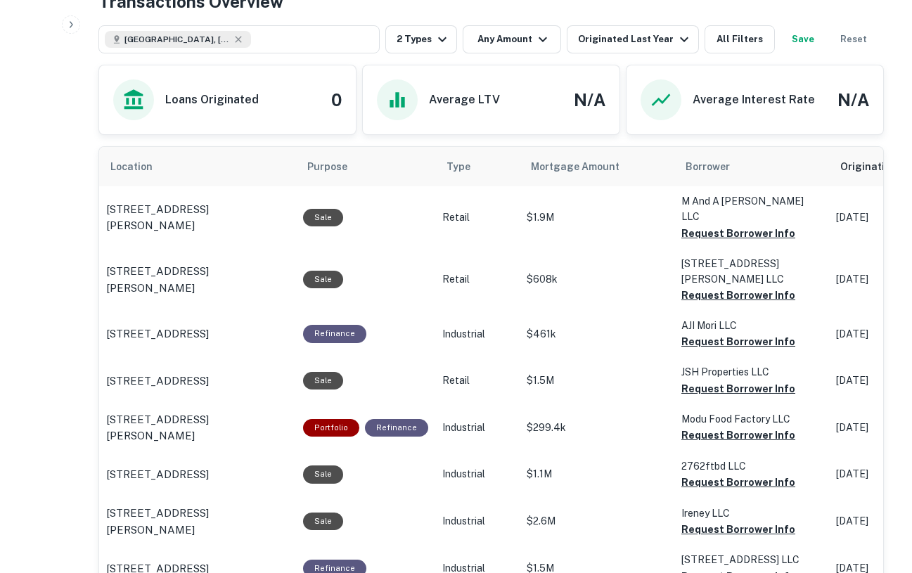
scroll to position [736, 0]
click at [613, 25] on div "Los Angeles, CA, USA 2 Types Any Amount Originated Last Year All Filters Save R…" at bounding box center [490, 34] width 785 height 39
click at [636, 32] on div "Originated Last Year" at bounding box center [635, 40] width 115 height 17
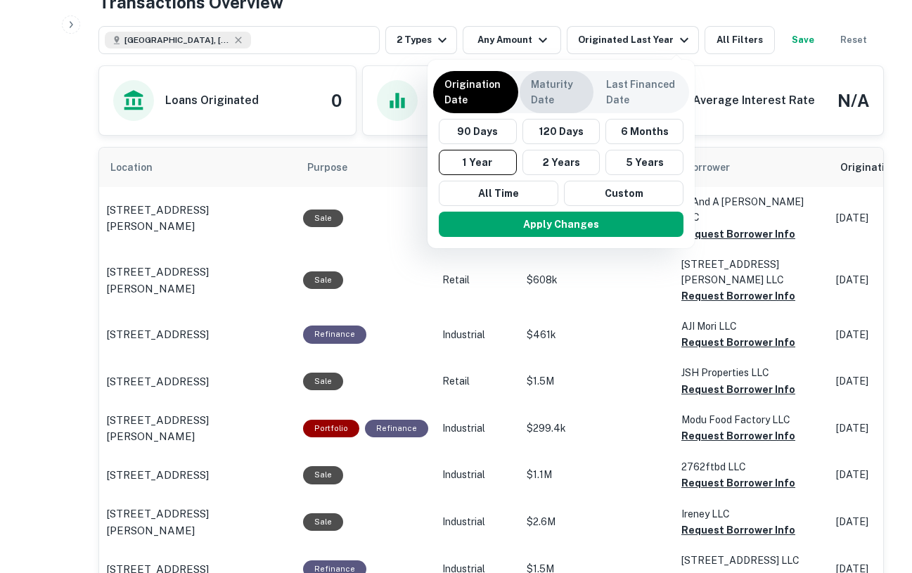
click at [551, 91] on p "Maturity Date" at bounding box center [556, 92] width 51 height 31
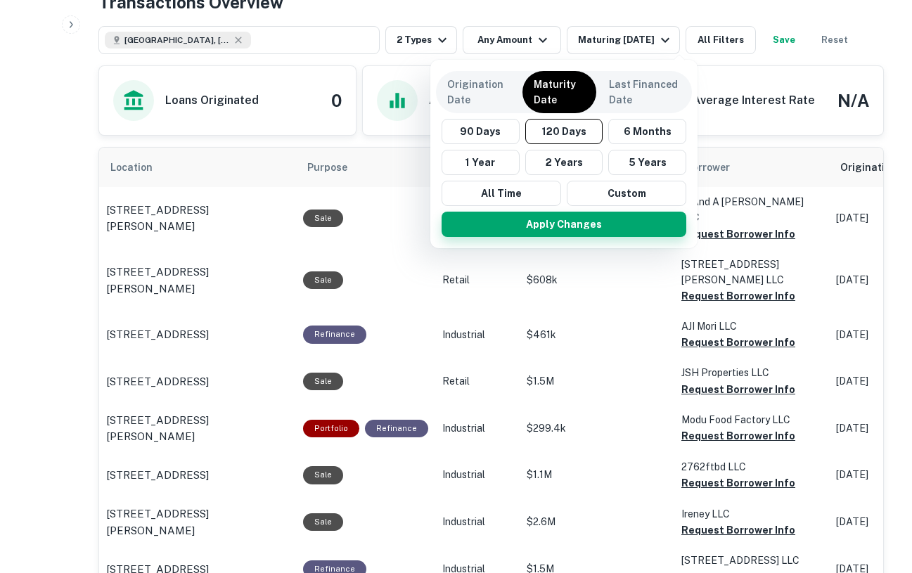
click at [599, 225] on button "Apply Changes" at bounding box center [564, 224] width 245 height 25
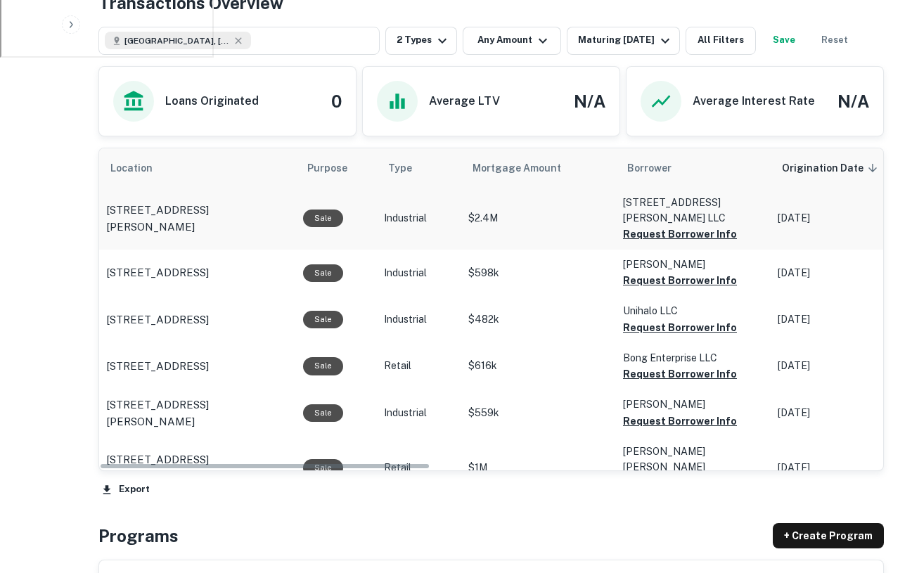
scroll to position [736, 0]
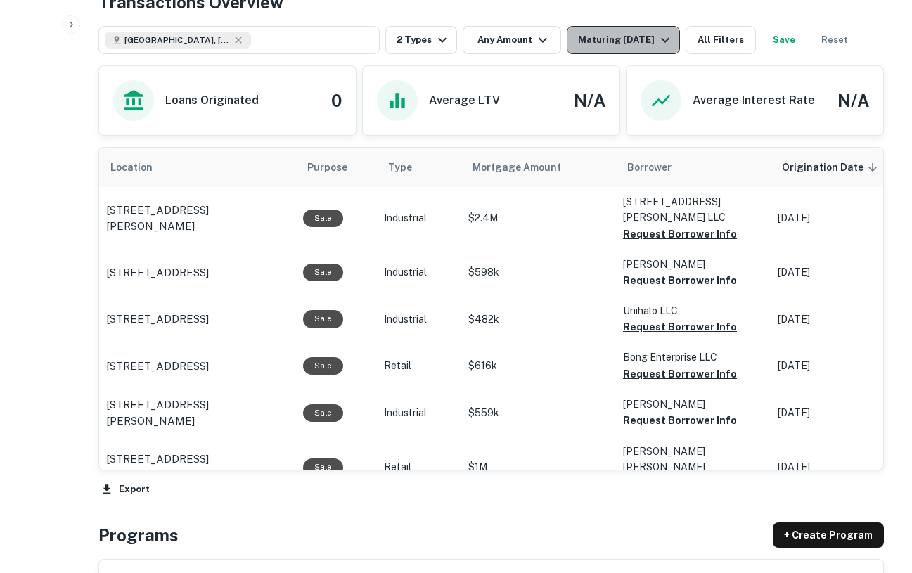
click at [648, 39] on div "Maturing In 120 Days" at bounding box center [626, 40] width 96 height 17
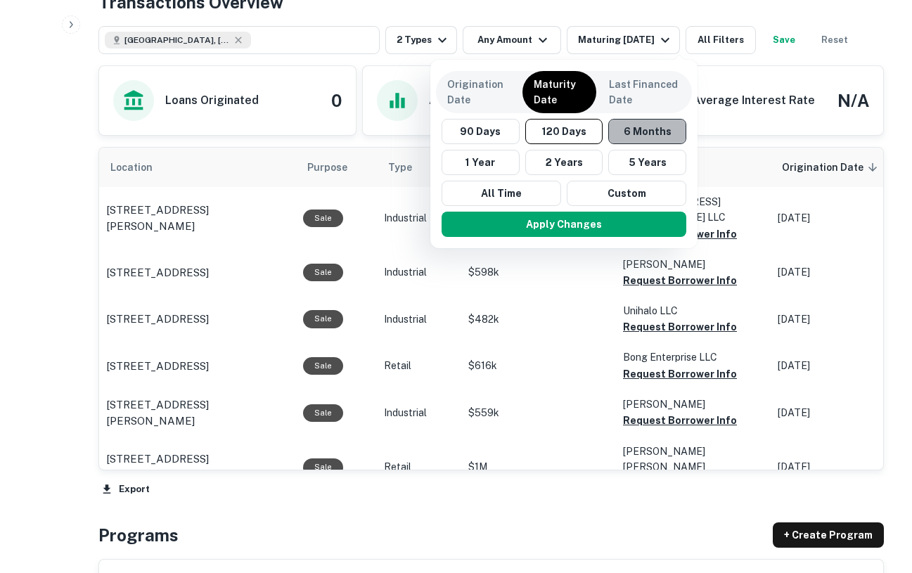
click at [653, 128] on button "6 Months" at bounding box center [647, 131] width 78 height 25
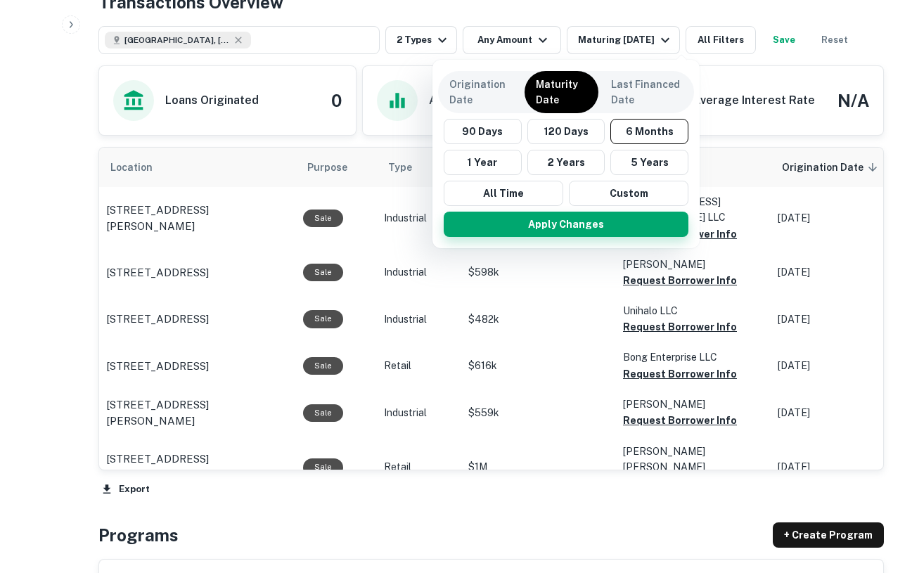
click at [615, 224] on button "Apply Changes" at bounding box center [566, 224] width 245 height 25
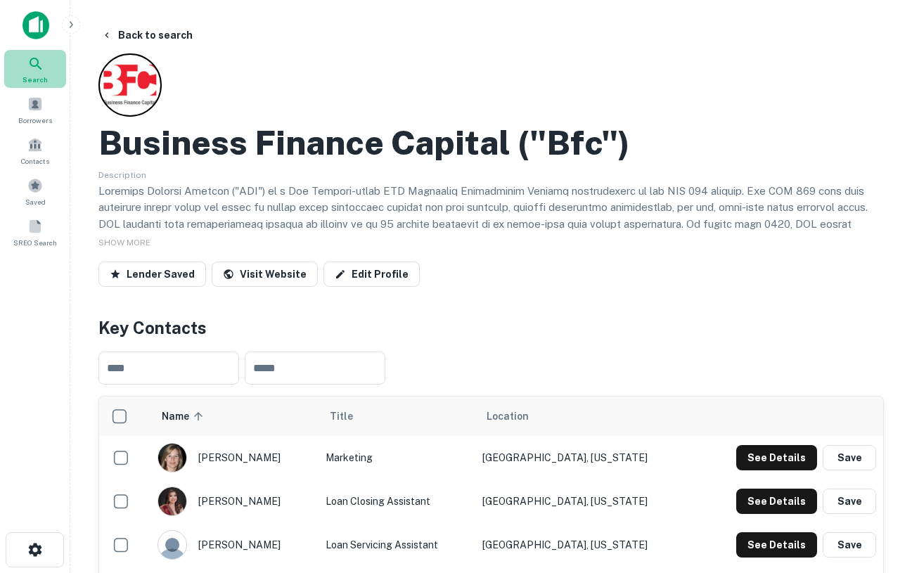
click at [39, 67] on icon at bounding box center [36, 64] width 12 height 12
